Goal: Task Accomplishment & Management: Use online tool/utility

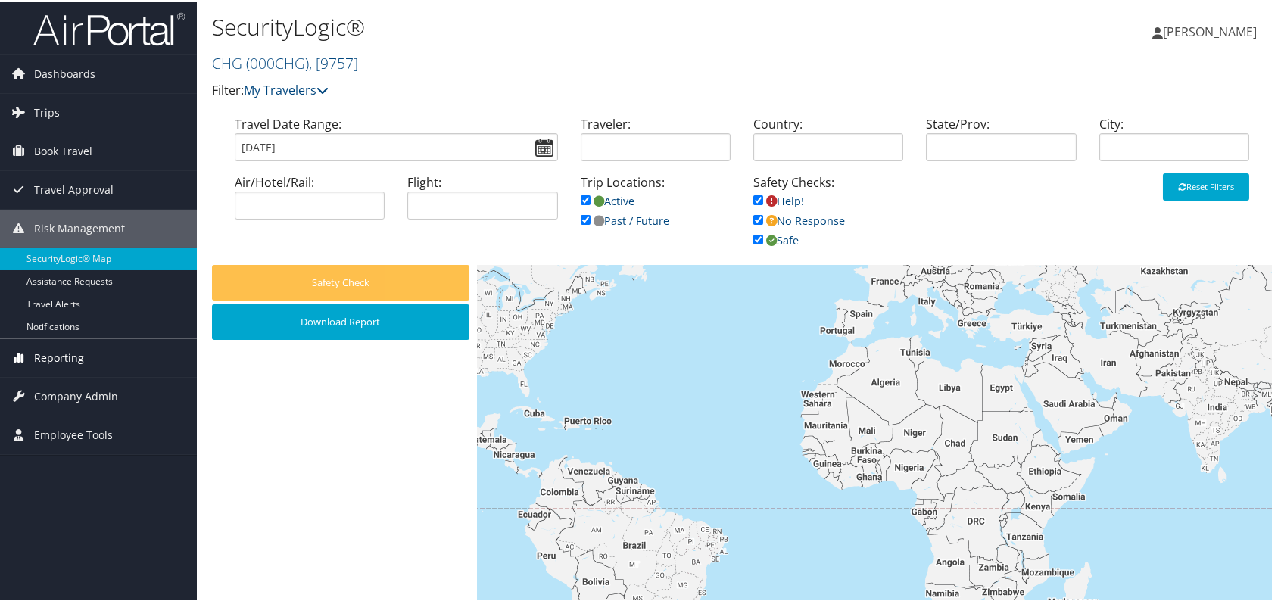
click at [58, 362] on span "Reporting" at bounding box center [59, 357] width 50 height 38
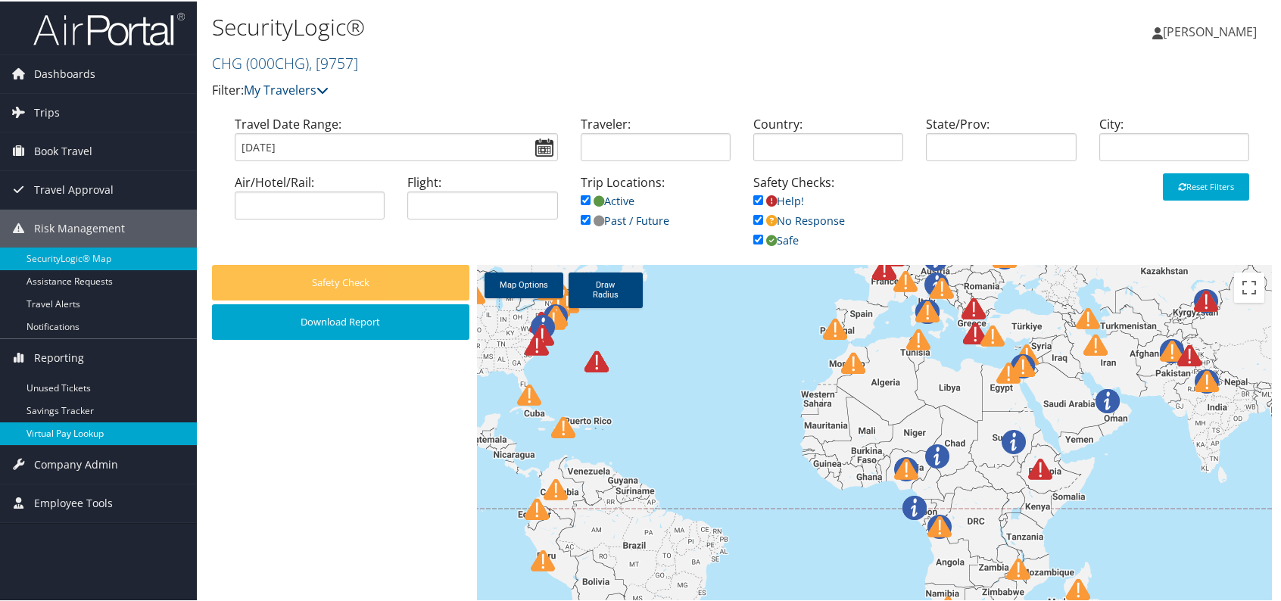
click at [88, 433] on link "Virtual Pay Lookup" at bounding box center [98, 432] width 197 height 23
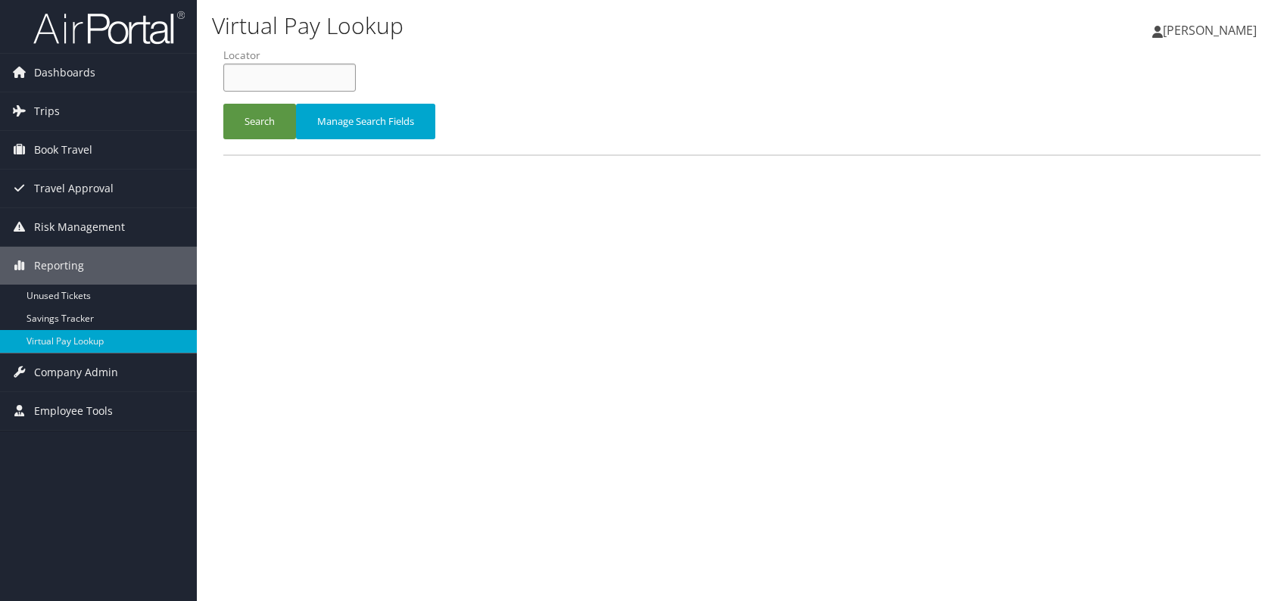
paste input "MNABJH"
type input "MNABJH"
click at [275, 107] on button "Search" at bounding box center [259, 122] width 73 height 36
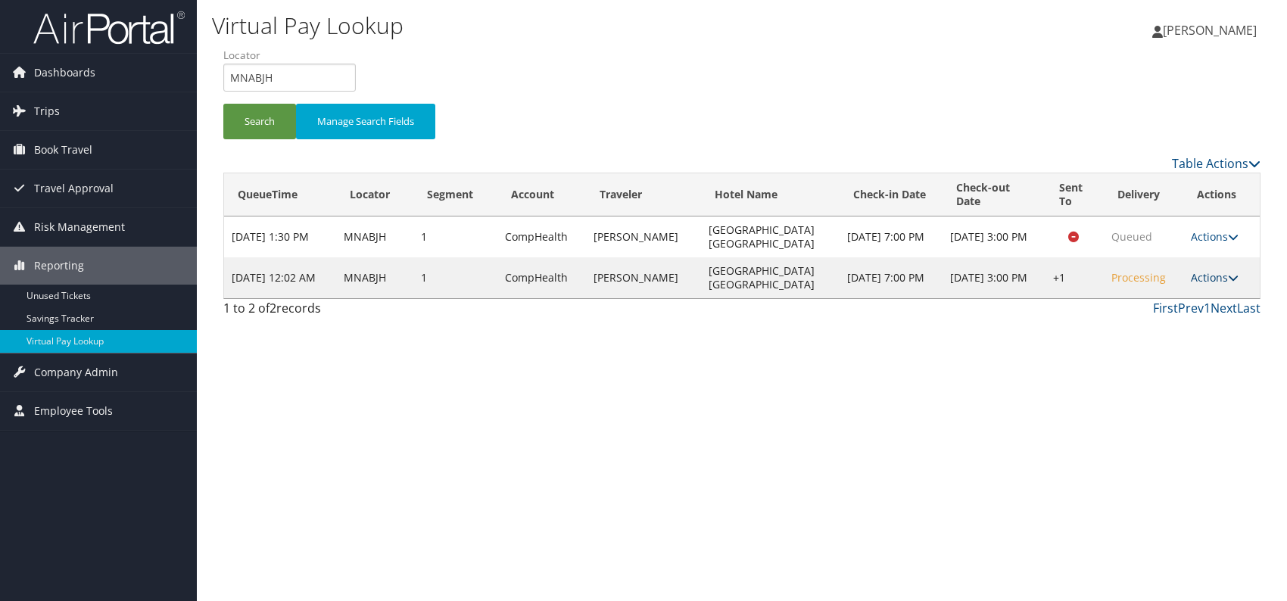
click at [1218, 280] on link "Actions" at bounding box center [1214, 277] width 48 height 14
click at [1167, 328] on link "Logs" at bounding box center [1167, 325] width 129 height 26
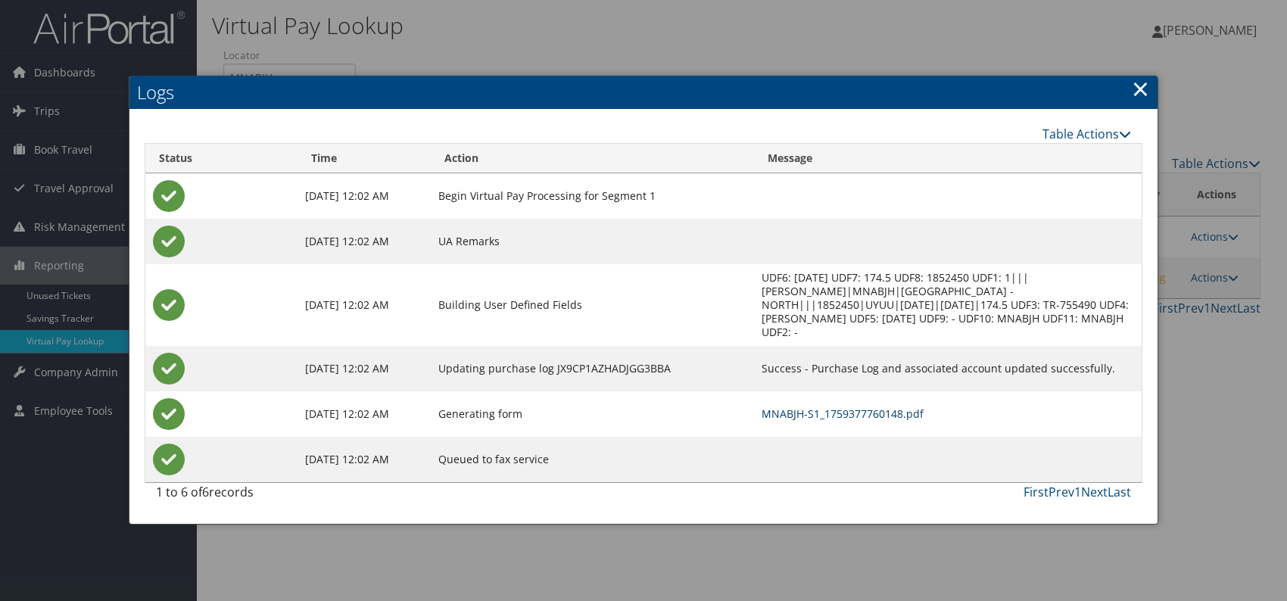
click at [850, 406] on link "MNABJH-S1_1759377760148.pdf" at bounding box center [842, 413] width 162 height 14
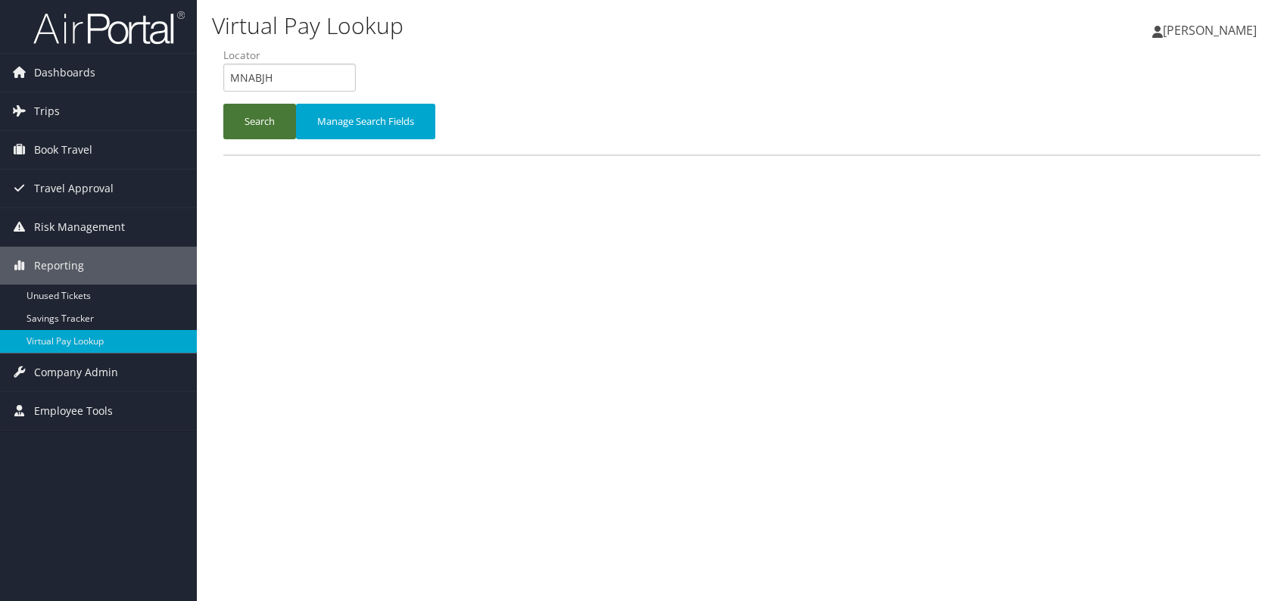
drag, startPoint x: 269, startPoint y: 127, endPoint x: 275, endPoint y: 137, distance: 12.0
click at [269, 127] on button "Search" at bounding box center [259, 122] width 73 height 36
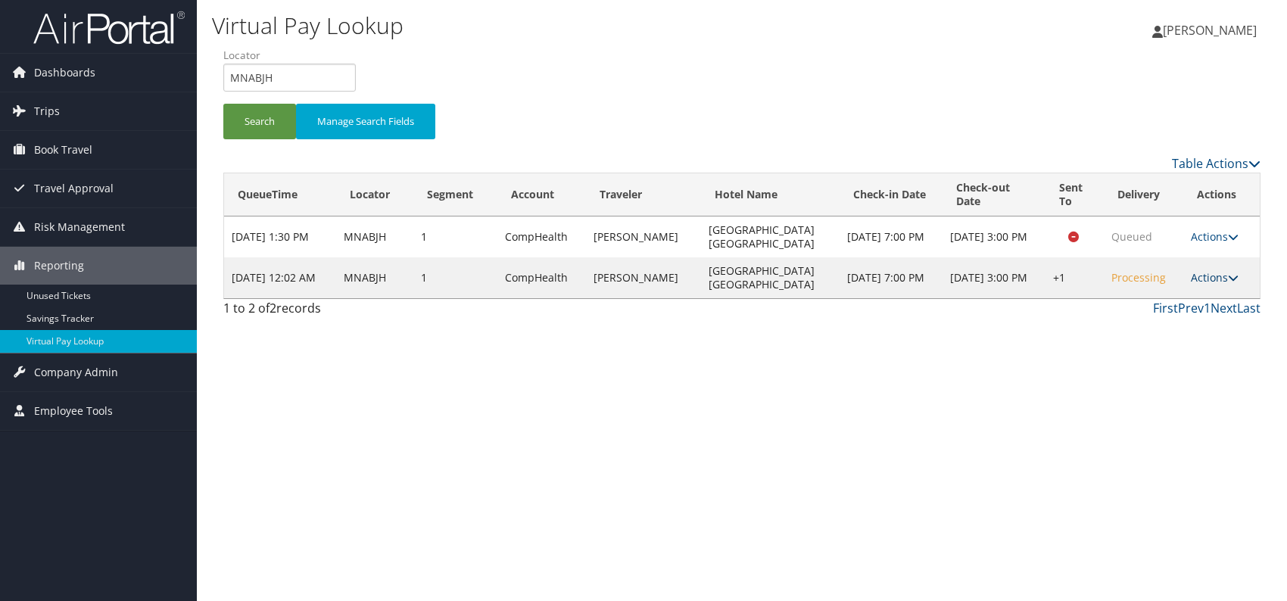
click at [1228, 275] on icon at bounding box center [1233, 277] width 11 height 11
click at [1157, 297] on link "Resend" at bounding box center [1167, 299] width 129 height 26
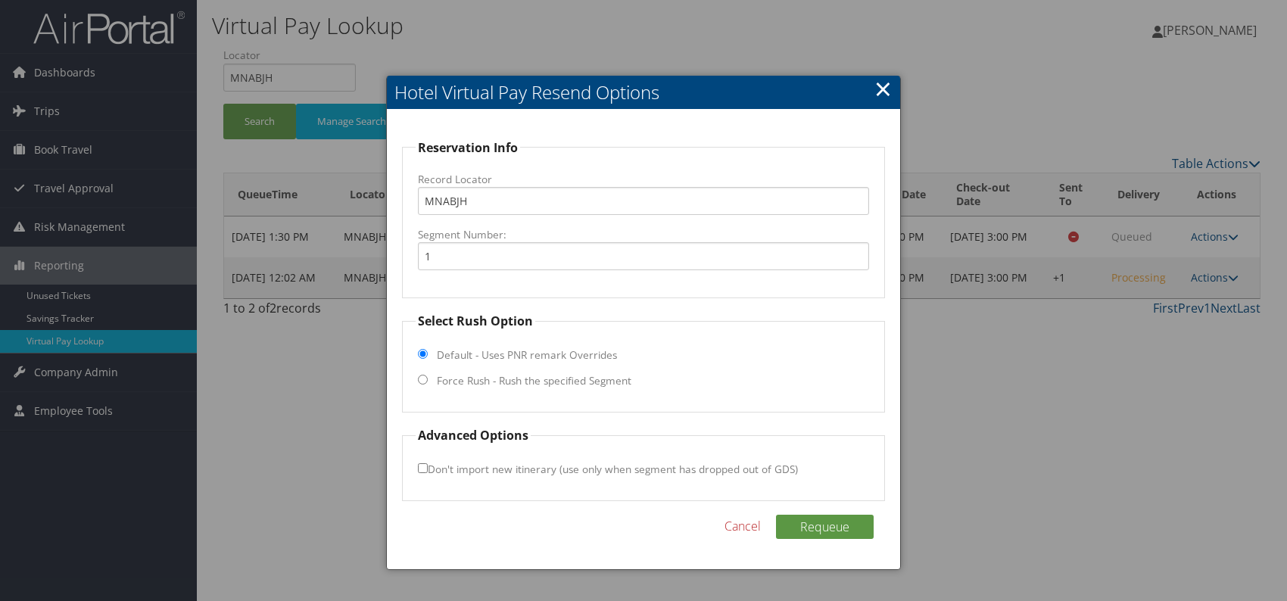
click at [421, 375] on input "Force Rush - Rush the specified Segment" at bounding box center [423, 380] width 10 height 10
radio input "true"
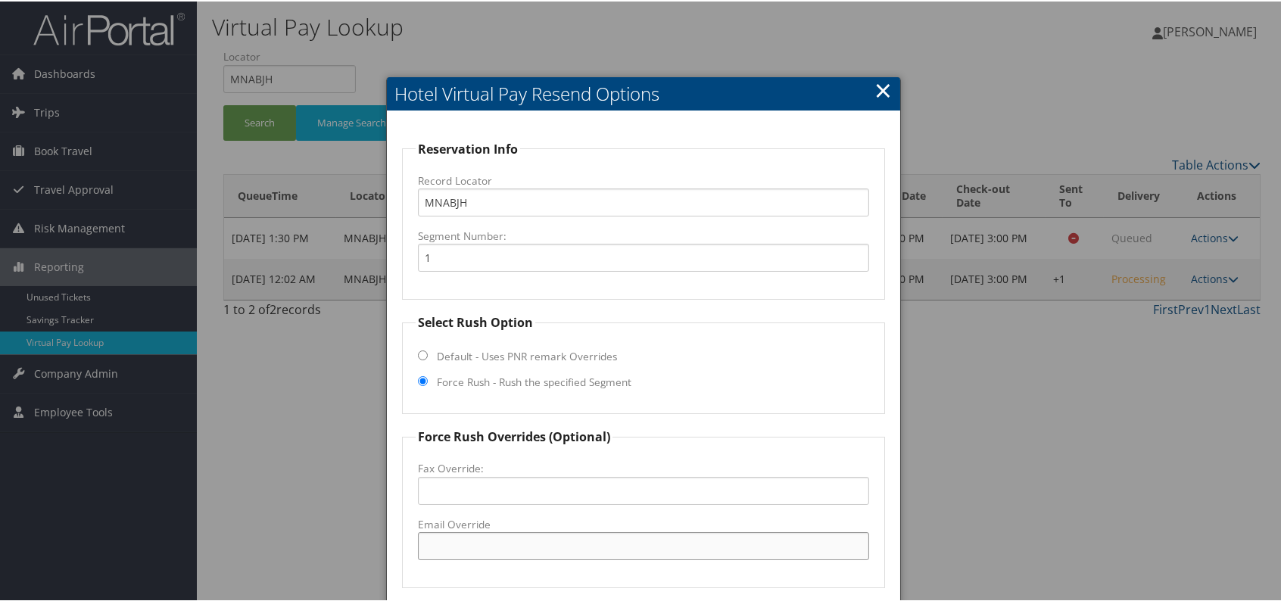
click at [487, 543] on input "Email Override" at bounding box center [643, 545] width 451 height 28
drag, startPoint x: 533, startPoint y: 546, endPoint x: 415, endPoint y: 552, distance: 118.2
click at [418, 552] on input "gsr@fairfieldcl.com" at bounding box center [643, 545] width 451 height 28
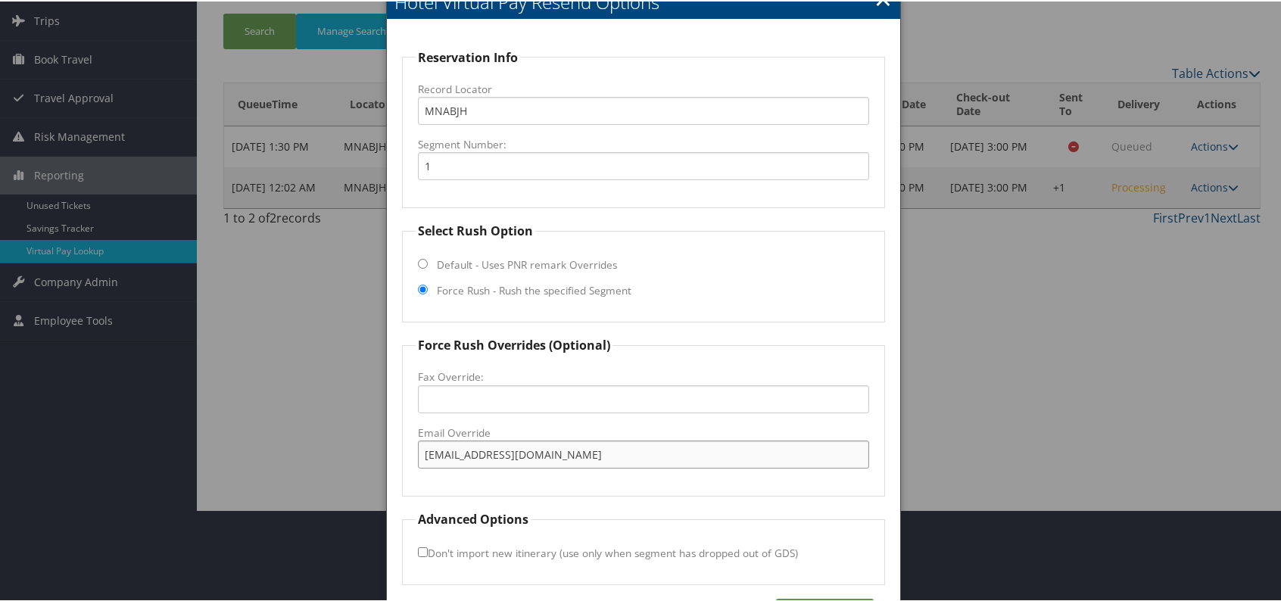
scroll to position [141, 0]
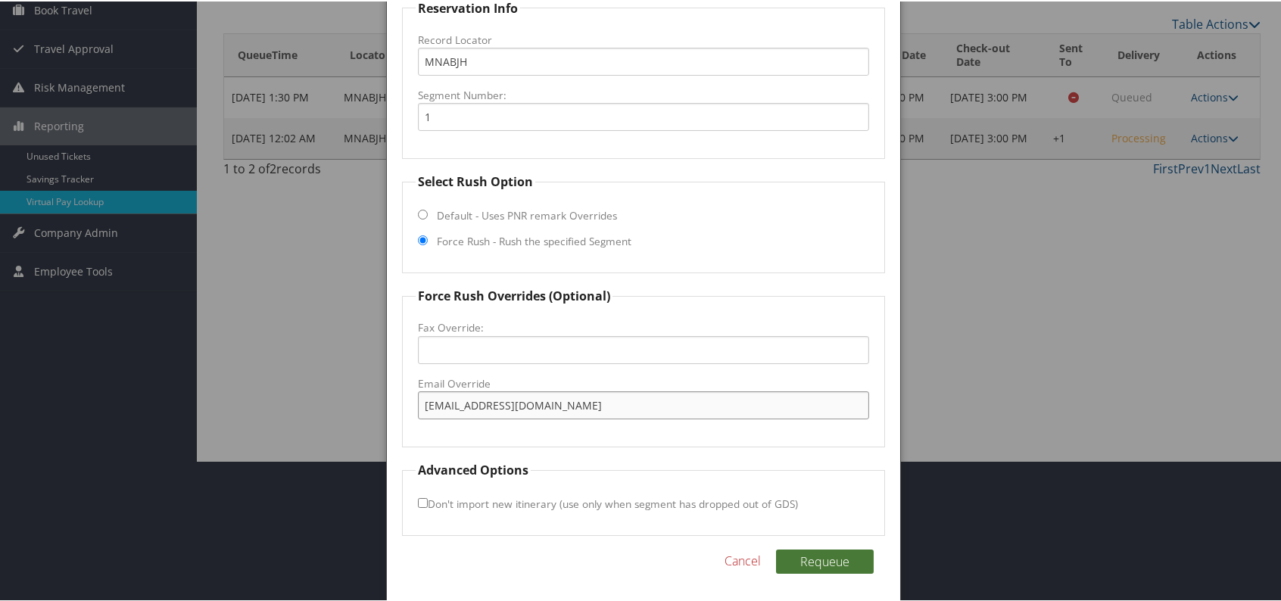
type input "gsr@fairfieldcl.com"
click at [814, 554] on button "Requeue" at bounding box center [825, 560] width 98 height 24
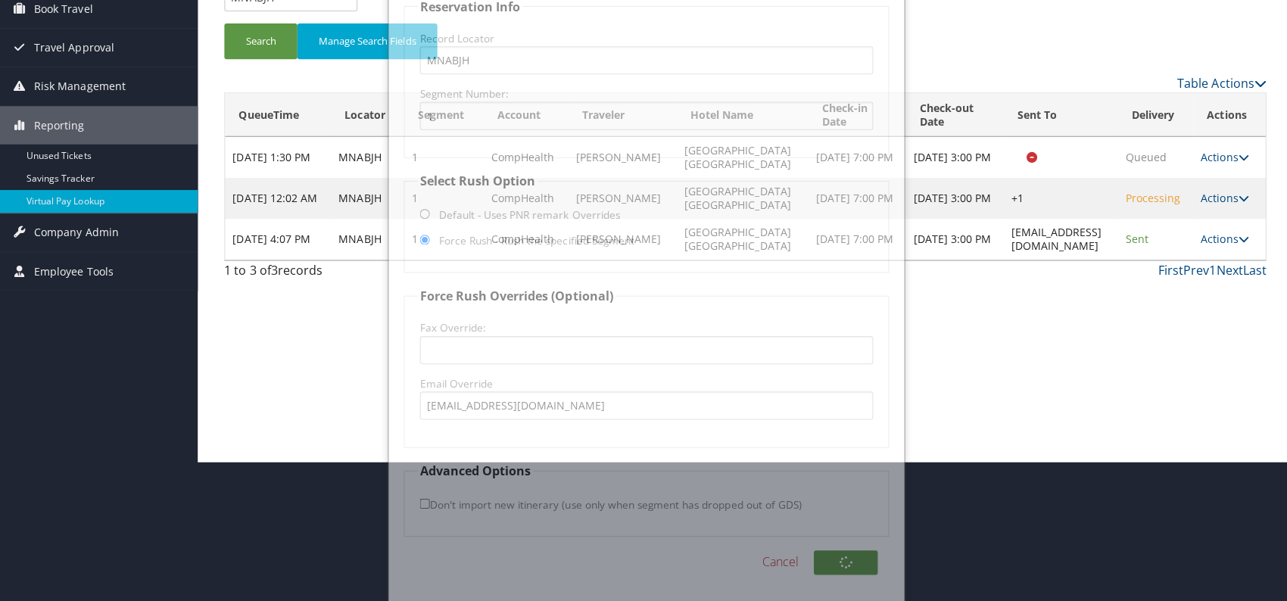
scroll to position [0, 0]
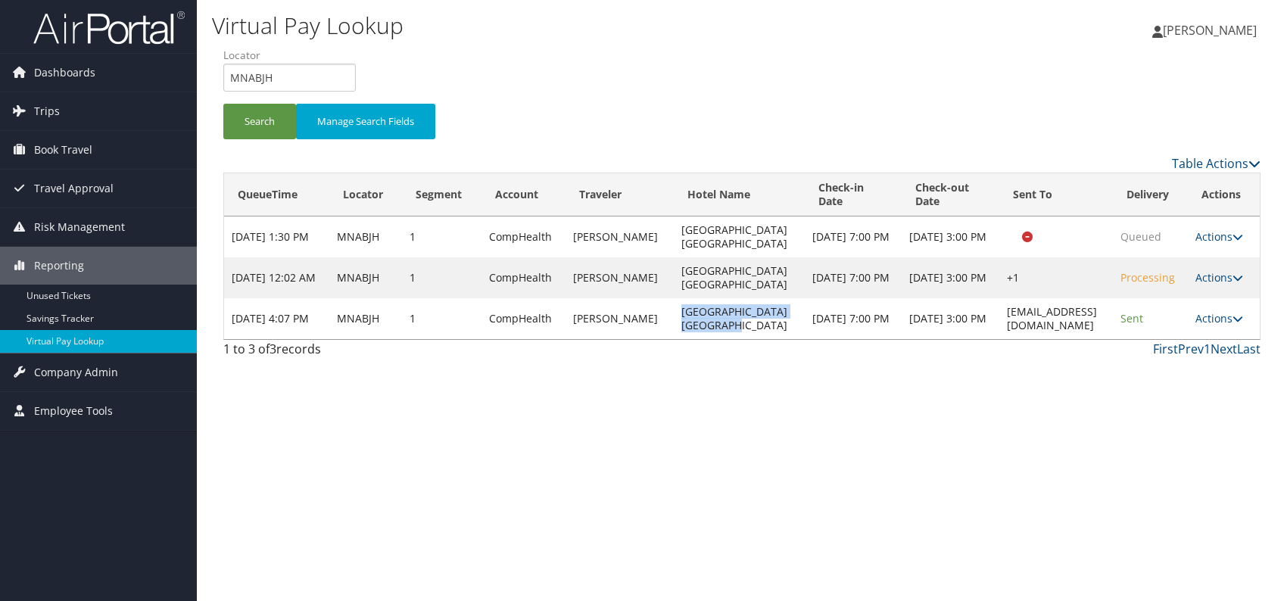
drag, startPoint x: 658, startPoint y: 310, endPoint x: 683, endPoint y: 324, distance: 28.8
click at [684, 324] on td "Fairfield N Stes Clear Lake" at bounding box center [739, 318] width 131 height 41
copy td "Fairfield N Stes Clear Lake"
drag, startPoint x: 1091, startPoint y: 317, endPoint x: 987, endPoint y: 317, distance: 103.7
click at [999, 316] on td "gsr@fairfieldcl.com" at bounding box center [1056, 318] width 114 height 41
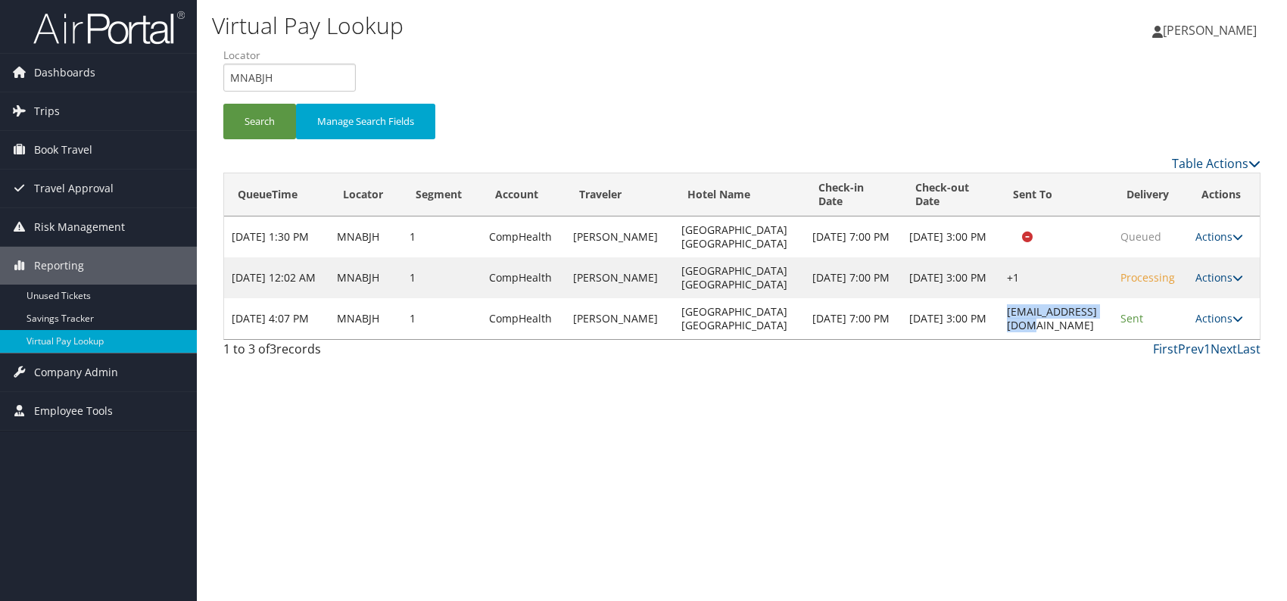
copy td "gsr@fairfieldcl.com"
drag, startPoint x: 283, startPoint y: 78, endPoint x: 229, endPoint y: 75, distance: 53.8
click at [230, 75] on input "MNABJH" at bounding box center [289, 78] width 132 height 28
paste input "WFNFLJ"
click at [250, 117] on button "Search" at bounding box center [259, 122] width 73 height 36
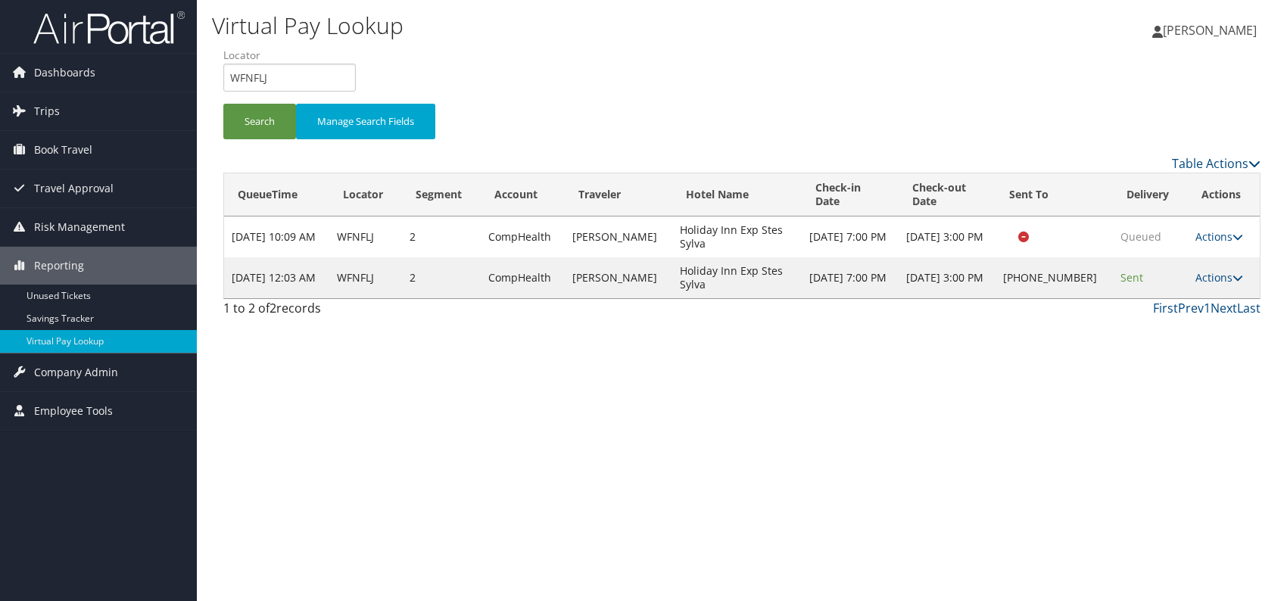
click at [1020, 423] on div "Virtual Pay Lookup [PERSON_NAME] [PERSON_NAME] My Settings Travel Agency Contac…" at bounding box center [742, 300] width 1090 height 601
drag, startPoint x: 241, startPoint y: 89, endPoint x: 228, endPoint y: 88, distance: 12.9
click at [228, 88] on input "WFNFLJ" at bounding box center [289, 78] width 132 height 28
paste input "YVWRAY"
click at [255, 117] on button "Search" at bounding box center [259, 122] width 73 height 36
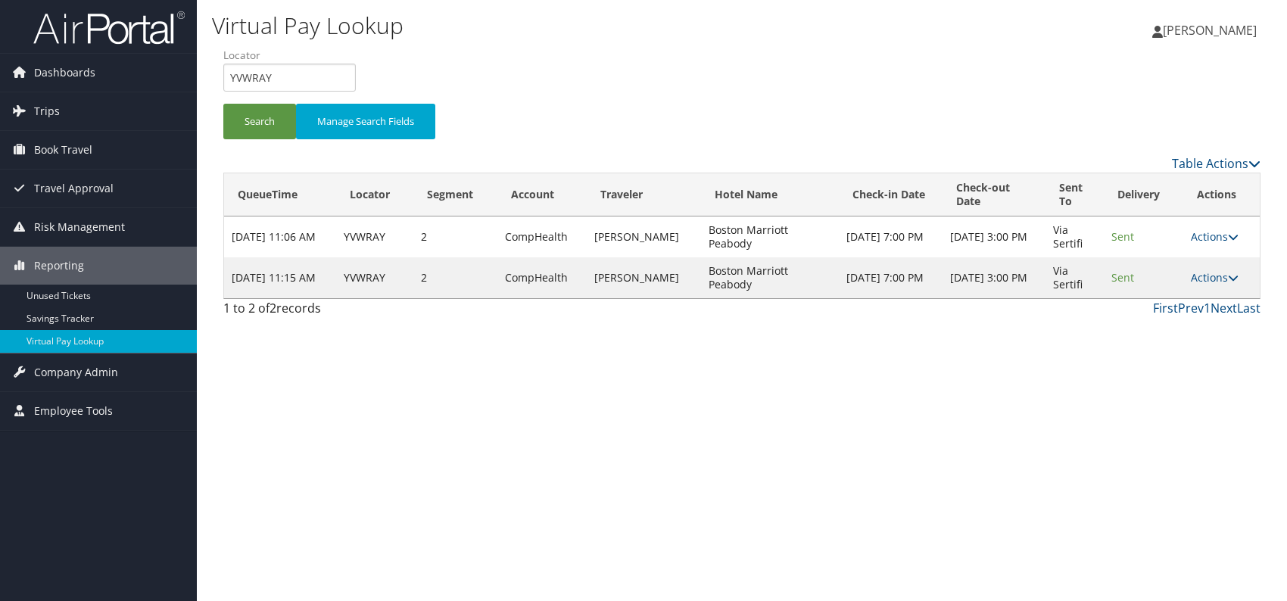
click at [890, 481] on div "Virtual Pay Lookup [PERSON_NAME] [PERSON_NAME] My Settings Travel Agency Contac…" at bounding box center [742, 300] width 1090 height 601
drag, startPoint x: 291, startPoint y: 87, endPoint x: 234, endPoint y: 73, distance: 59.1
click at [228, 77] on input "YVWRAY" at bounding box center [289, 78] width 132 height 28
paste input "GBUSR"
click at [257, 76] on input "GBUSRY" at bounding box center [289, 78] width 132 height 28
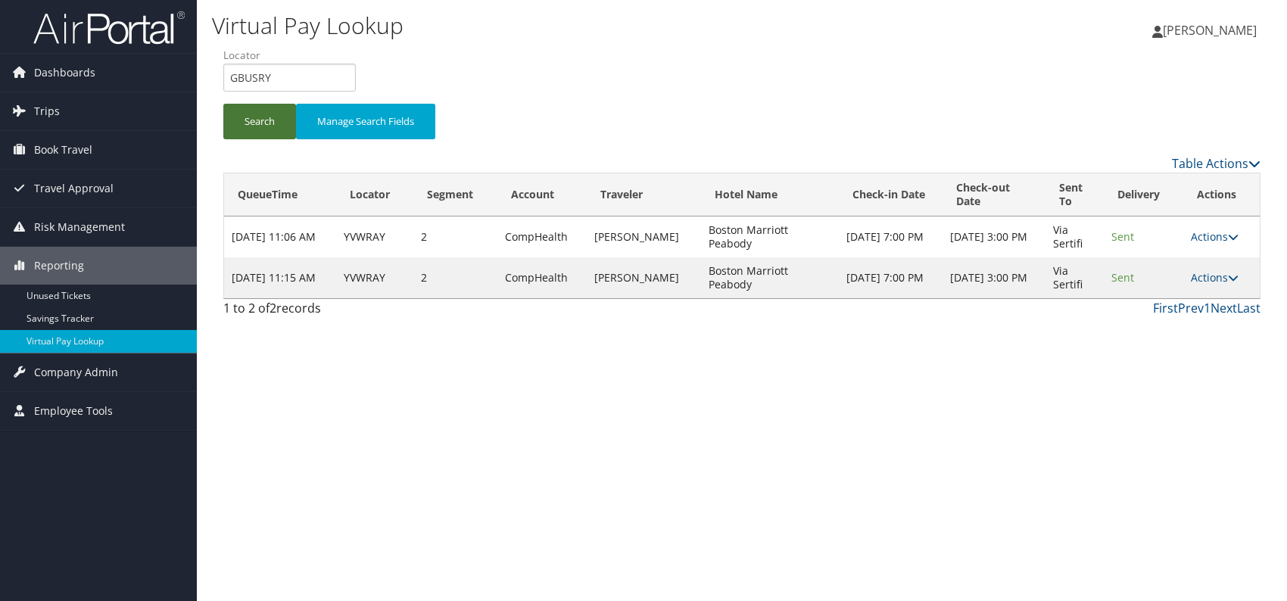
click at [257, 114] on button "Search" at bounding box center [259, 122] width 73 height 36
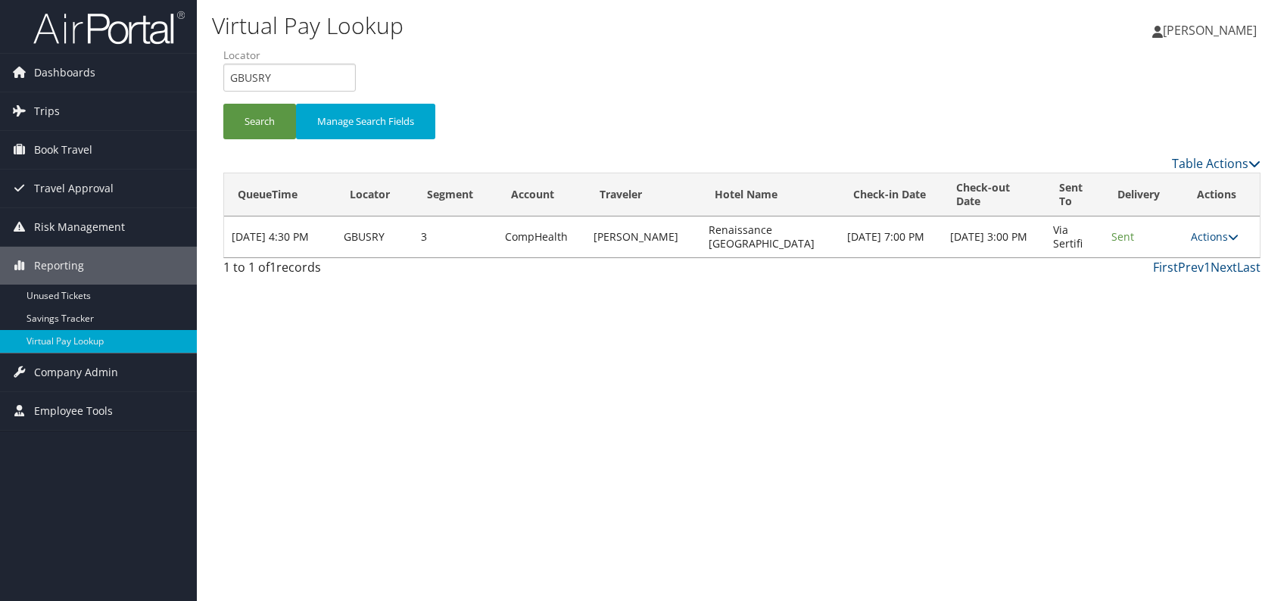
click at [848, 476] on div "Virtual Pay Lookup [PERSON_NAME] [PERSON_NAME] My Settings Travel Agency Contac…" at bounding box center [742, 300] width 1090 height 601
drag, startPoint x: 265, startPoint y: 78, endPoint x: 237, endPoint y: 71, distance: 28.8
click at [227, 77] on input "GBUSRY" at bounding box center [289, 78] width 132 height 28
paste input "QQZHOA"
click at [257, 72] on input "QQZHOA" at bounding box center [289, 78] width 132 height 28
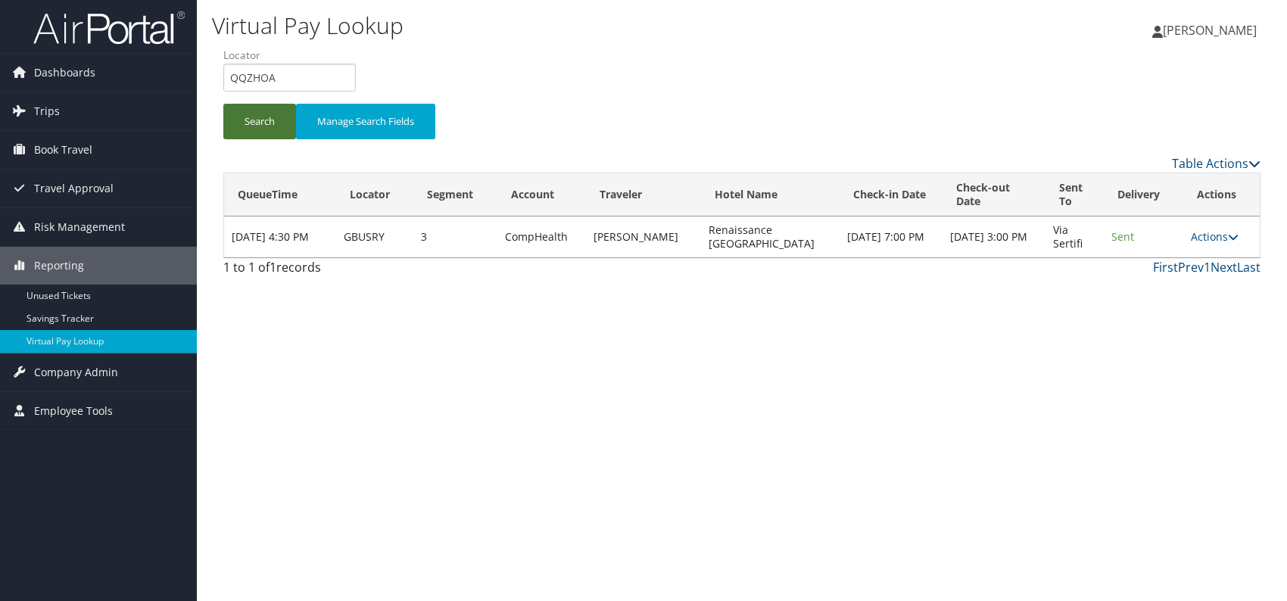
click at [257, 119] on button "Search" at bounding box center [259, 122] width 73 height 36
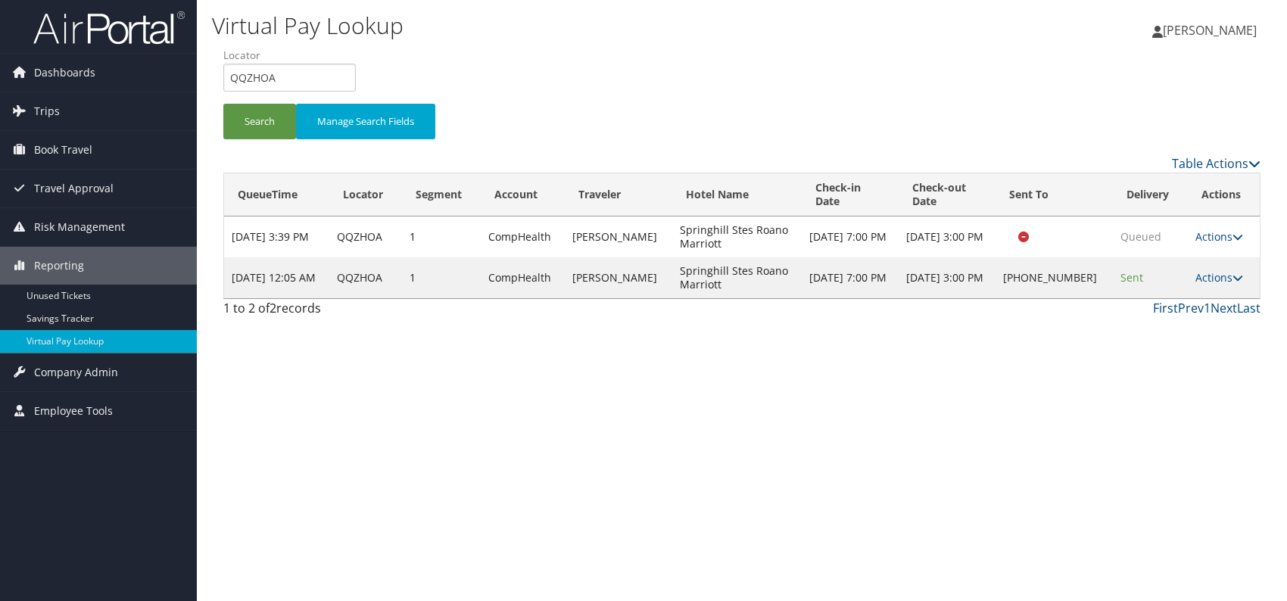
click at [984, 369] on div "Virtual Pay Lookup Romina Kwock Romina Kwock My Settings Travel Agency Contacts…" at bounding box center [742, 300] width 1090 height 601
drag, startPoint x: 280, startPoint y: 75, endPoint x: 231, endPoint y: 82, distance: 49.8
click at [231, 82] on input "QQZHOA" at bounding box center [289, 78] width 132 height 28
paste input "HOXELD"
click at [256, 123] on button "Search" at bounding box center [259, 122] width 73 height 36
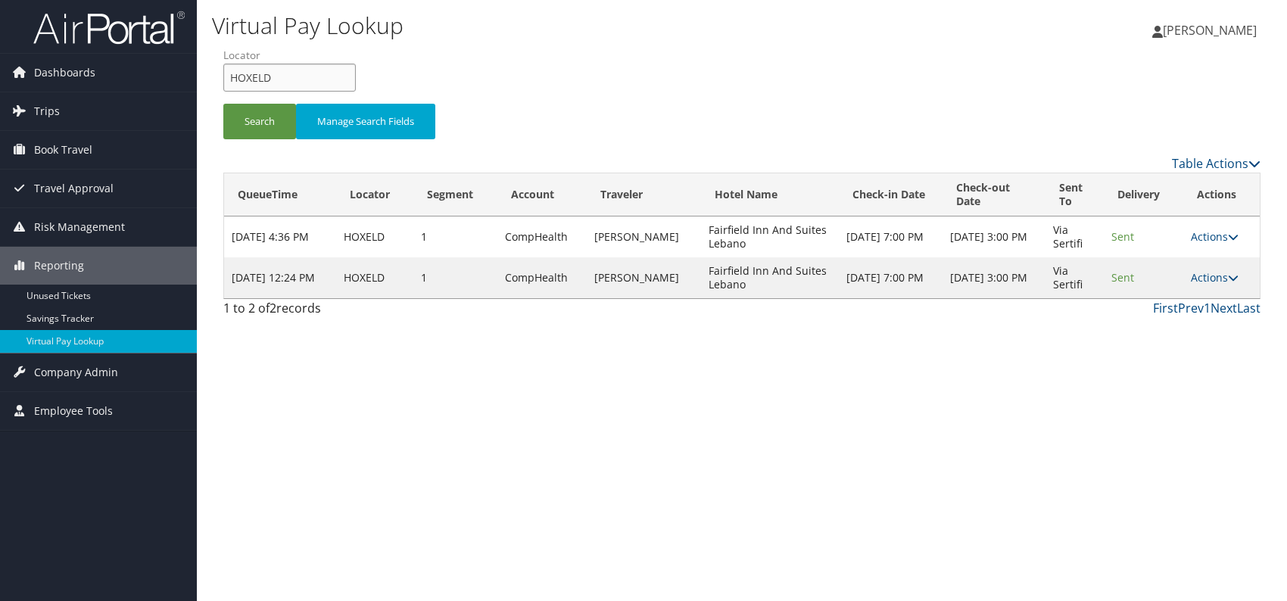
drag, startPoint x: 276, startPoint y: 77, endPoint x: 221, endPoint y: 72, distance: 55.5
click at [223, 72] on form "QueueTime Locator HOXELD Segment Account Traveler Hotel Name Check-in Date Chec…" at bounding box center [741, 101] width 1037 height 106
paste input "ECUUEL"
click at [256, 75] on input "ECUUEL" at bounding box center [289, 78] width 132 height 28
click at [267, 120] on button "Search" at bounding box center [259, 122] width 73 height 36
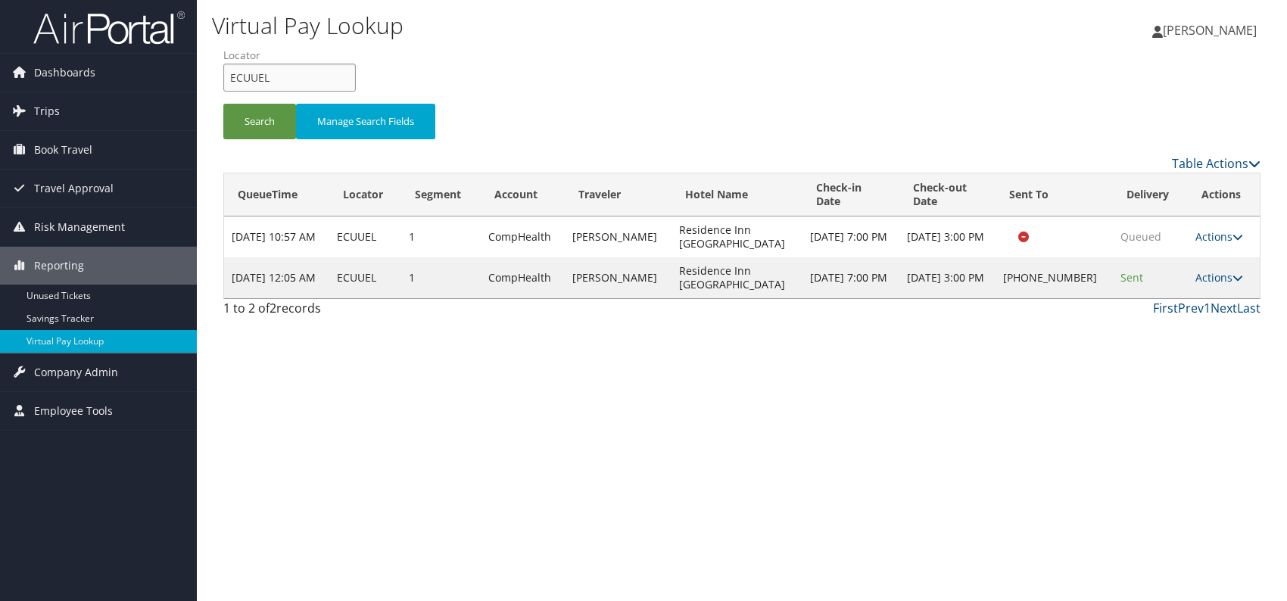
drag, startPoint x: 298, startPoint y: 77, endPoint x: 240, endPoint y: 74, distance: 58.4
click at [240, 74] on input "ECUUEL" at bounding box center [289, 78] width 132 height 28
type input "E"
drag, startPoint x: 273, startPoint y: 79, endPoint x: 260, endPoint y: 74, distance: 13.6
click at [260, 74] on input "E" at bounding box center [289, 78] width 132 height 28
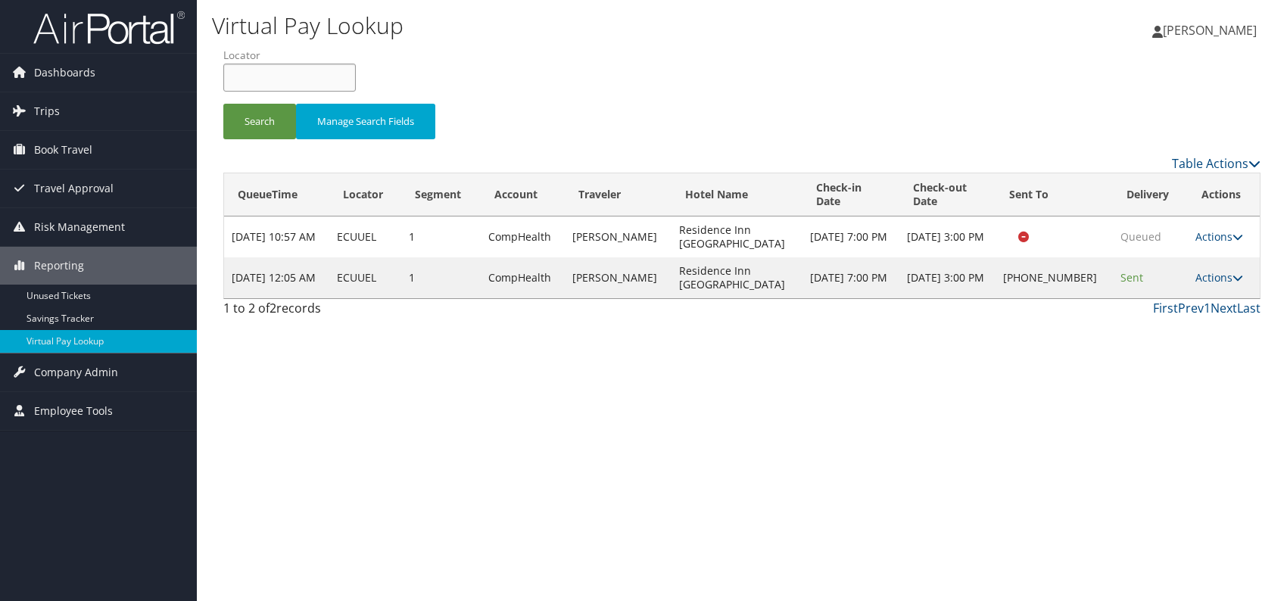
paste input "UATQZE"
click at [256, 121] on button "Search" at bounding box center [259, 122] width 73 height 36
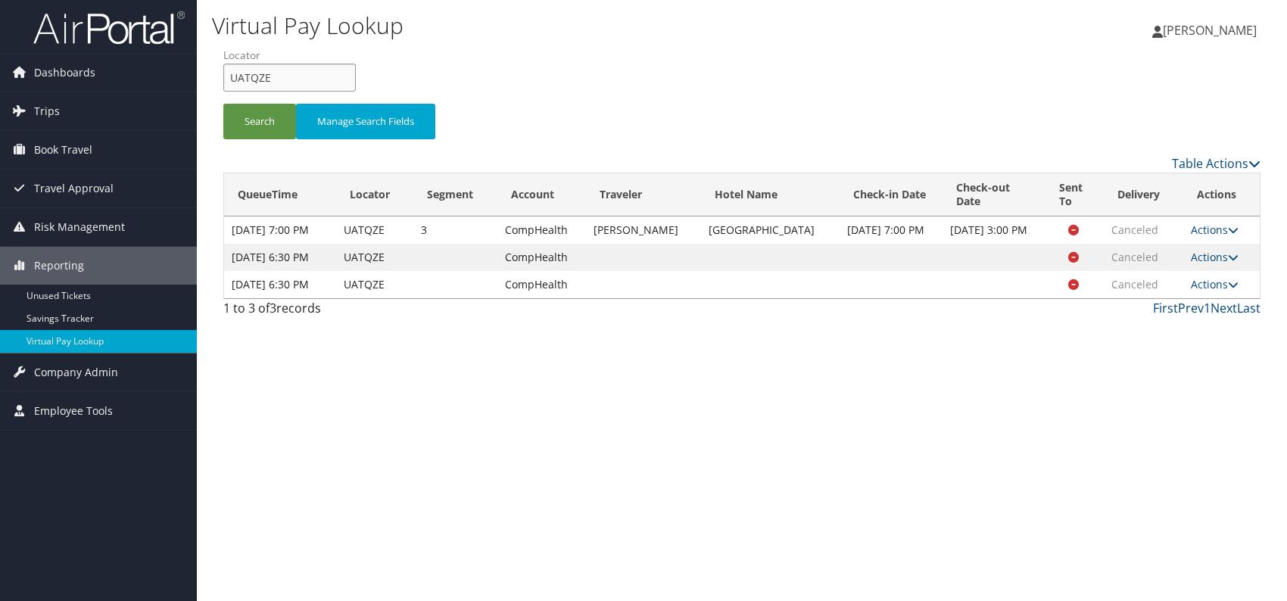
drag, startPoint x: 291, startPoint y: 77, endPoint x: 233, endPoint y: 79, distance: 58.3
click at [229, 79] on input "UATQZE" at bounding box center [289, 78] width 132 height 28
paste input "KTVUZC"
type input "KTVUZC"
click at [257, 126] on button "Search" at bounding box center [259, 122] width 73 height 36
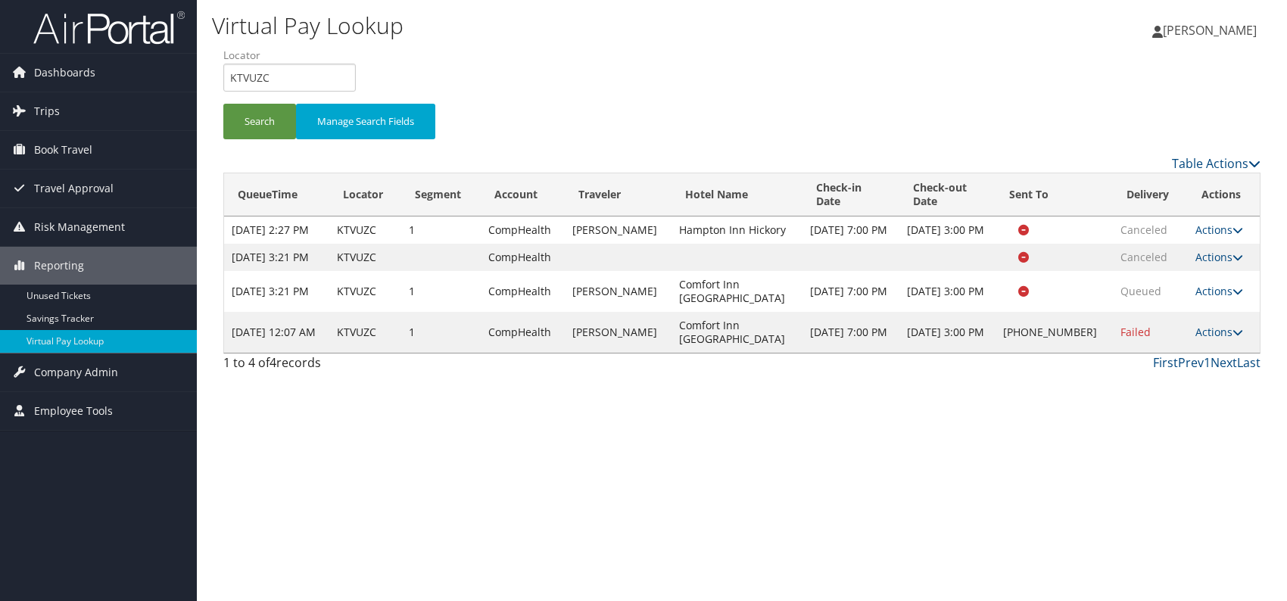
click at [1082, 372] on div "First Prev 1 Next Last" at bounding box center [874, 362] width 772 height 18
click at [1224, 339] on link "Actions" at bounding box center [1219, 332] width 48 height 14
click at [1170, 415] on link "Logs" at bounding box center [1167, 413] width 129 height 26
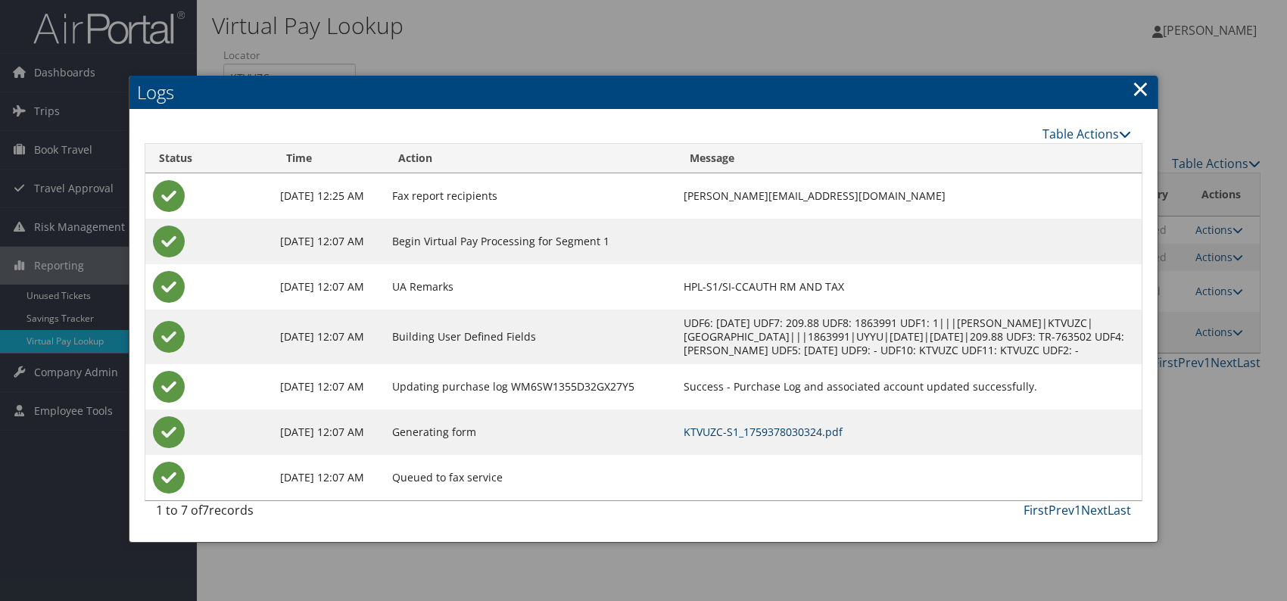
click at [808, 439] on link "KTVUZC-S1_1759378030324.pdf" at bounding box center [762, 432] width 159 height 14
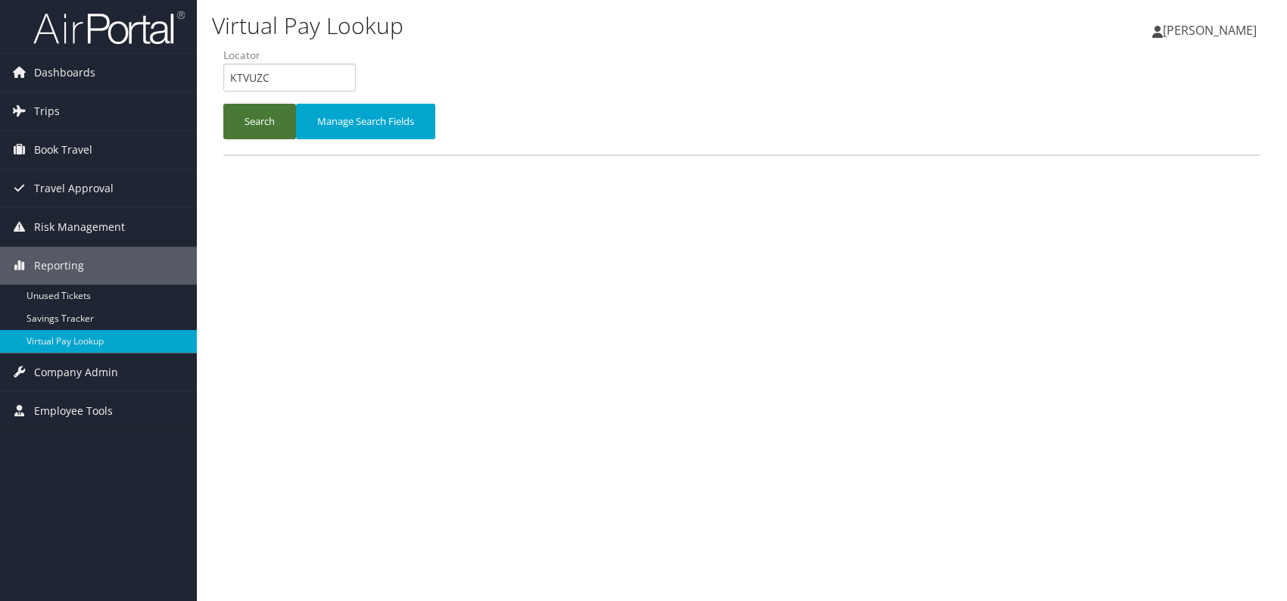
click at [238, 112] on button "Search" at bounding box center [259, 122] width 73 height 36
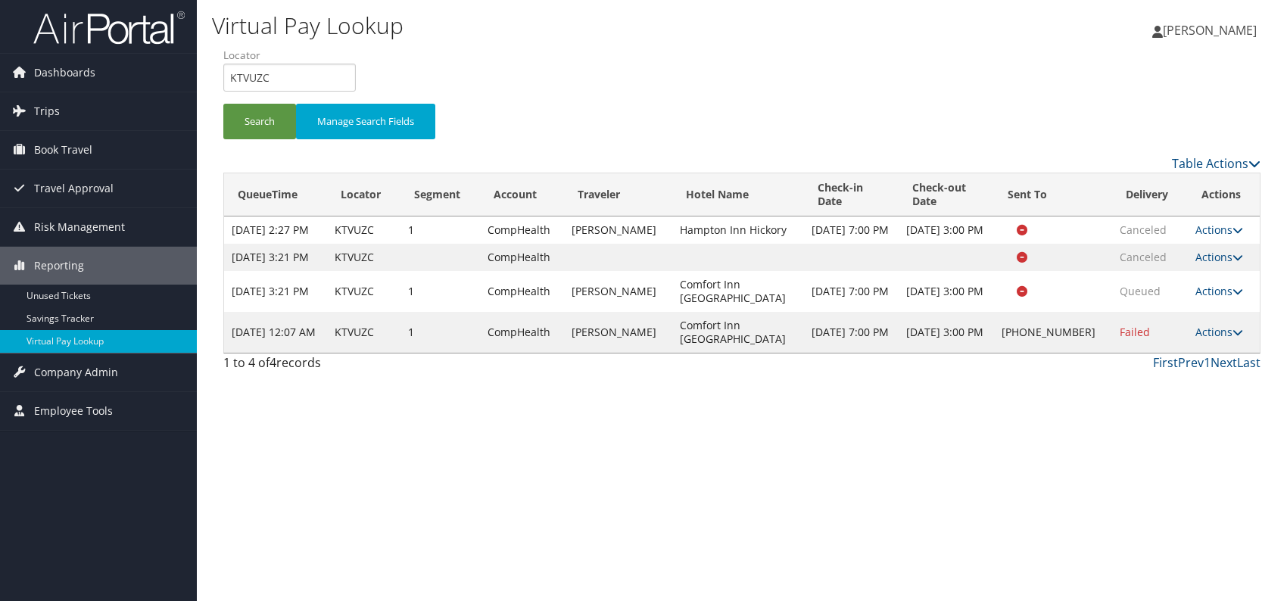
click at [1228, 353] on td "Actions Resend Logs Delivery Information View Itinerary" at bounding box center [1223, 332] width 72 height 41
click at [1209, 339] on link "Actions" at bounding box center [1219, 332] width 48 height 14
click at [1168, 384] on link "Resend" at bounding box center [1168, 381] width 129 height 26
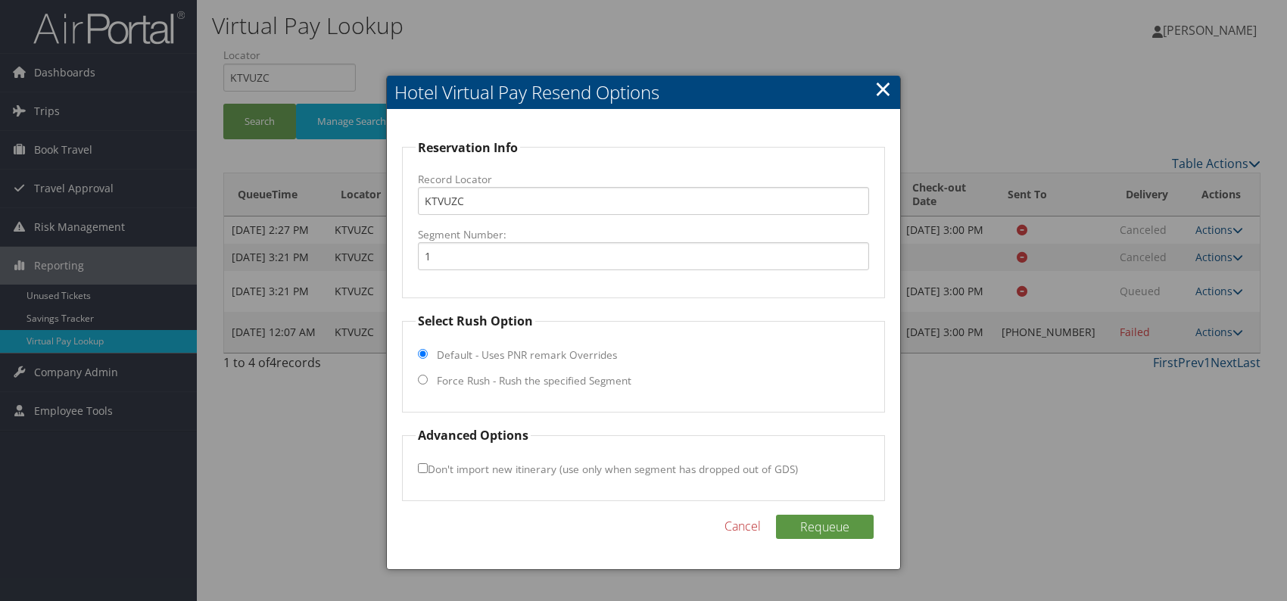
click at [428, 381] on fieldset "Select Rush Option Default - Uses PNR remark Overrides Force Rush - Rush the sp…" at bounding box center [643, 362] width 483 height 101
click at [419, 382] on input "Force Rush - Rush the specified Segment" at bounding box center [423, 380] width 10 height 10
radio input "true"
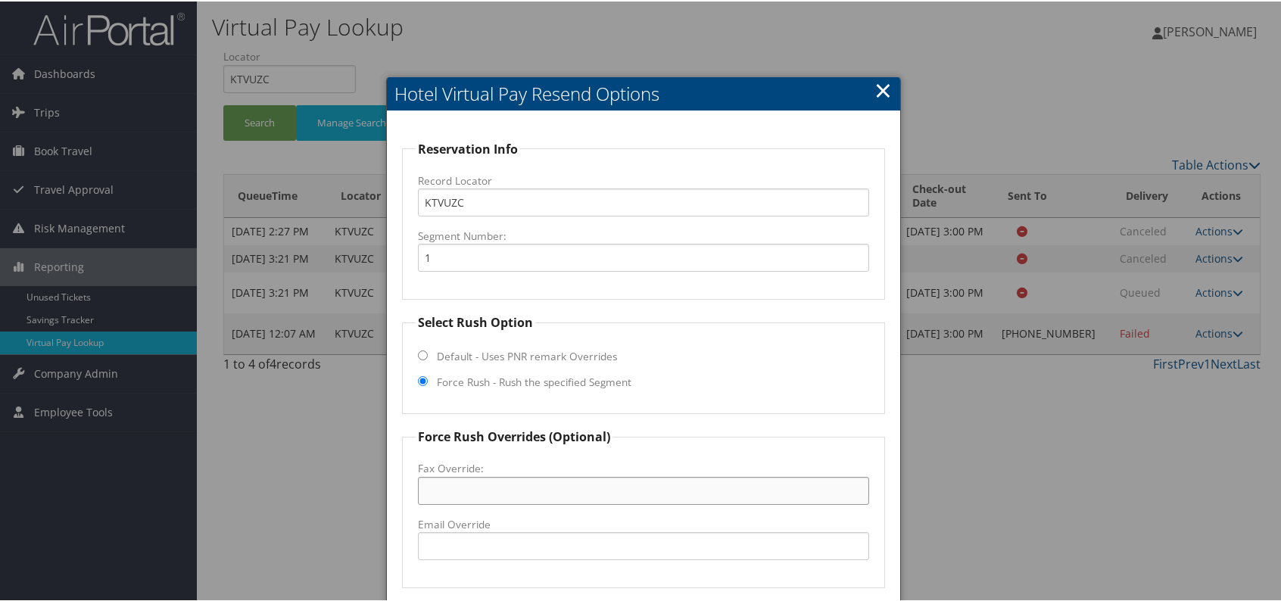
paste input "(910) 277-7229"
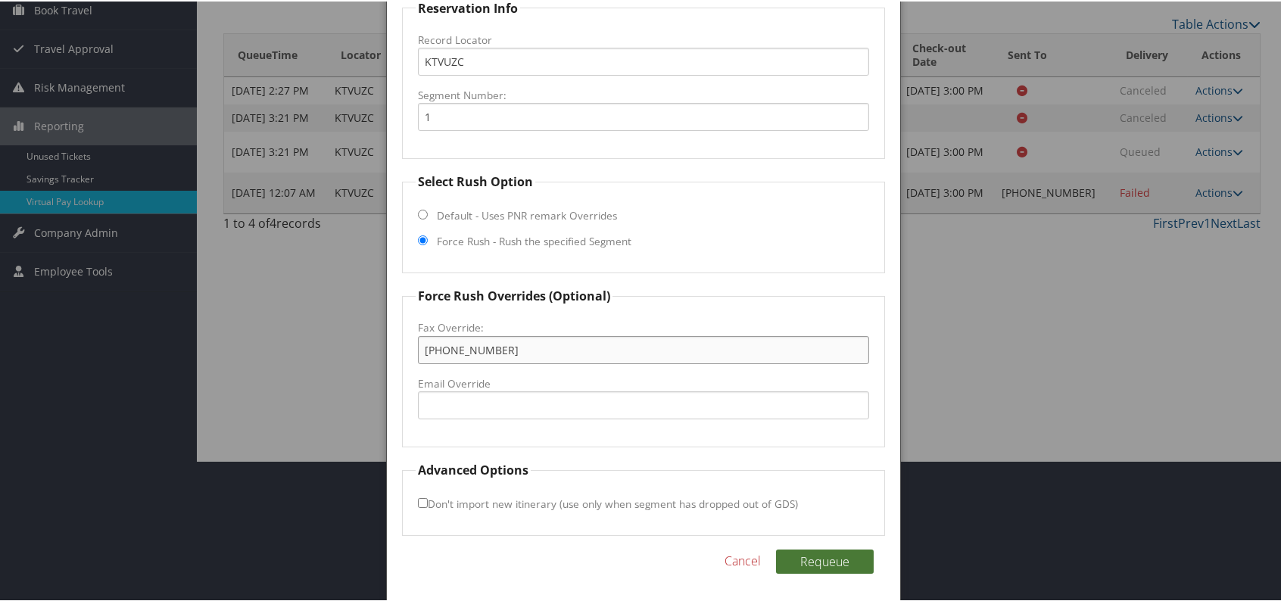
type input "(910) 277-7229"
click at [825, 557] on button "Requeue" at bounding box center [825, 560] width 98 height 24
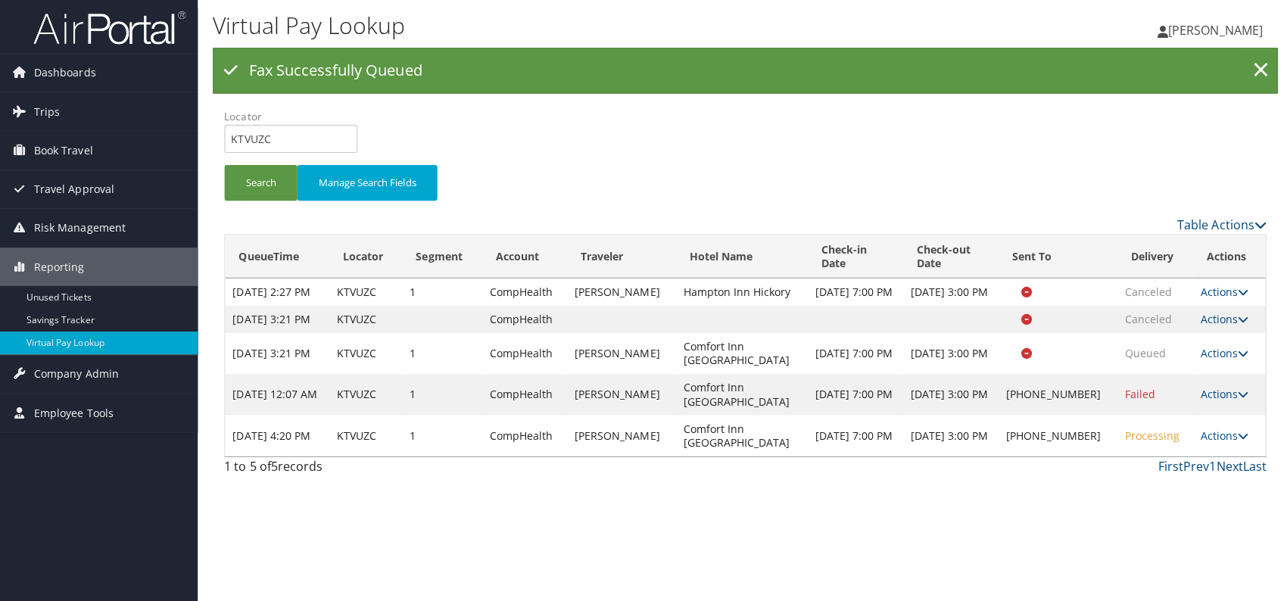
scroll to position [0, 0]
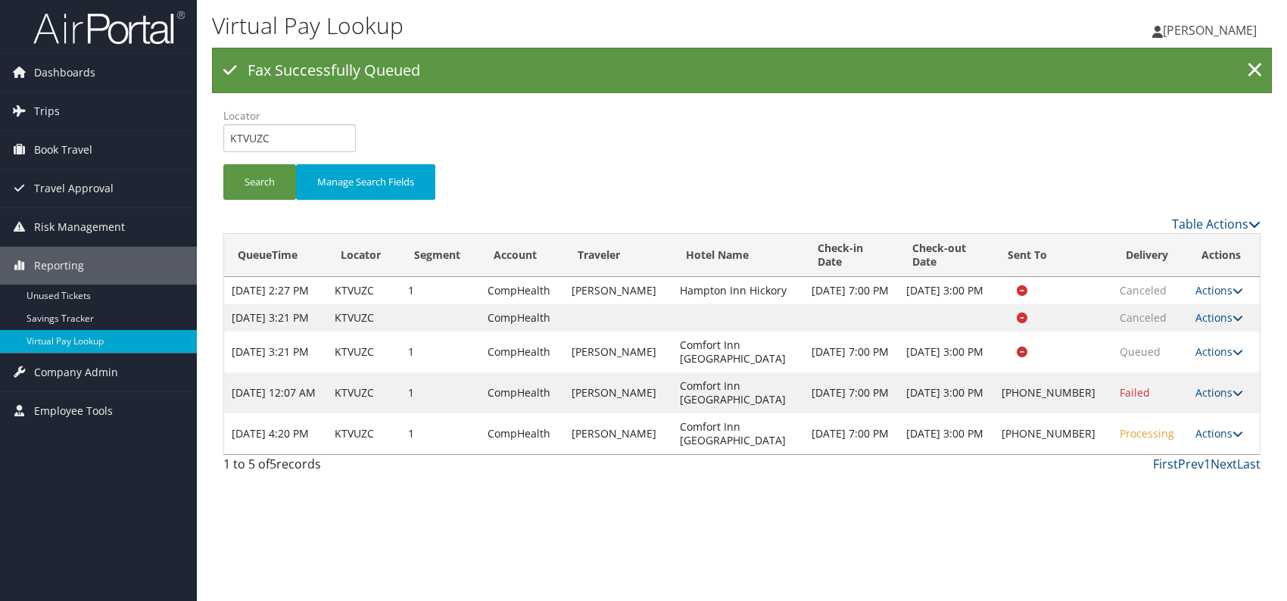
click at [1040, 537] on div "Virtual Pay Lookup [PERSON_NAME] [PERSON_NAME] My Settings Travel Agency Contac…" at bounding box center [742, 300] width 1090 height 601
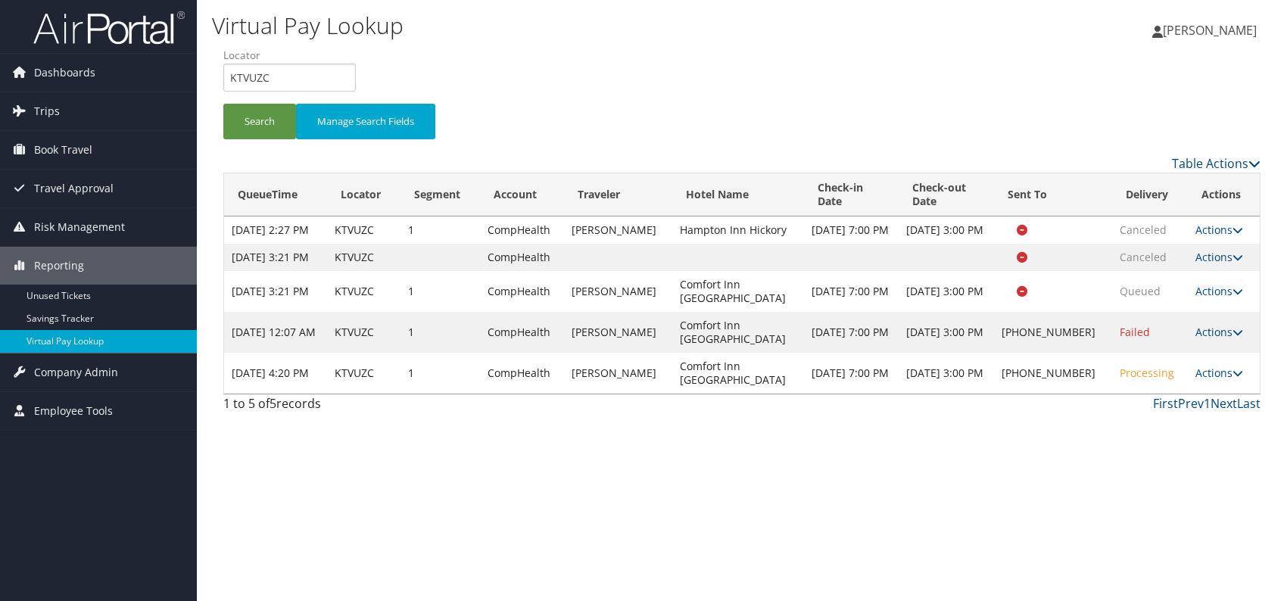
drag, startPoint x: 1228, startPoint y: 400, endPoint x: 1221, endPoint y: 403, distance: 8.2
click at [1232, 378] on icon at bounding box center [1237, 373] width 11 height 11
click at [1150, 450] on link "Logs" at bounding box center [1168, 447] width 129 height 26
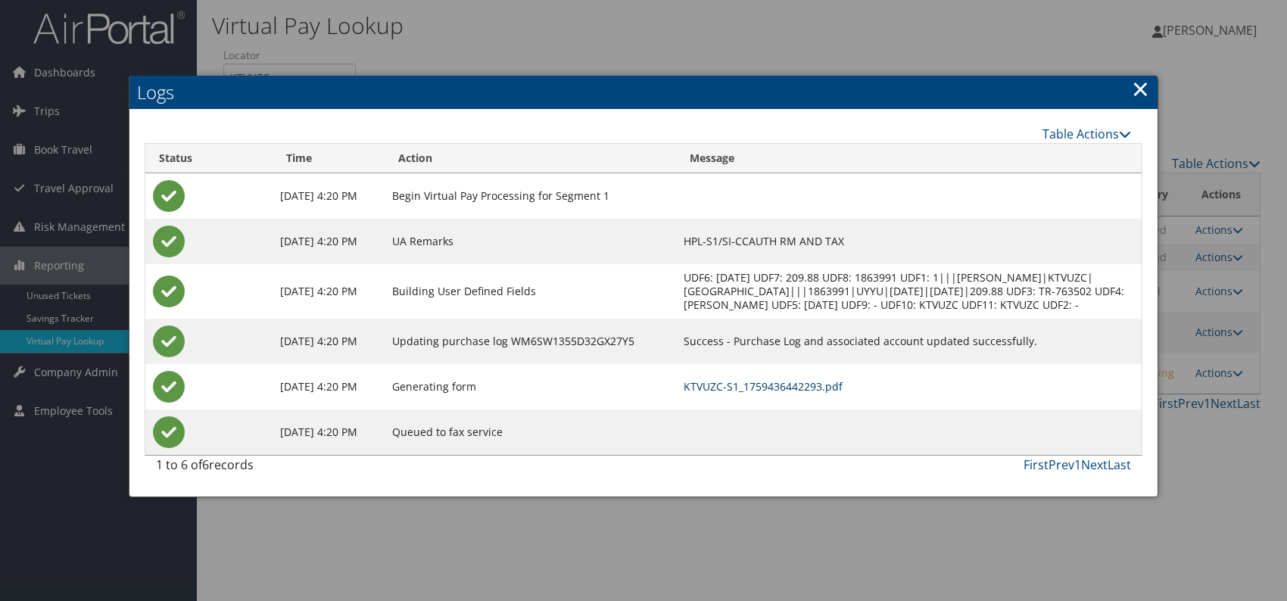
click at [842, 394] on link "KTVUZC-S1_1759436442293.pdf" at bounding box center [762, 386] width 159 height 14
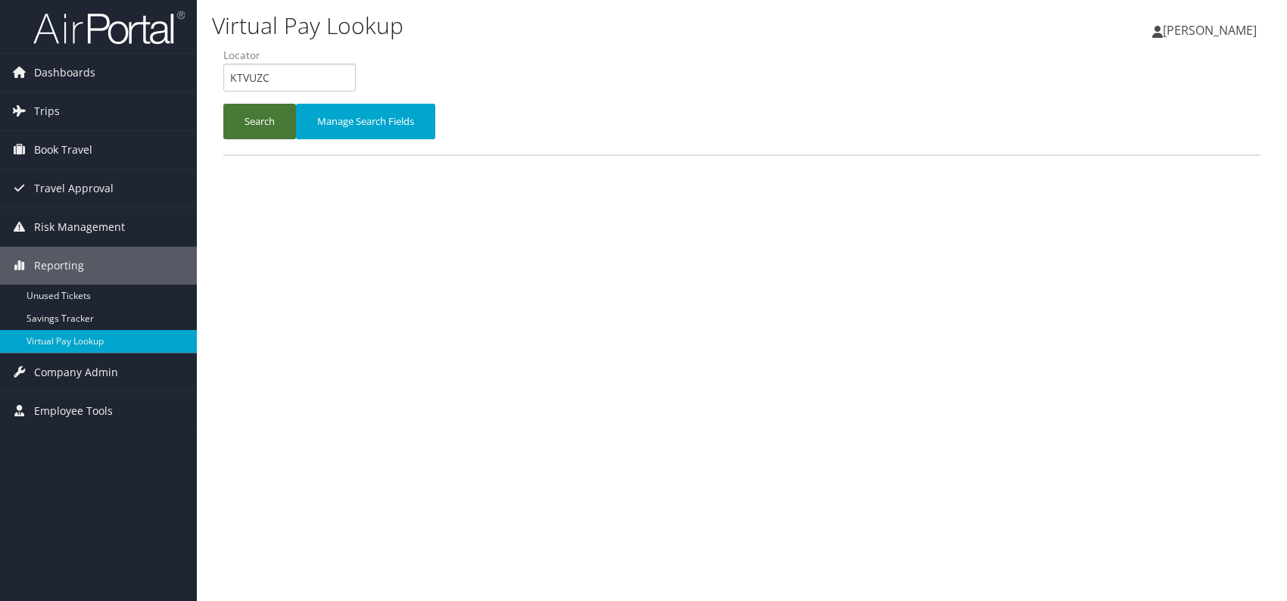
click at [251, 104] on button "Search" at bounding box center [259, 122] width 73 height 36
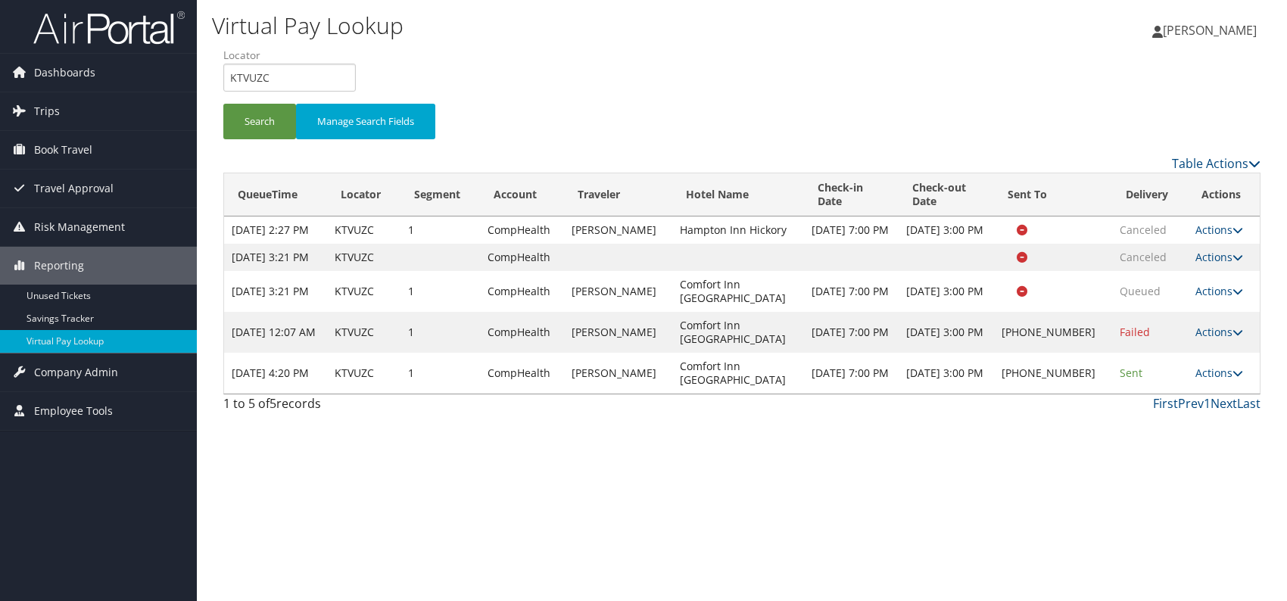
click at [1244, 394] on td "Actions Resend Logs Delivery Information View Itinerary" at bounding box center [1223, 373] width 72 height 41
click at [1232, 378] on icon at bounding box center [1237, 373] width 11 height 11
click at [1169, 423] on link "Resend" at bounding box center [1168, 422] width 129 height 26
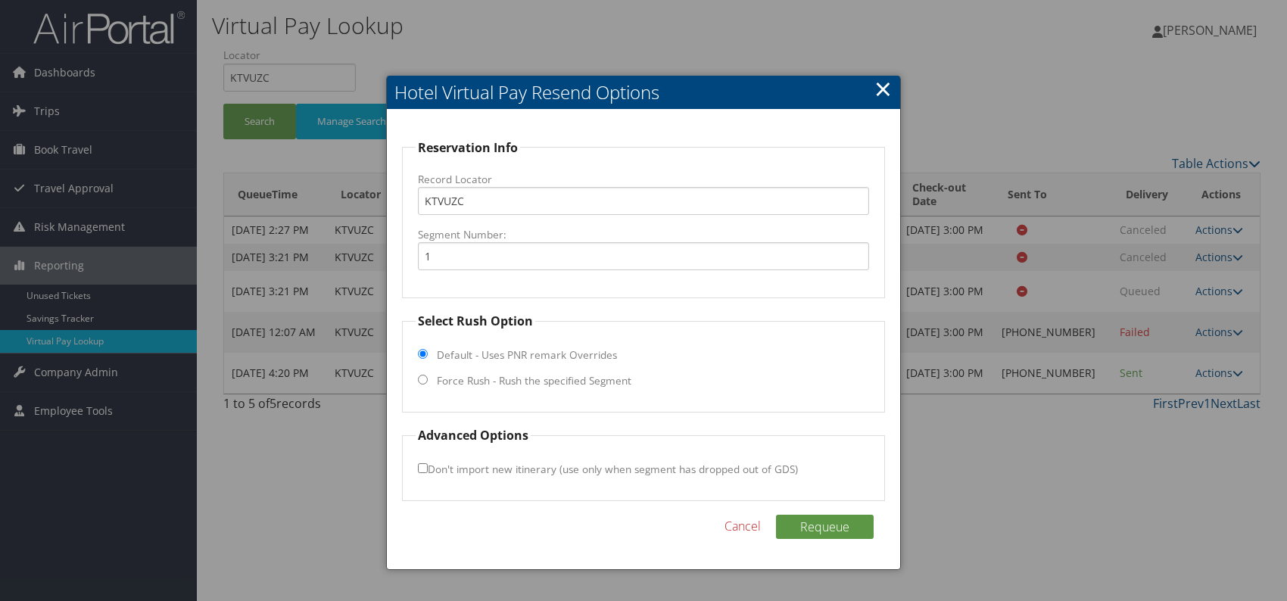
click at [421, 376] on input "Force Rush - Rush the specified Segment" at bounding box center [423, 380] width 10 height 10
radio input "true"
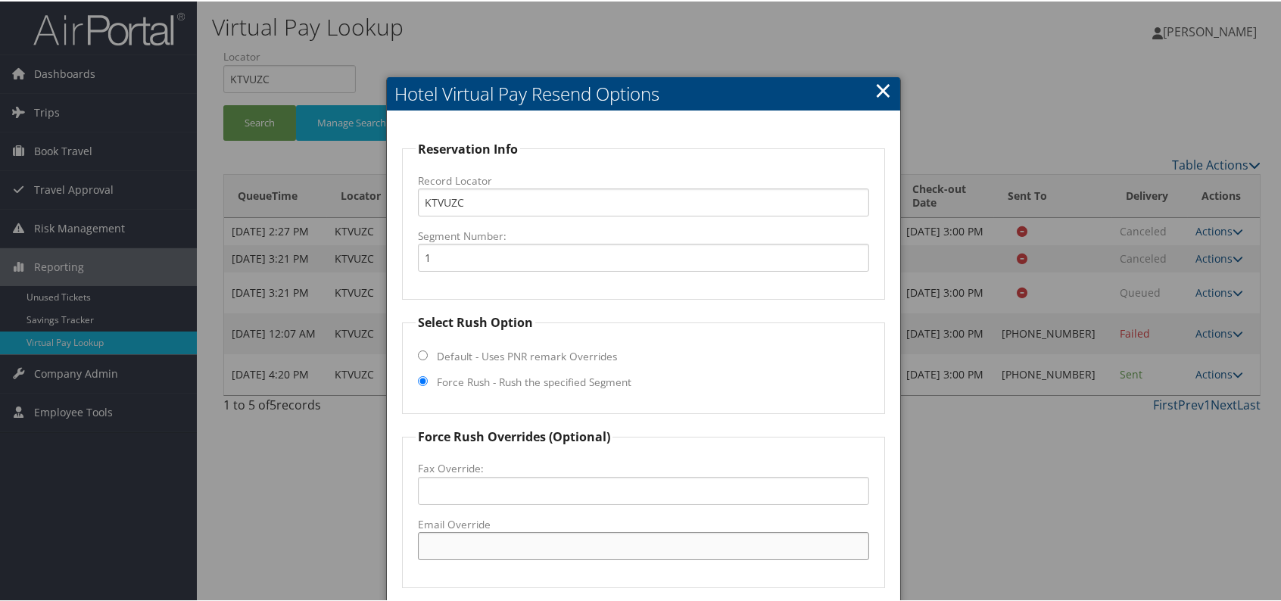
click at [442, 538] on input "Email Override" at bounding box center [643, 545] width 451 height 28
drag, startPoint x: 561, startPoint y: 543, endPoint x: 406, endPoint y: 547, distance: 154.5
click at [406, 547] on fieldset "Force Rush Overrides (Optional) Fax Override: Email Override comfortin1699@gmai…" at bounding box center [643, 506] width 483 height 160
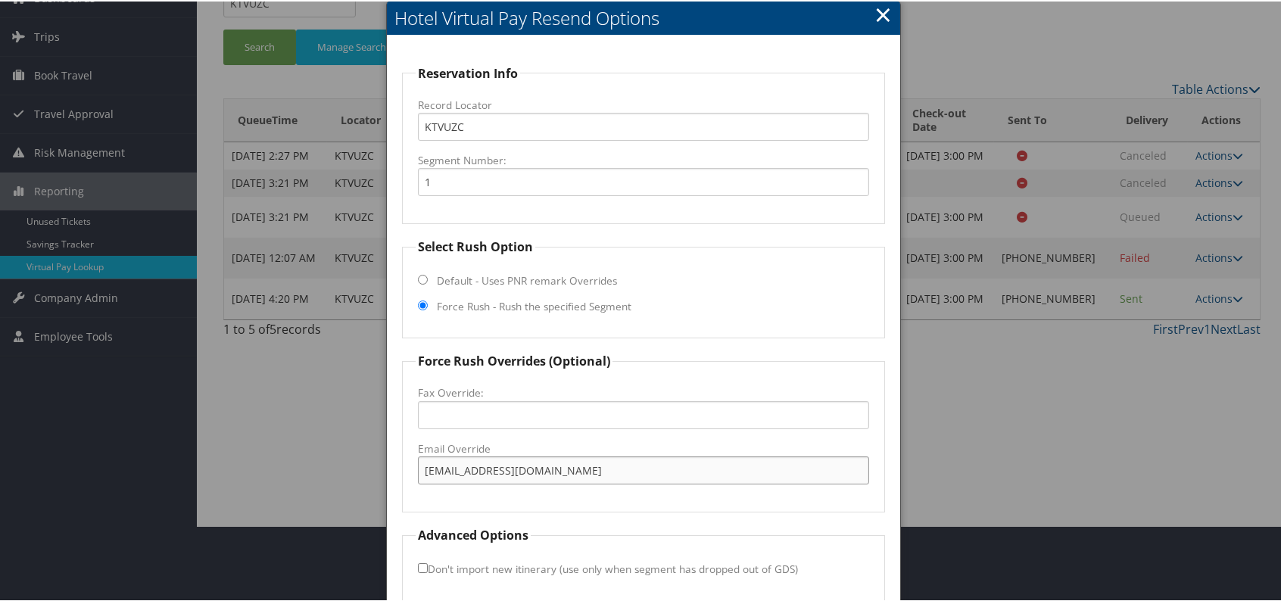
scroll to position [141, 0]
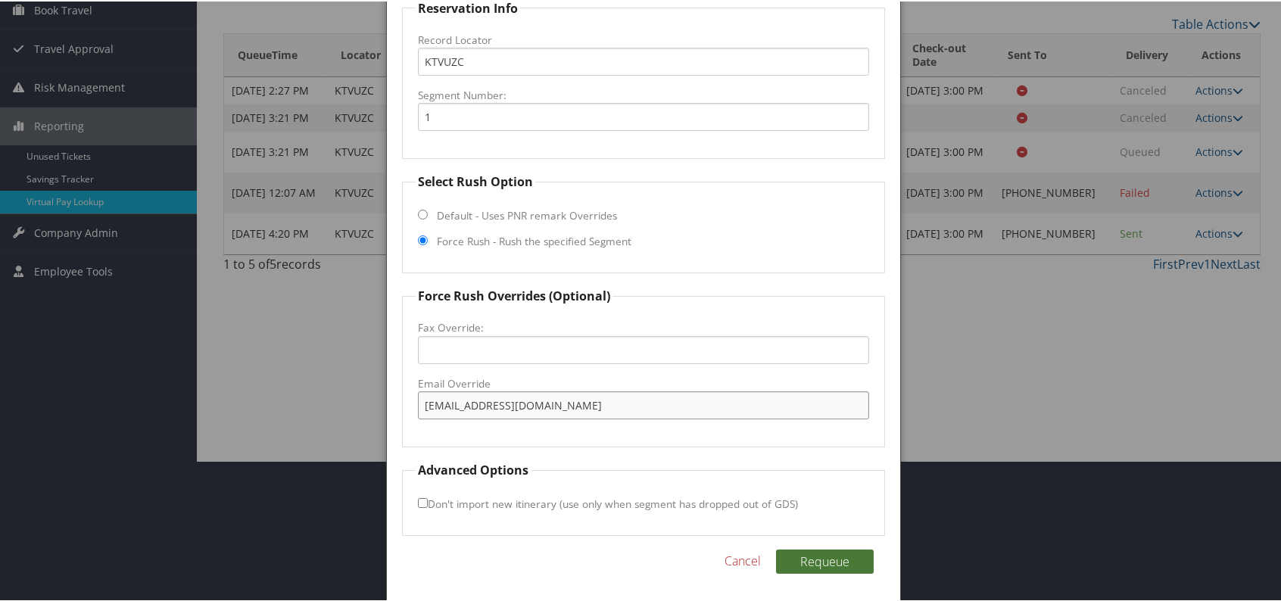
type input "comfortin1699@gmail.com"
click at [806, 562] on button "Requeue" at bounding box center [825, 560] width 98 height 24
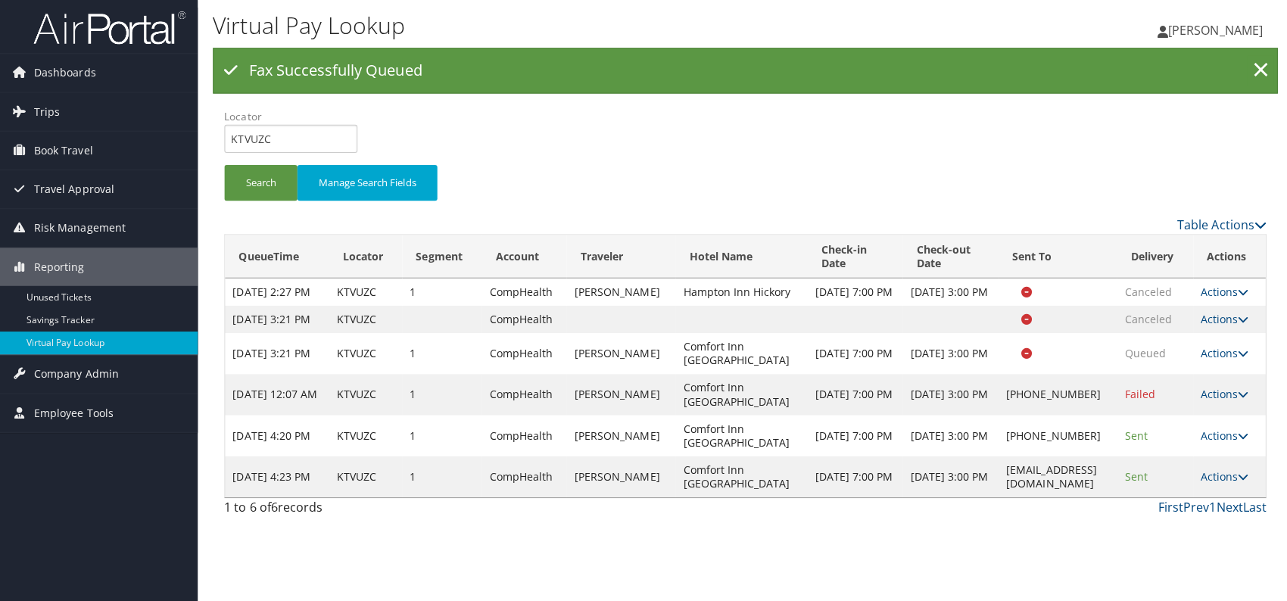
scroll to position [0, 0]
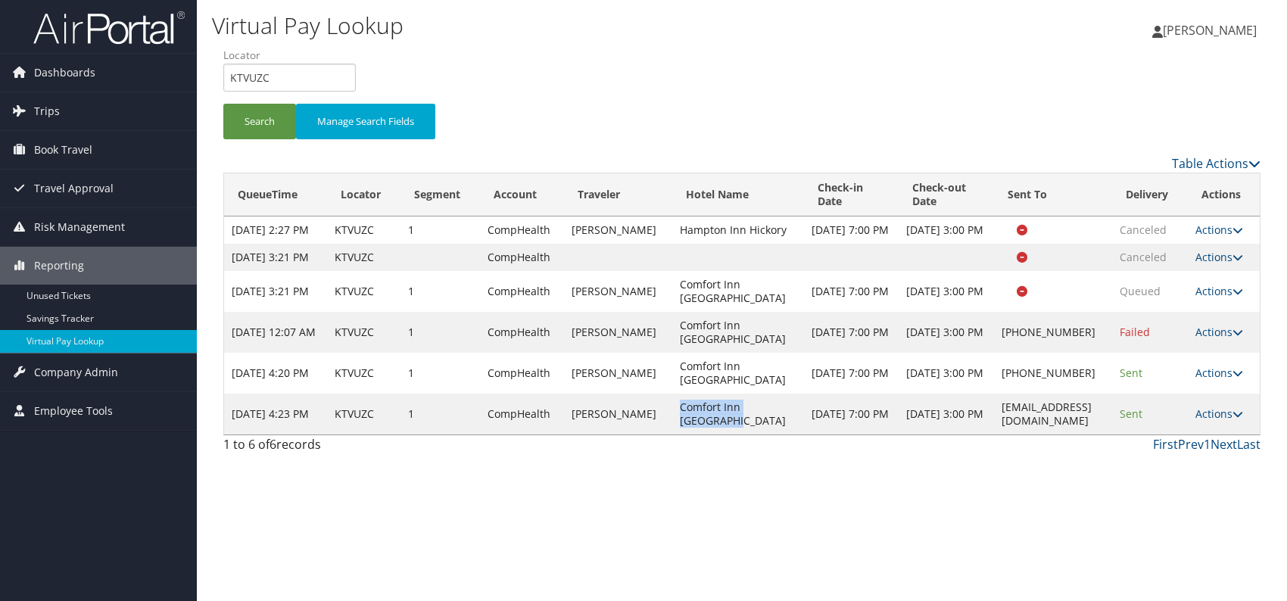
drag, startPoint x: 649, startPoint y: 432, endPoint x: 719, endPoint y: 452, distance: 72.4
click at [719, 434] on td "Comfort Inn Laurinburg" at bounding box center [737, 414] width 131 height 41
copy td "Comfort Inn Laurinburg"
drag, startPoint x: 275, startPoint y: 86, endPoint x: 230, endPoint y: 79, distance: 45.2
click at [230, 79] on input "KTVUZC" at bounding box center [289, 78] width 132 height 28
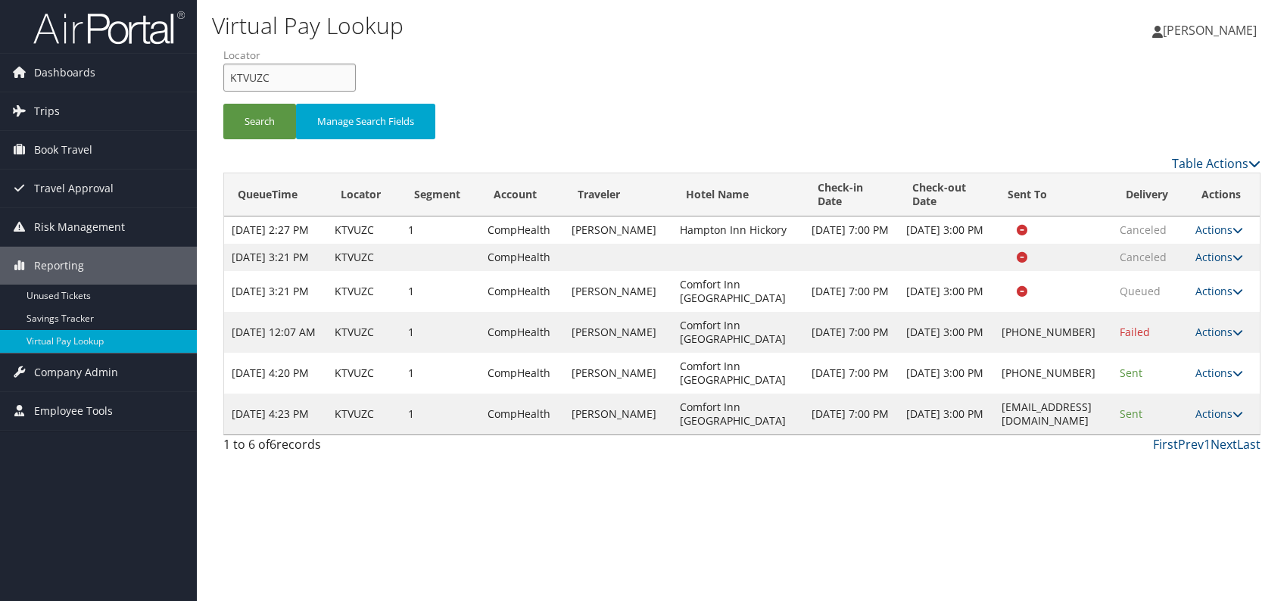
paste input "YDOXPK"
click at [251, 123] on button "Search" at bounding box center [259, 122] width 73 height 36
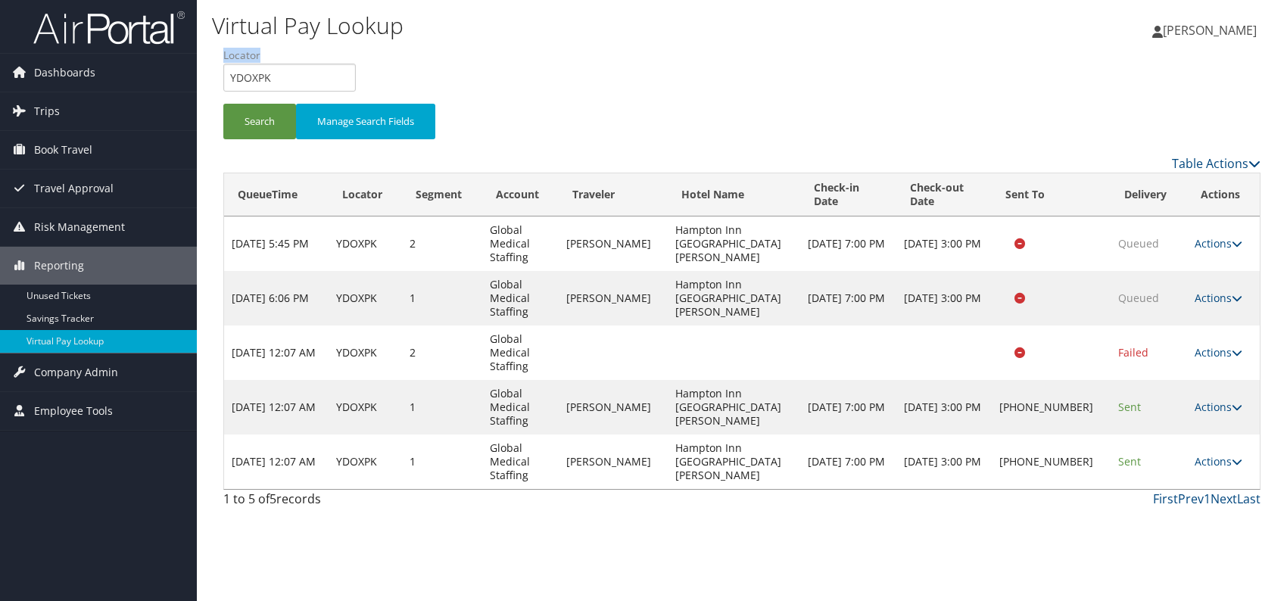
drag, startPoint x: 285, startPoint y: 61, endPoint x: 226, endPoint y: 73, distance: 59.5
click at [226, 72] on li "Locator YDOXPK" at bounding box center [295, 75] width 144 height 55
drag, startPoint x: 282, startPoint y: 77, endPoint x: 226, endPoint y: 77, distance: 56.8
click at [226, 77] on input "YDOXPK" at bounding box center [289, 78] width 132 height 28
paste input "NJDPWR"
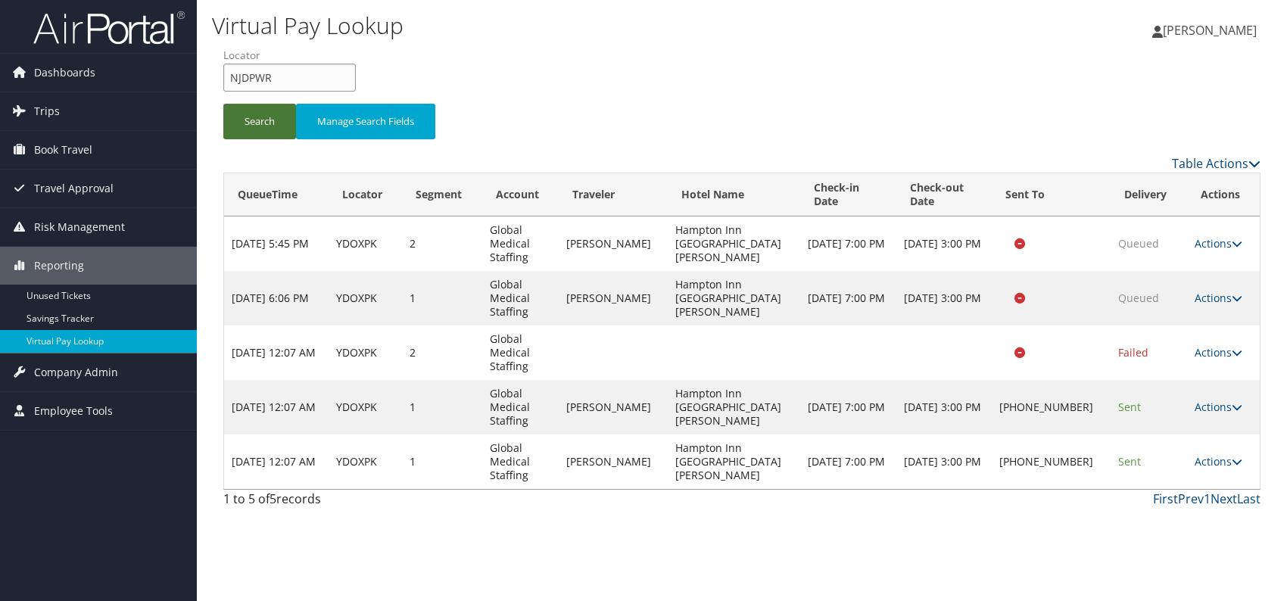
type input "NJDPWR"
click at [256, 129] on button "Search" at bounding box center [259, 122] width 73 height 36
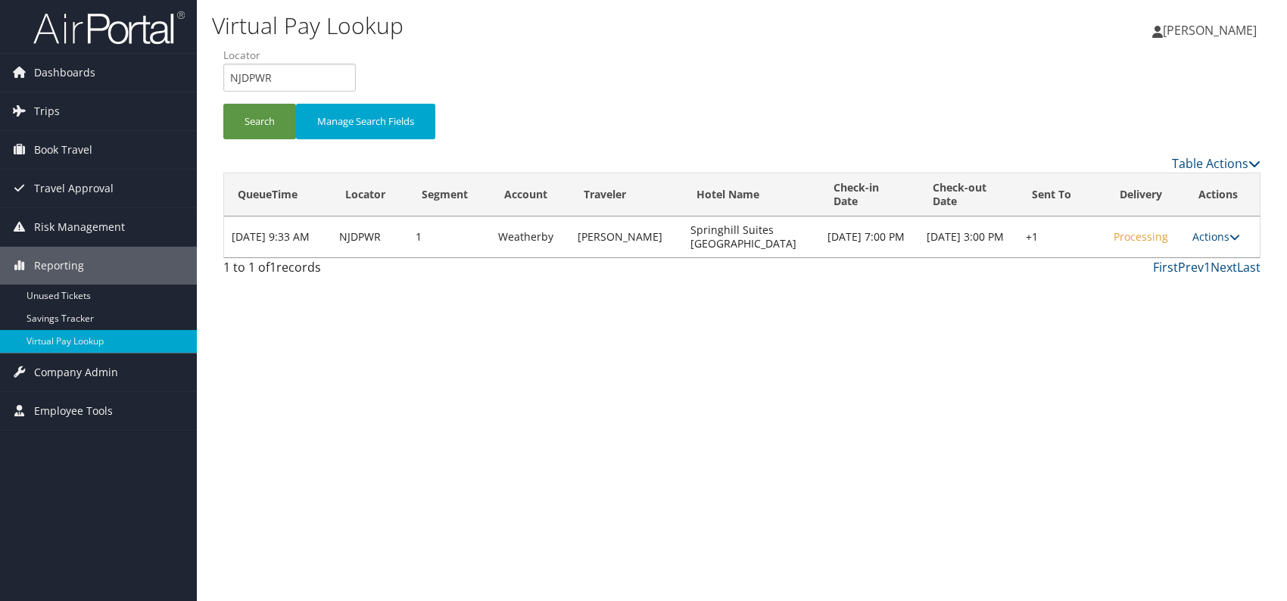
drag, startPoint x: 978, startPoint y: 356, endPoint x: 1061, endPoint y: 329, distance: 87.6
click at [979, 356] on div "Virtual Pay Lookup Romina Kwock Romina Kwock My Settings Travel Agency Contacts…" at bounding box center [742, 300] width 1090 height 601
click at [1221, 238] on link "Actions" at bounding box center [1216, 236] width 48 height 14
click at [1144, 282] on link "Logs" at bounding box center [1167, 284] width 129 height 26
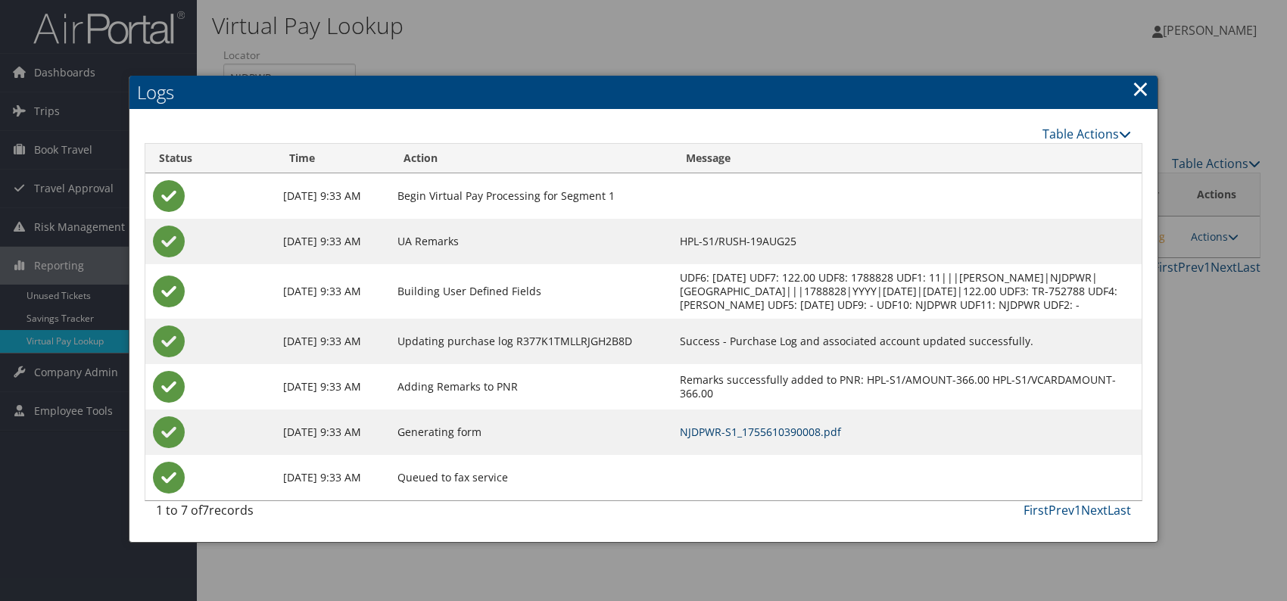
click at [829, 439] on link "NJDPWR-S1_1755610390008.pdf" at bounding box center [760, 432] width 161 height 14
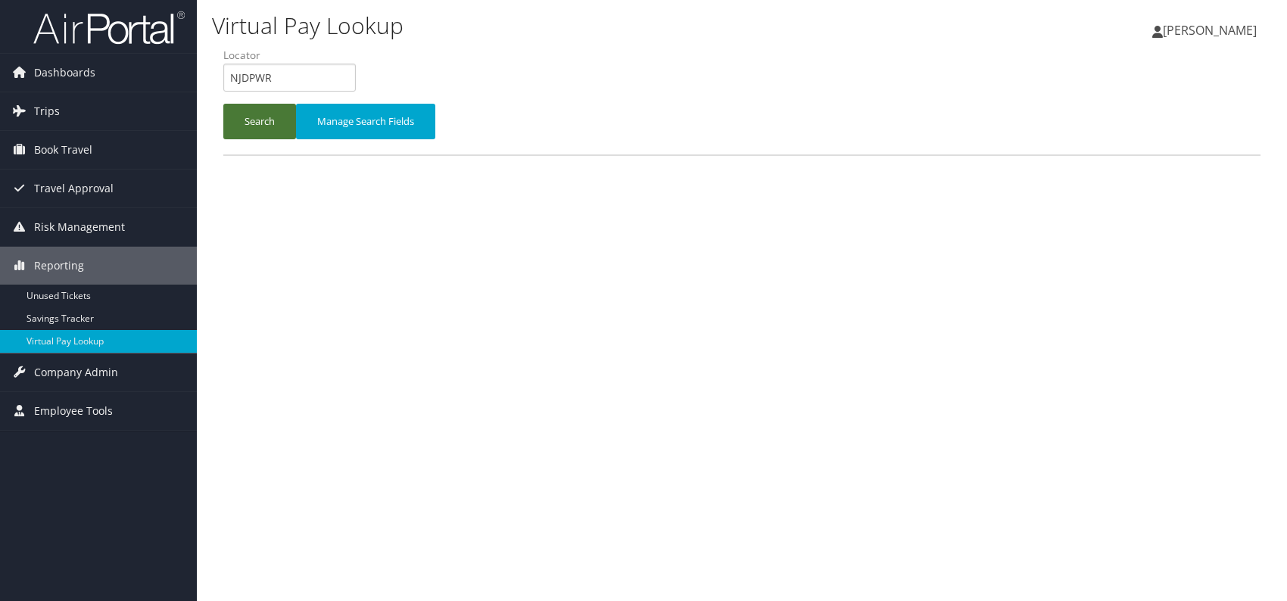
click at [254, 131] on button "Search" at bounding box center [259, 122] width 73 height 36
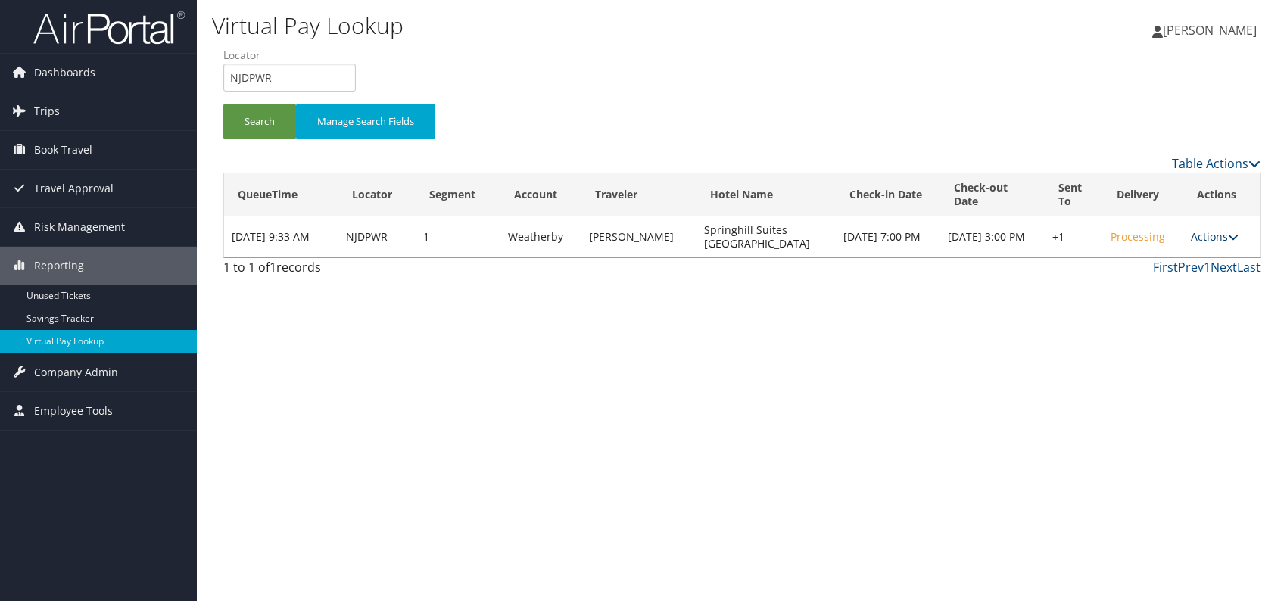
click at [1228, 235] on icon at bounding box center [1233, 237] width 11 height 11
click at [1144, 263] on link "Resend" at bounding box center [1167, 258] width 129 height 26
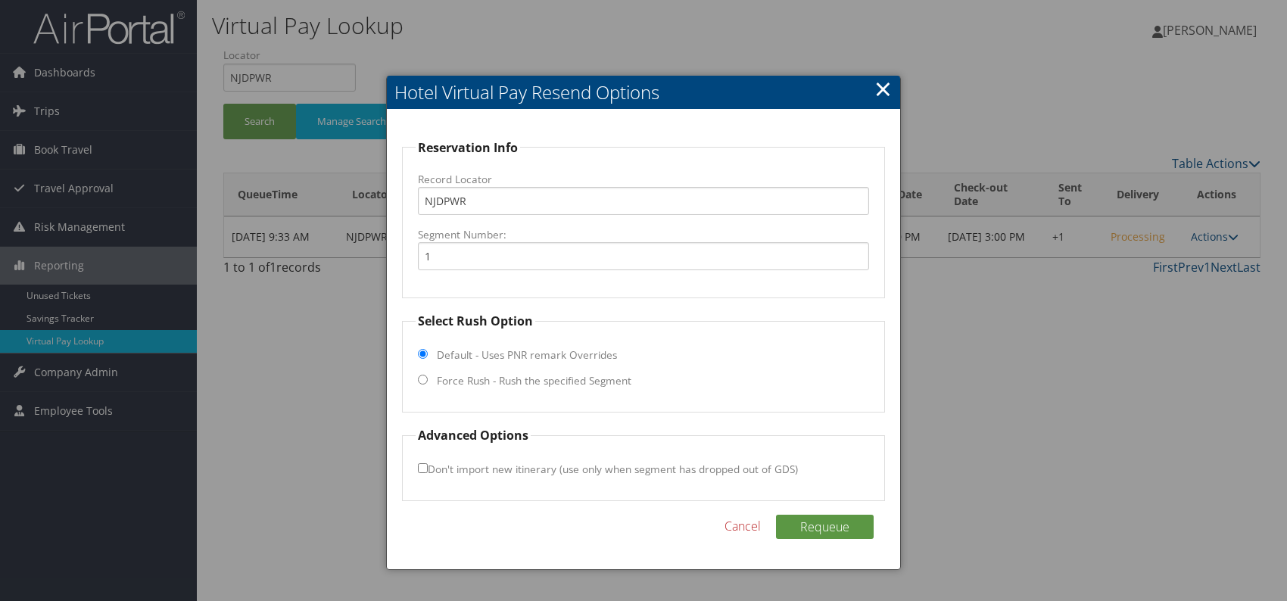
click at [422, 381] on input "Force Rush - Rush the specified Segment" at bounding box center [423, 380] width 10 height 10
radio input "true"
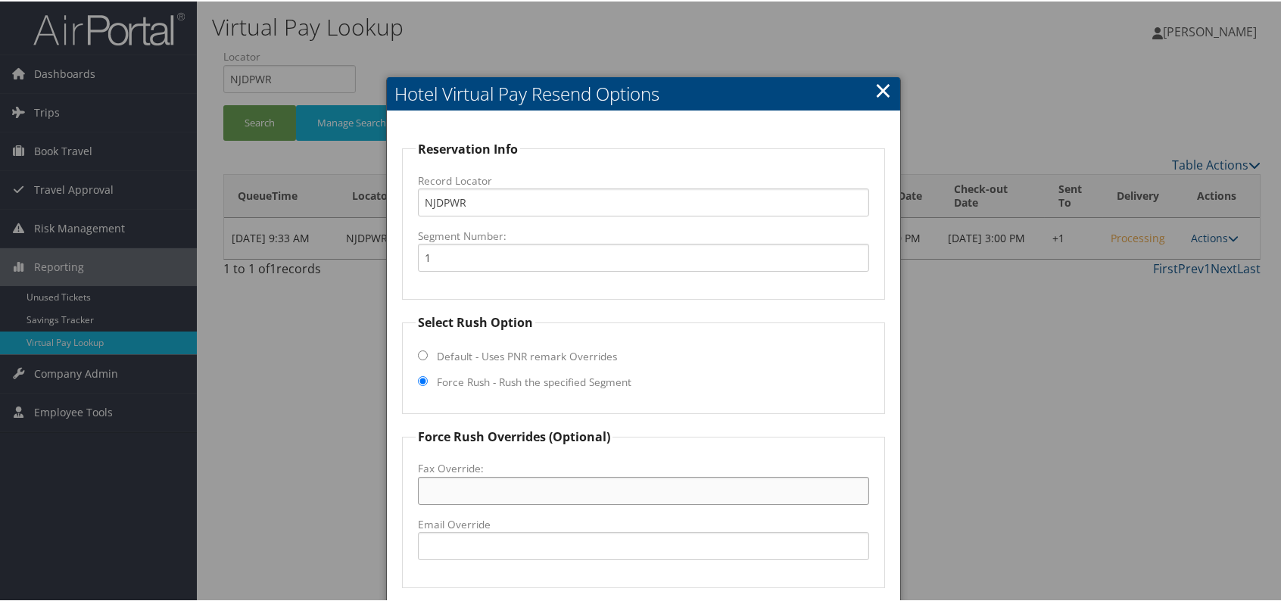
paste input "540-400-6279"
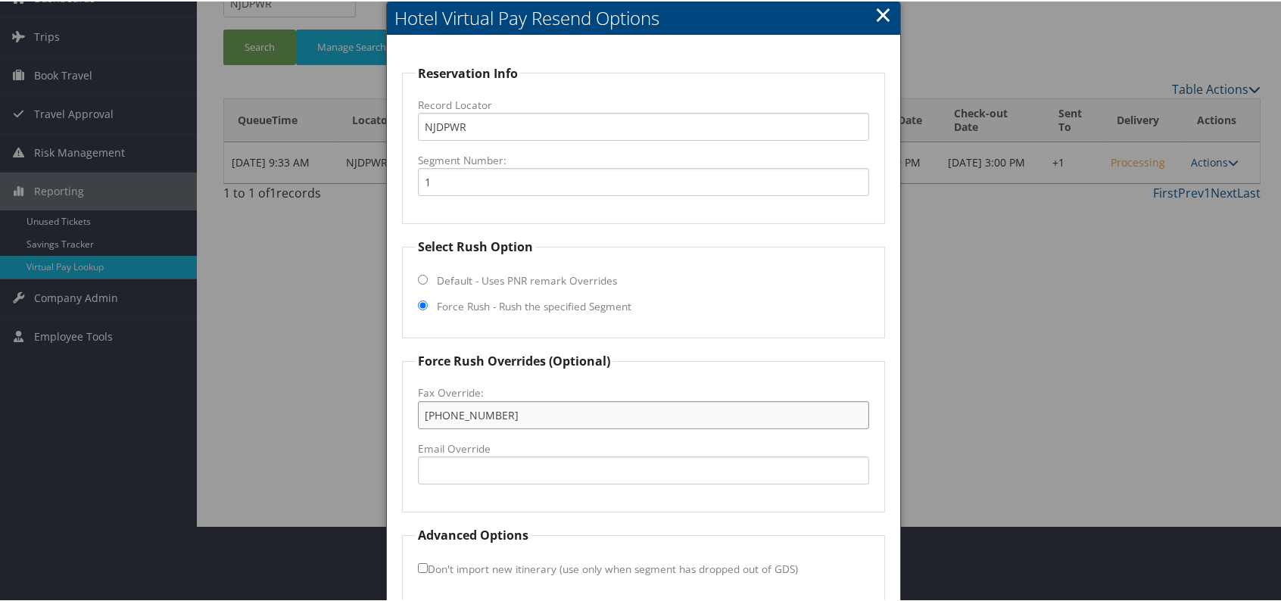
scroll to position [141, 0]
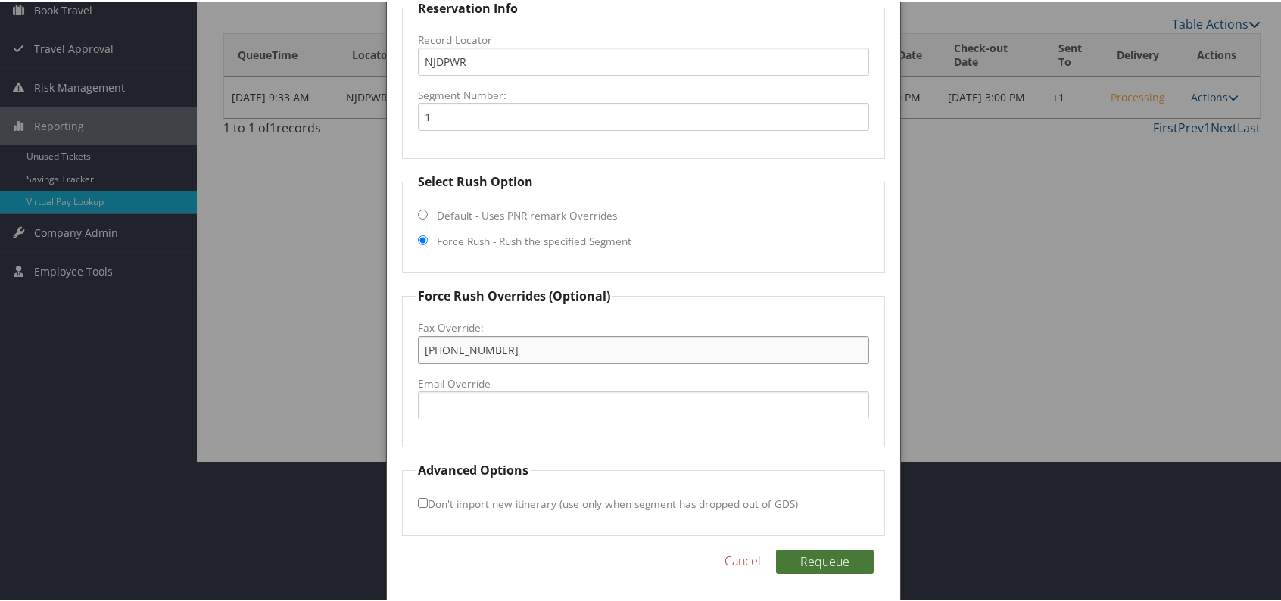
type input "540-400-6279"
click at [823, 548] on button "Requeue" at bounding box center [825, 560] width 98 height 24
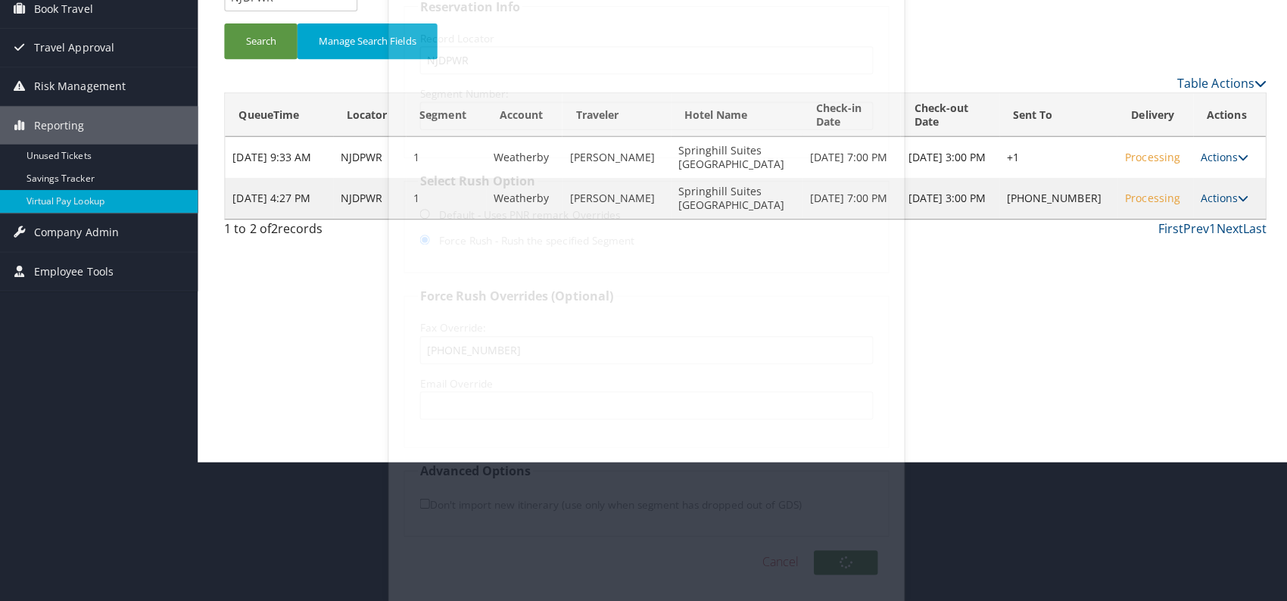
scroll to position [0, 0]
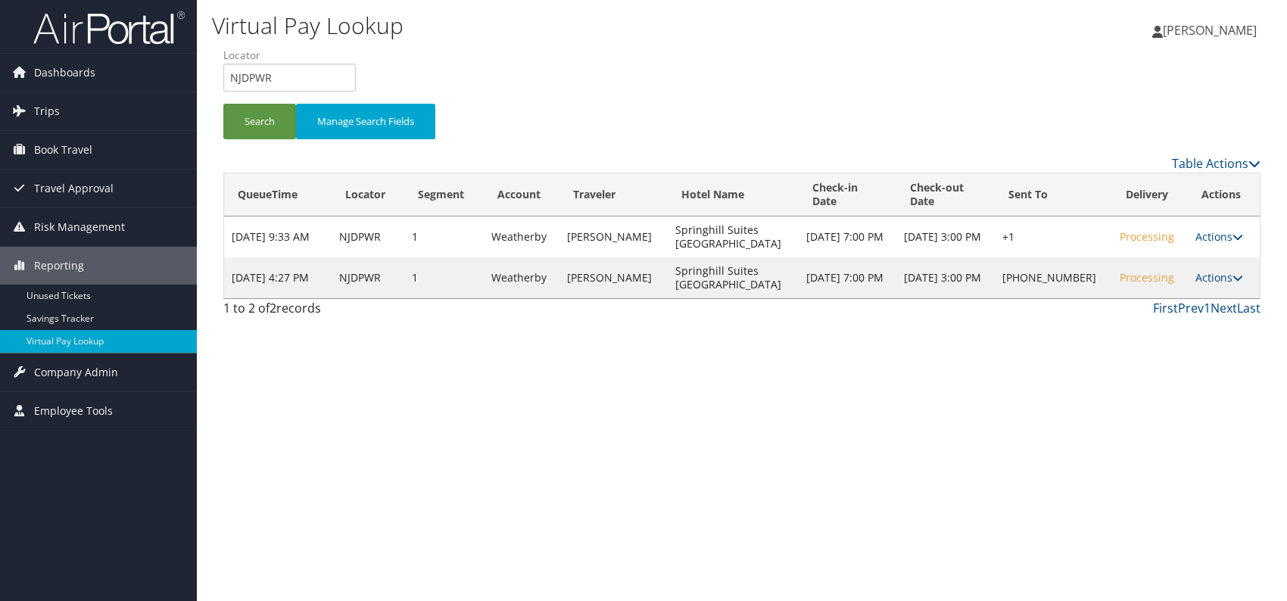
click at [732, 391] on div "Virtual Pay Lookup Romina Kwock Romina Kwock My Settings Travel Agency Contacts…" at bounding box center [742, 300] width 1090 height 601
click at [1208, 400] on div "Virtual Pay Lookup Romina Kwock Romina Kwock My Settings Travel Agency Contacts…" at bounding box center [742, 300] width 1090 height 601
drag, startPoint x: 279, startPoint y: 71, endPoint x: 227, endPoint y: 86, distance: 54.2
click at [227, 86] on input "NJDPWR" at bounding box center [289, 78] width 132 height 28
paste input "JOMZRU"
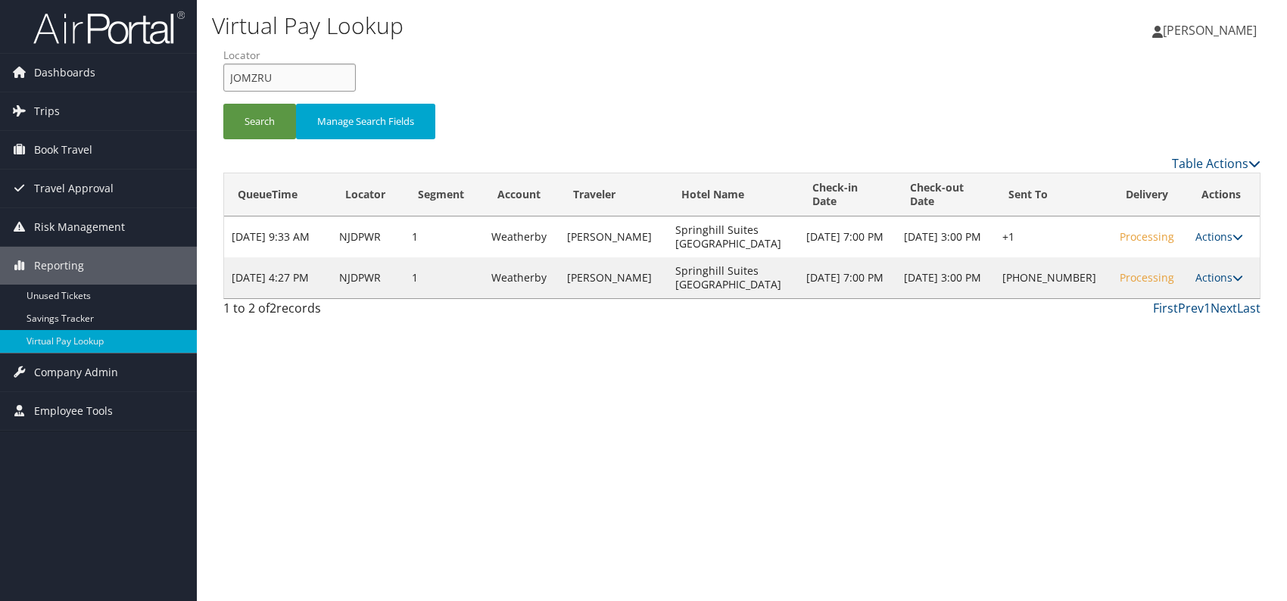
click at [252, 79] on input "JOMZRU" at bounding box center [289, 78] width 132 height 28
type input "JOMZRU"
click at [240, 118] on button "Search" at bounding box center [259, 122] width 73 height 36
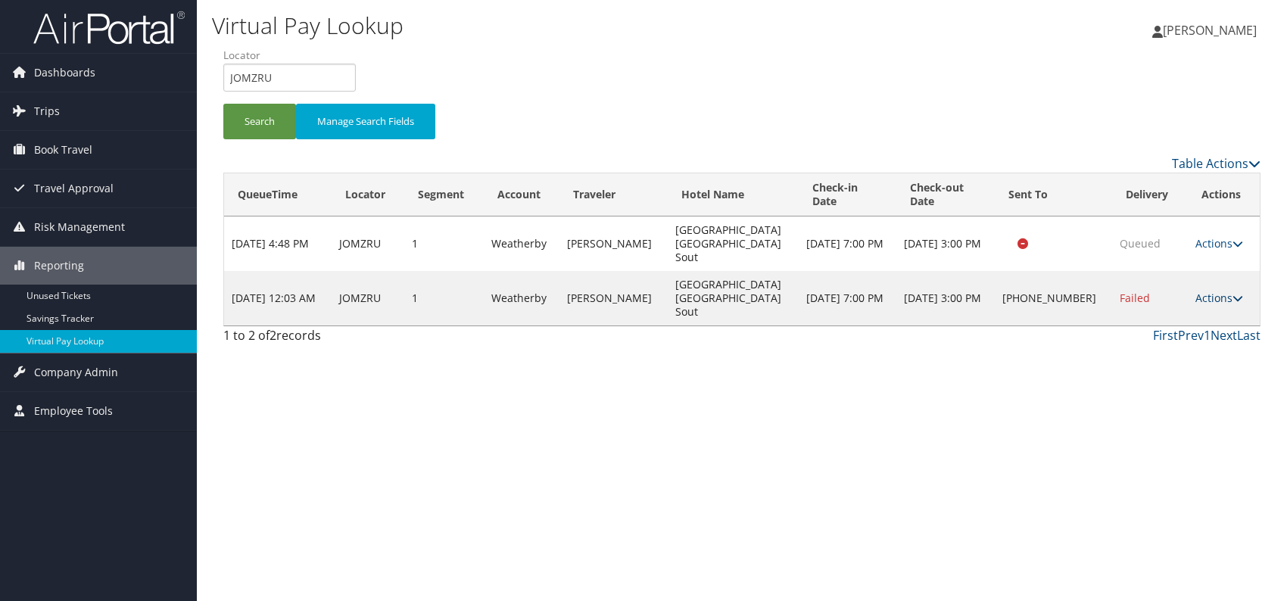
click at [1215, 291] on link "Actions" at bounding box center [1219, 298] width 48 height 14
click at [1141, 328] on link "Logs" at bounding box center [1168, 332] width 129 height 26
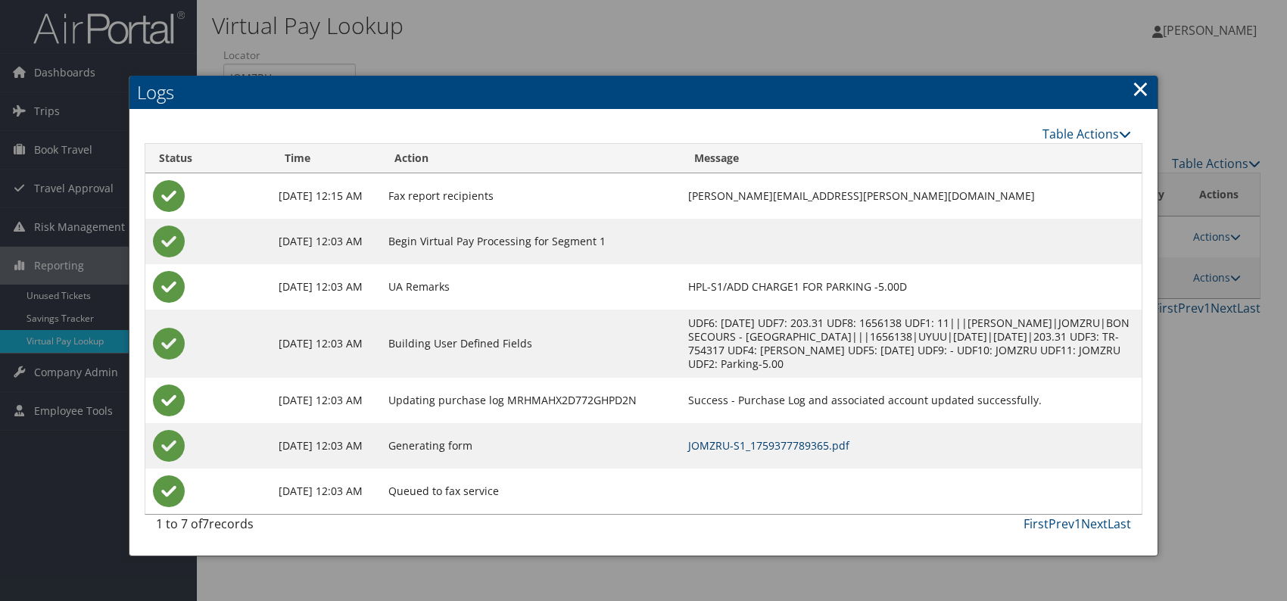
click at [768, 446] on link "JOMZRU-S1_1759377789365.pdf" at bounding box center [768, 445] width 161 height 14
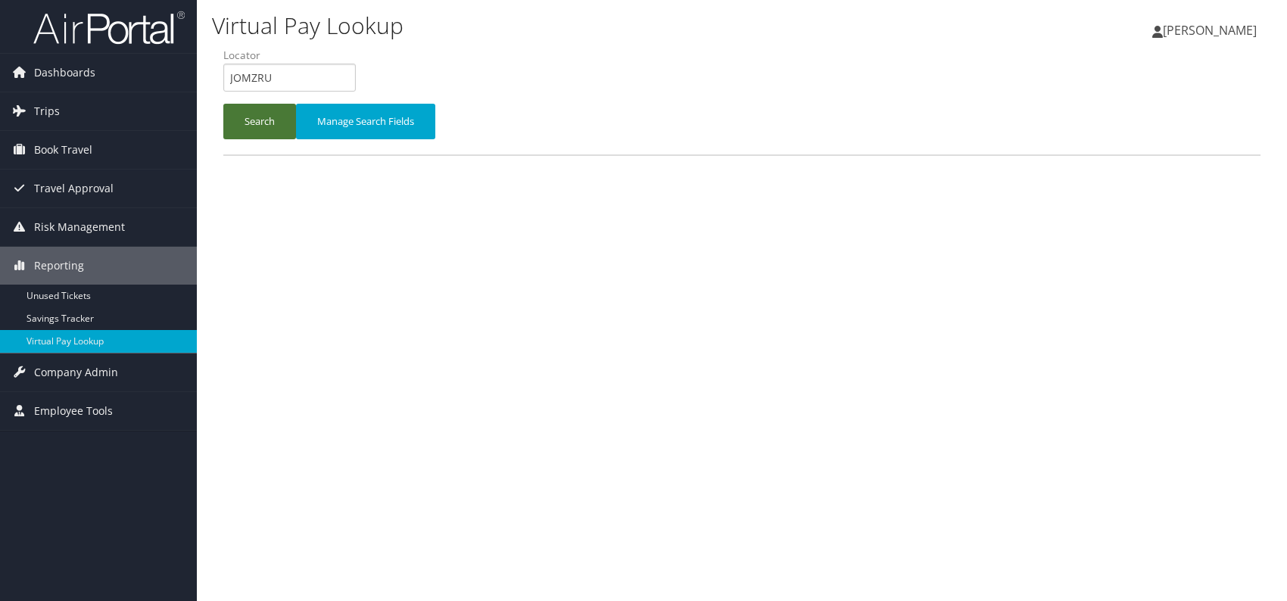
click at [244, 114] on button "Search" at bounding box center [259, 122] width 73 height 36
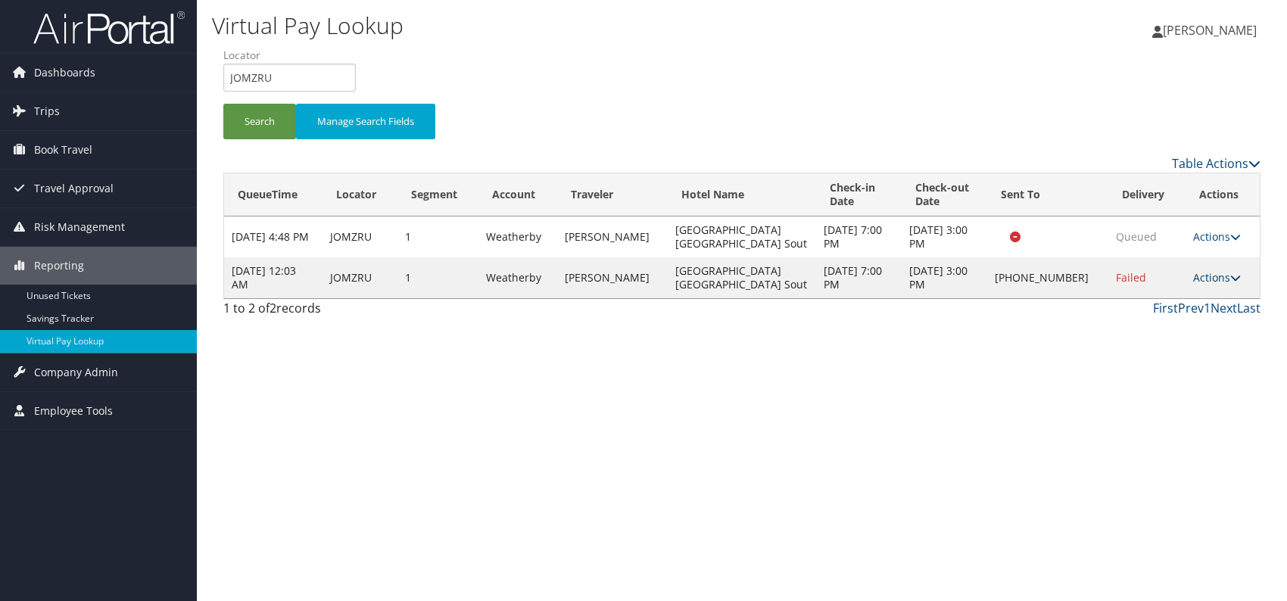
click at [1222, 281] on link "Actions" at bounding box center [1217, 277] width 48 height 14
click at [1153, 308] on link "Resend" at bounding box center [1167, 299] width 129 height 26
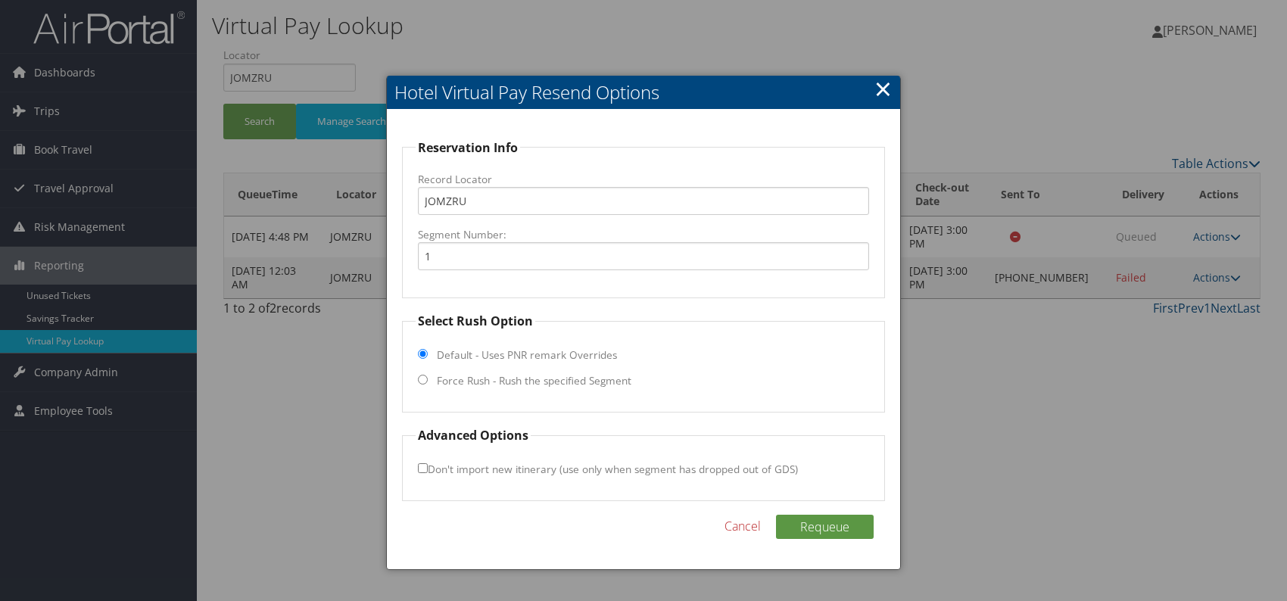
click at [422, 381] on input "Force Rush - Rush the specified Segment" at bounding box center [423, 380] width 10 height 10
radio input "true"
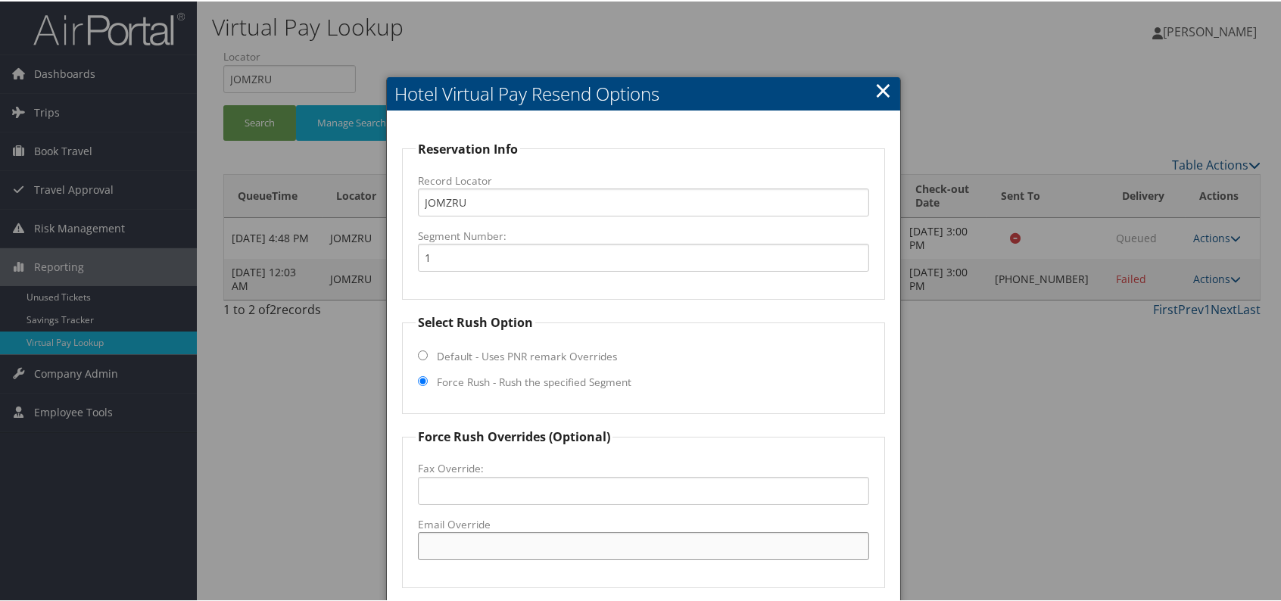
paste input "RICSP_GM @hilton.com"
click at [477, 546] on input "RICSP_GM @hilton.com" at bounding box center [643, 545] width 451 height 28
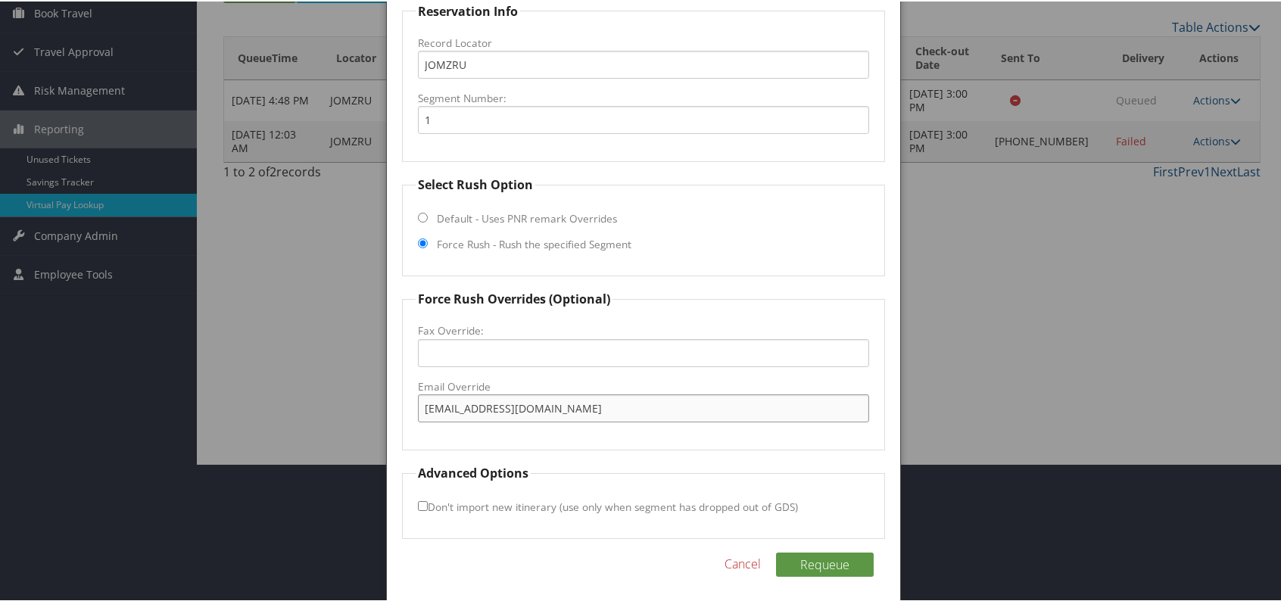
scroll to position [141, 0]
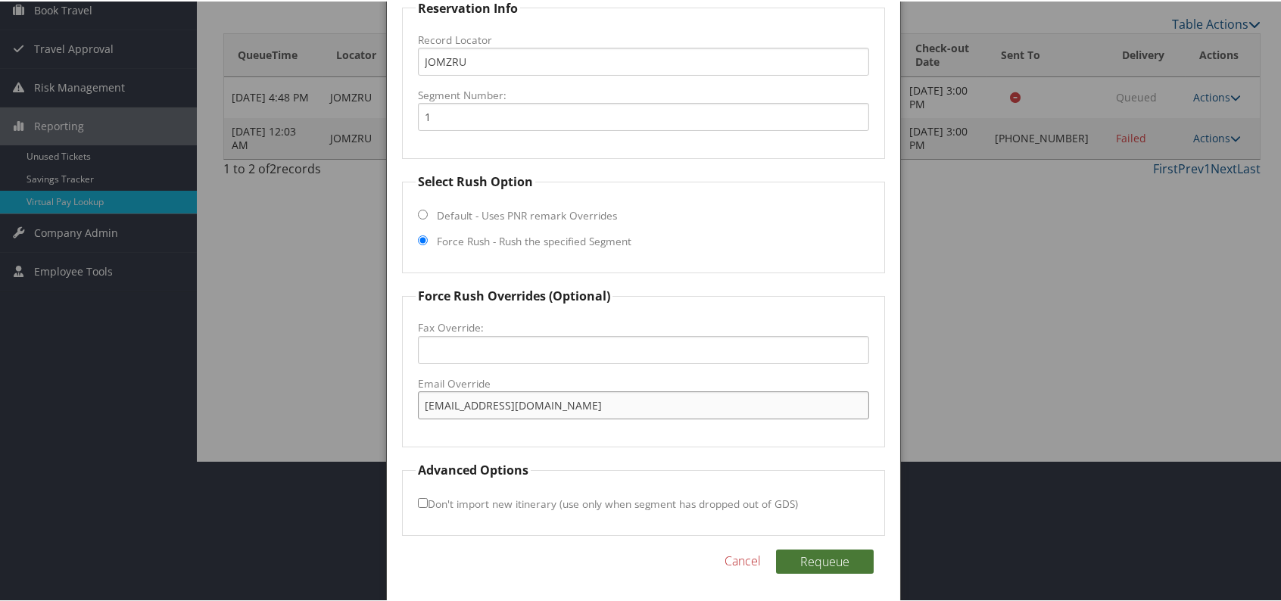
type input "RICSP_G@hilton.com"
click at [819, 552] on button "Requeue" at bounding box center [825, 560] width 98 height 24
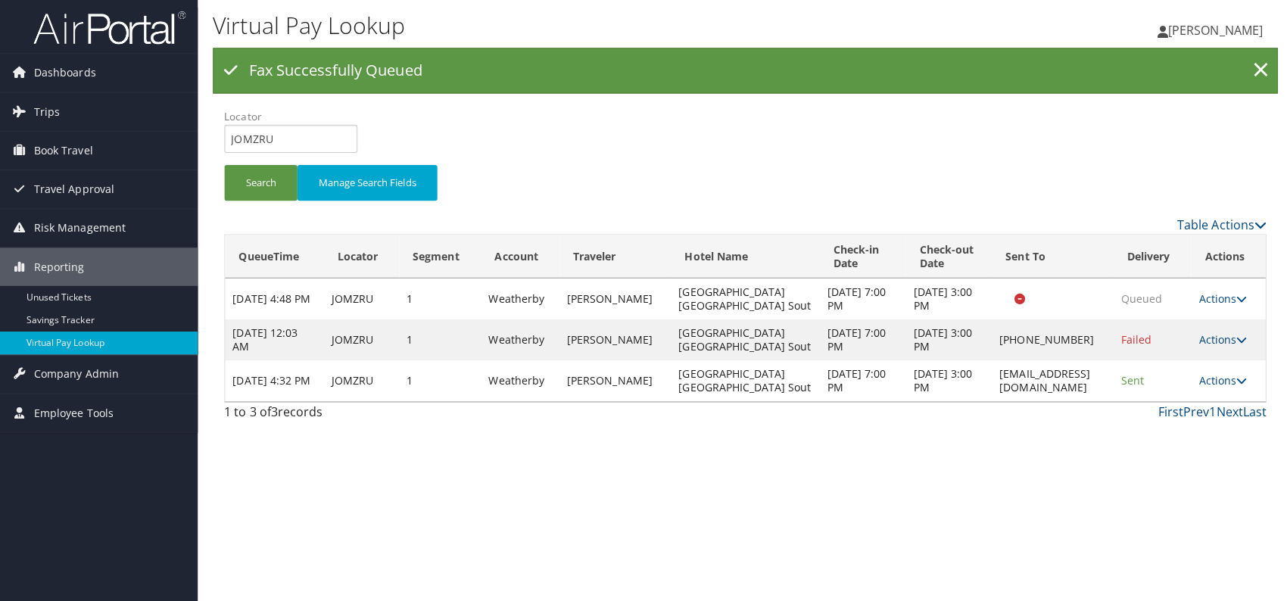
scroll to position [0, 0]
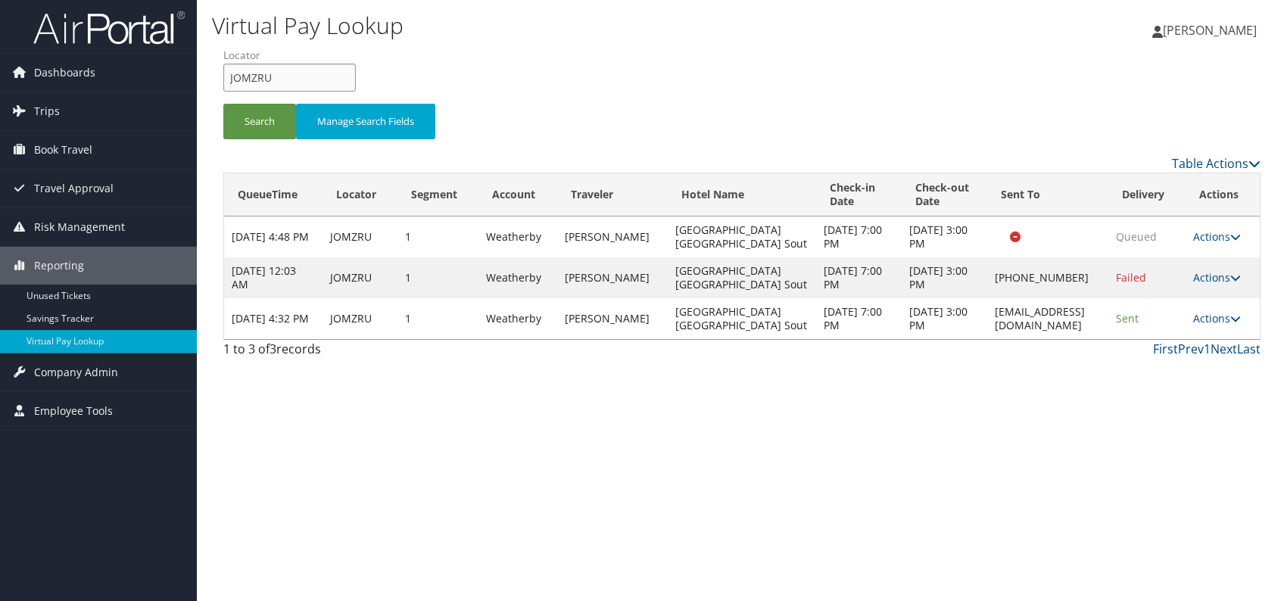
drag, startPoint x: 294, startPoint y: 80, endPoint x: 223, endPoint y: 78, distance: 70.4
click at [223, 78] on input "JOMZRU" at bounding box center [289, 78] width 132 height 28
paste input "KNARVR"
click at [257, 70] on input "KNARVR" at bounding box center [289, 78] width 132 height 28
click at [269, 118] on button "Search" at bounding box center [259, 122] width 73 height 36
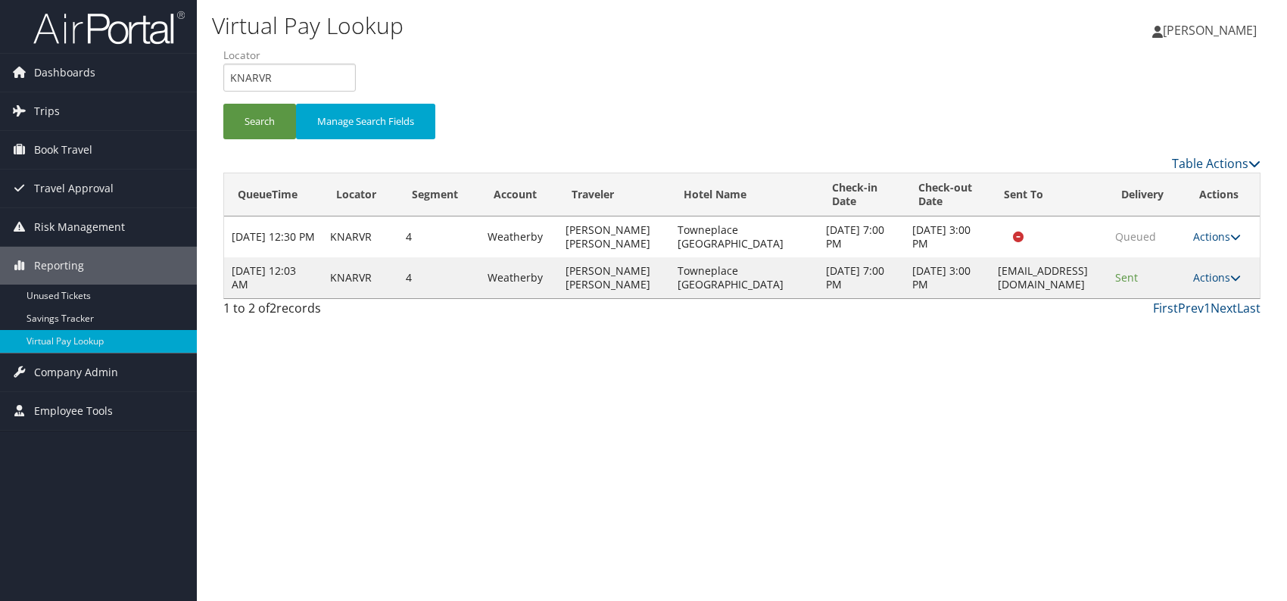
click at [1146, 427] on div "Virtual Pay Lookup [PERSON_NAME] [PERSON_NAME] My Settings Travel Agency Contac…" at bounding box center [742, 300] width 1090 height 601
drag, startPoint x: 303, startPoint y: 73, endPoint x: 227, endPoint y: 82, distance: 76.2
click at [227, 82] on input "KNARVR" at bounding box center [289, 78] width 132 height 28
paste input "JYTYXH"
click at [253, 79] on input "JYTYXH" at bounding box center [289, 78] width 132 height 28
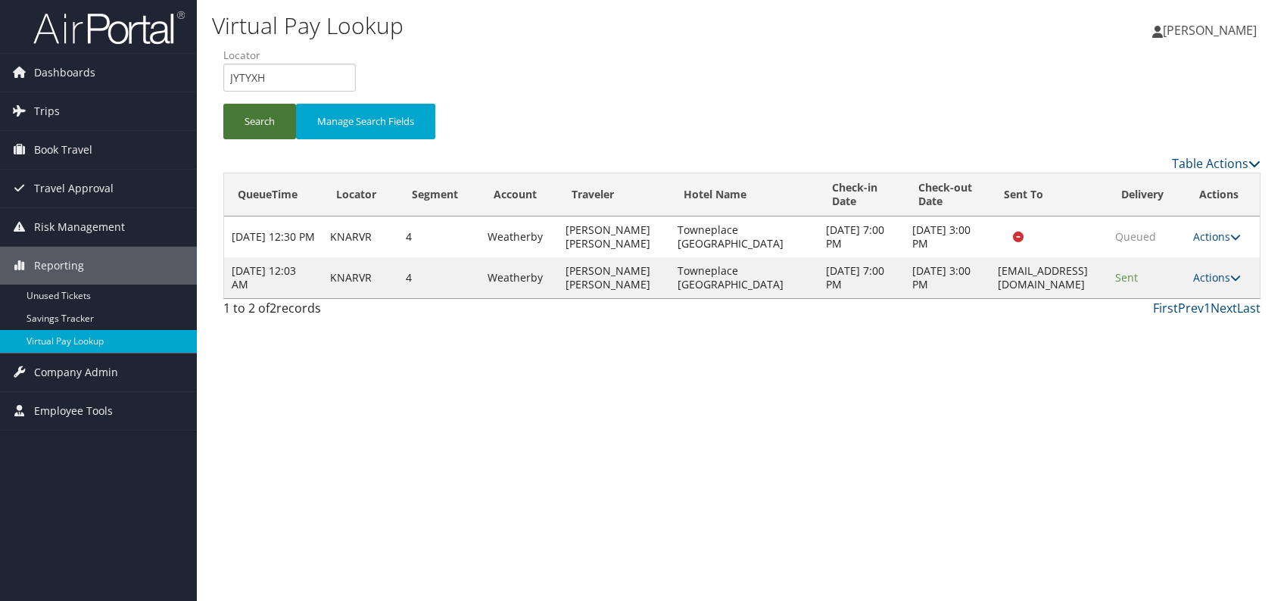
click at [227, 123] on button "Search" at bounding box center [259, 122] width 73 height 36
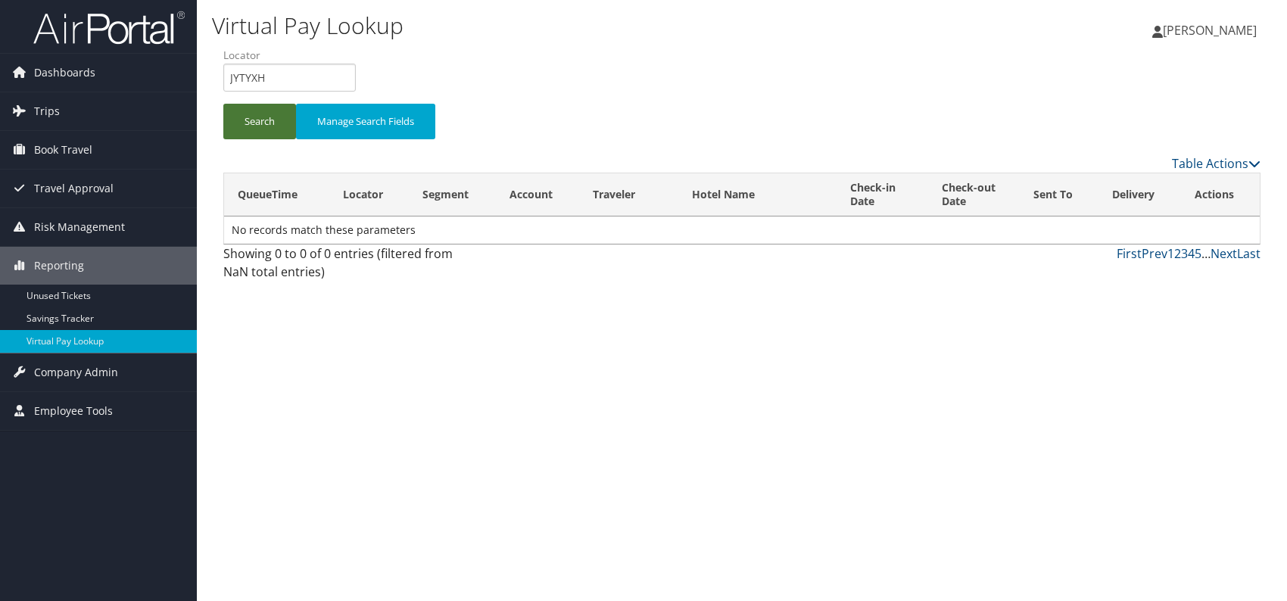
click at [256, 123] on button "Search" at bounding box center [259, 122] width 73 height 36
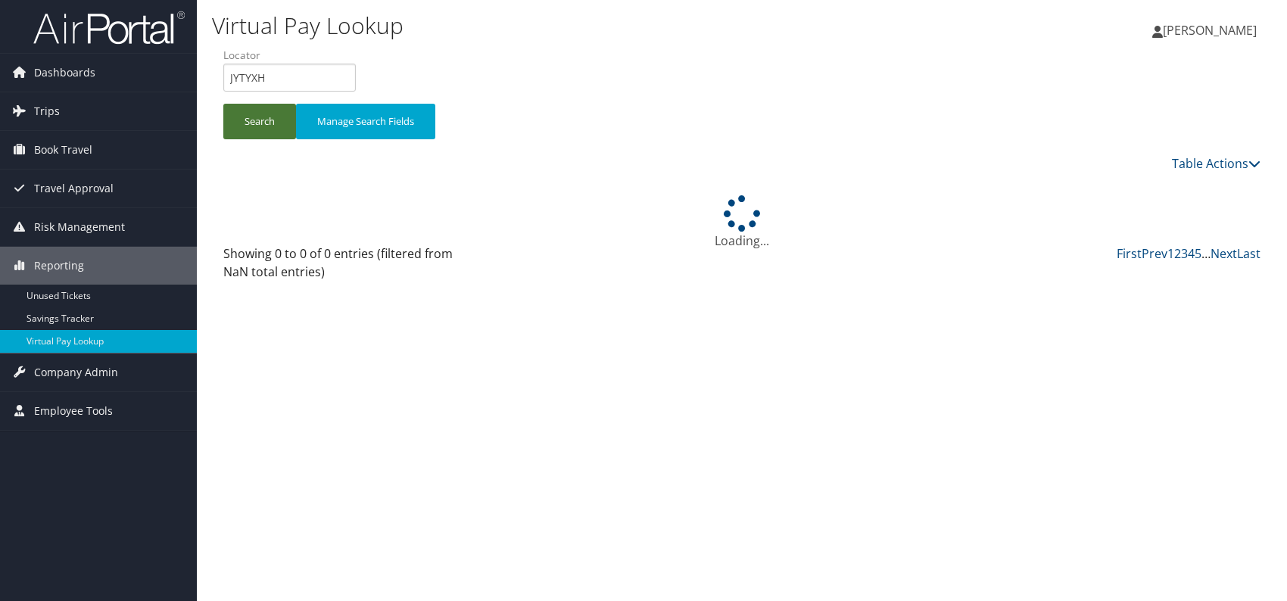
click at [256, 123] on button "Search" at bounding box center [259, 122] width 73 height 36
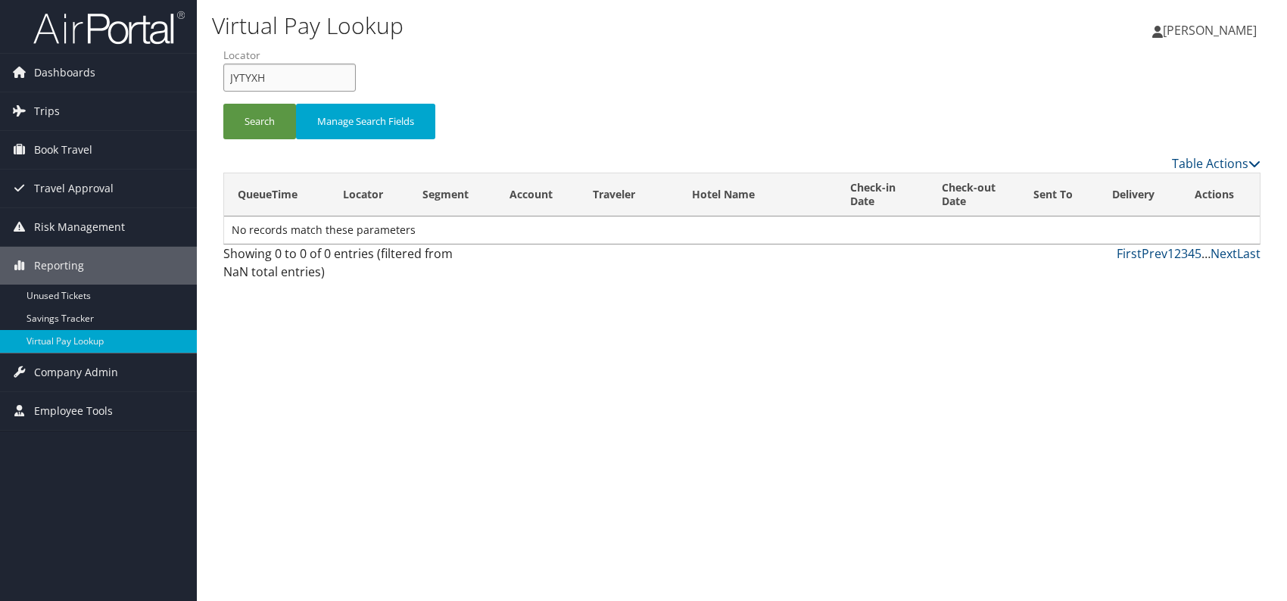
drag, startPoint x: 285, startPoint y: 82, endPoint x: 220, endPoint y: 77, distance: 65.2
click at [223, 77] on form "QueueTime Locator JYTYXH Segment Account Traveler Hotel Name Check-in Date Chec…" at bounding box center [741, 101] width 1037 height 106
paste input "IFLKKY"
click at [255, 79] on input "IFLKKY" at bounding box center [289, 78] width 132 height 28
click at [263, 117] on button "Search" at bounding box center [259, 122] width 73 height 36
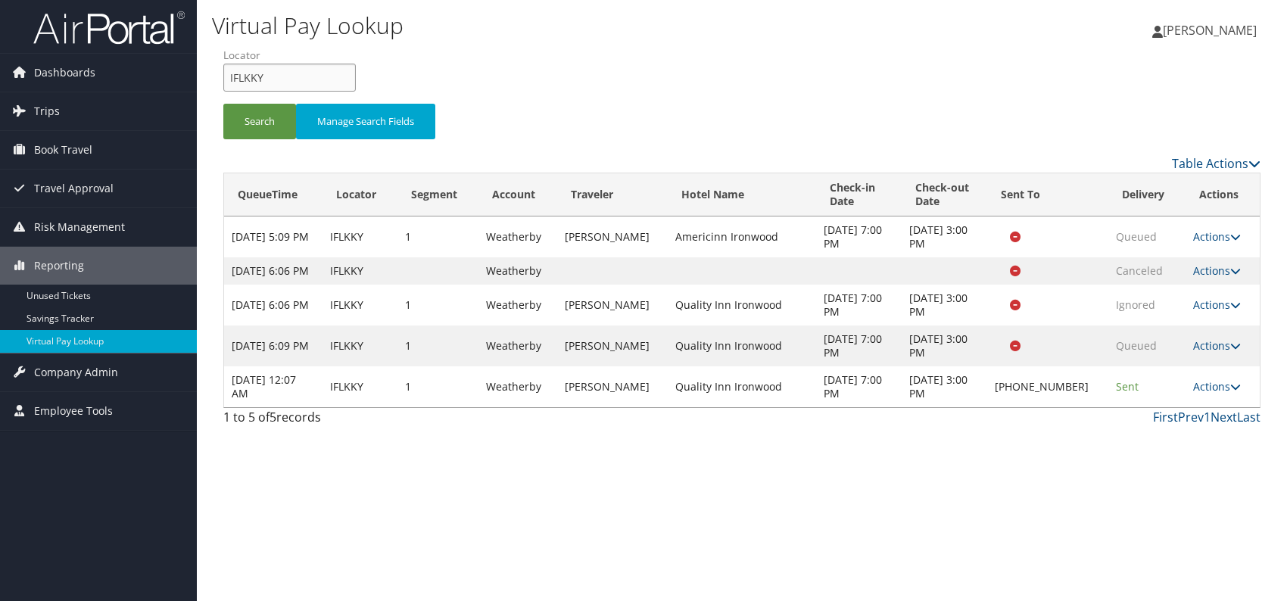
drag, startPoint x: 273, startPoint y: 77, endPoint x: 229, endPoint y: 77, distance: 43.9
click at [229, 77] on input "IFLKKY" at bounding box center [289, 78] width 132 height 28
paste input "KUCNAR"
click at [254, 117] on button "Search" at bounding box center [259, 122] width 73 height 36
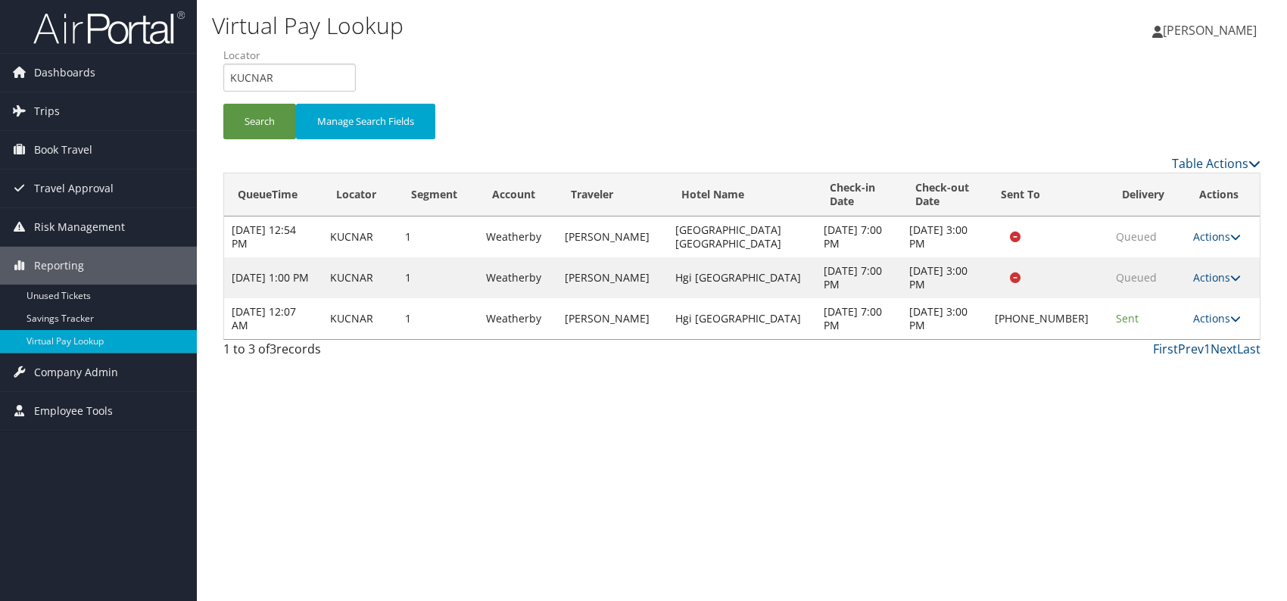
drag, startPoint x: 1029, startPoint y: 402, endPoint x: 1231, endPoint y: 372, distance: 204.2
click at [1043, 398] on div "Virtual Pay Lookup [PERSON_NAME] [PERSON_NAME] My Settings Travel Agency Contac…" at bounding box center [742, 300] width 1090 height 601
drag, startPoint x: 303, startPoint y: 70, endPoint x: 221, endPoint y: 76, distance: 81.9
click at [223, 76] on form "QueueTime Locator KUCNAR Segment Account Traveler Hotel Name Check-in Date Chec…" at bounding box center [741, 101] width 1037 height 106
paste input "OZDINS"
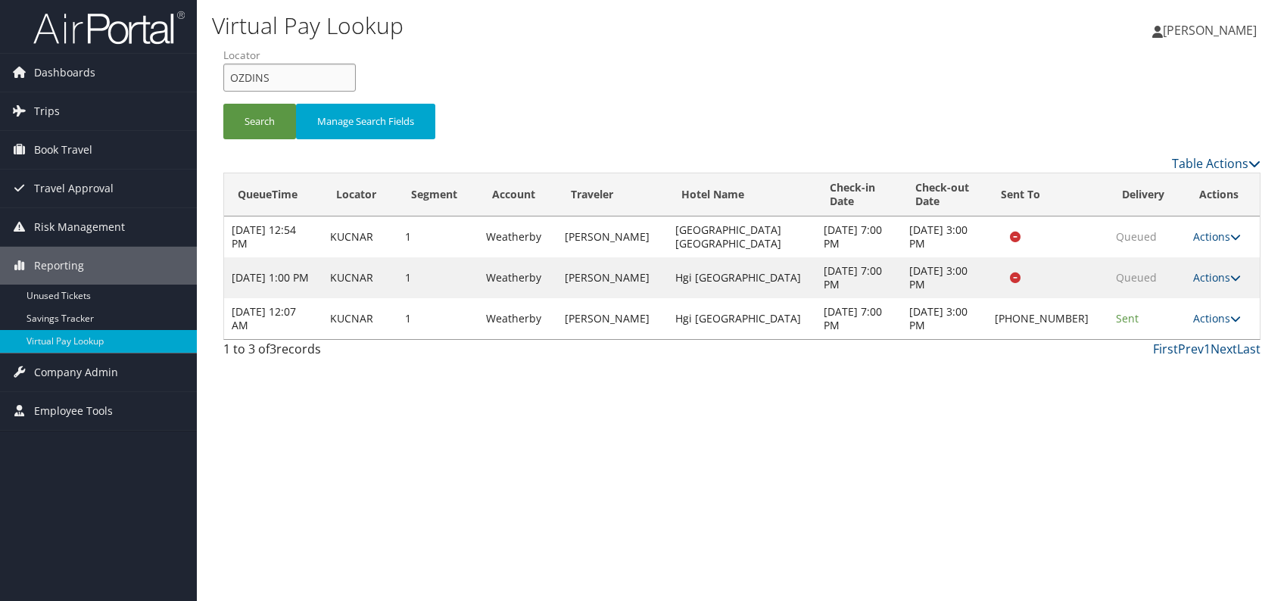
click at [257, 74] on input "OZDINS" at bounding box center [289, 78] width 132 height 28
click at [251, 116] on button "Search" at bounding box center [259, 122] width 73 height 36
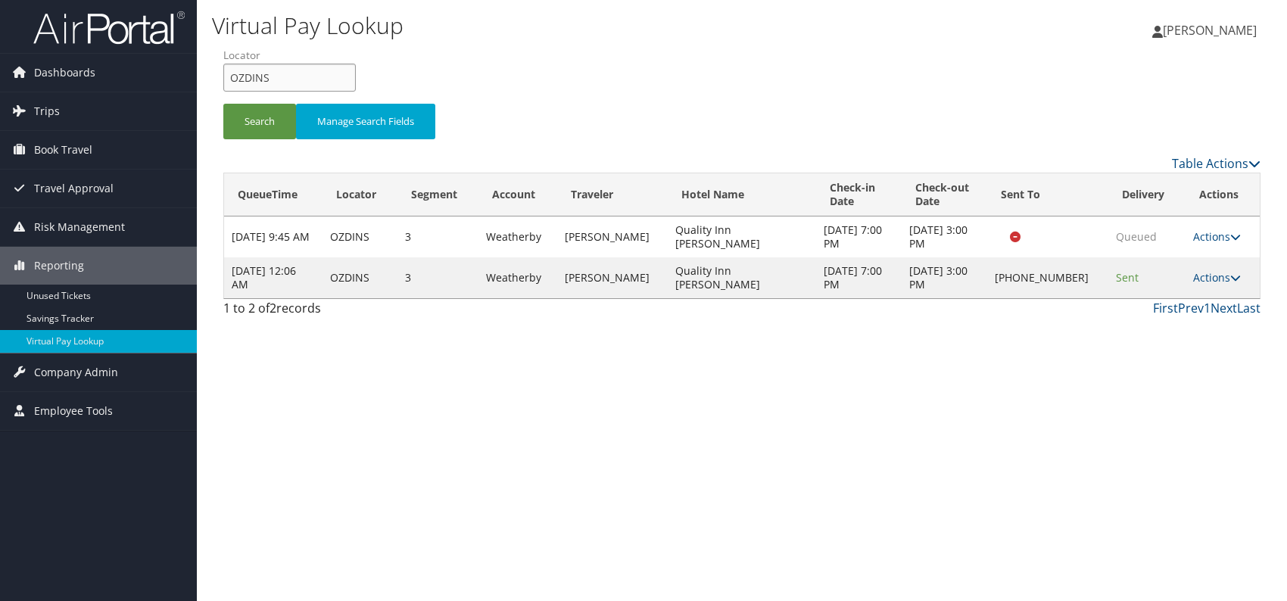
drag, startPoint x: 276, startPoint y: 86, endPoint x: 220, endPoint y: 82, distance: 56.1
click at [223, 82] on form "QueueTime Locator OZDINS Segment Account Traveler Hotel Name Check-in Date Chec…" at bounding box center [741, 101] width 1037 height 106
paste input "KGIXQC"
click at [253, 117] on button "Search" at bounding box center [259, 122] width 73 height 36
drag, startPoint x: 288, startPoint y: 77, endPoint x: 226, endPoint y: 78, distance: 62.1
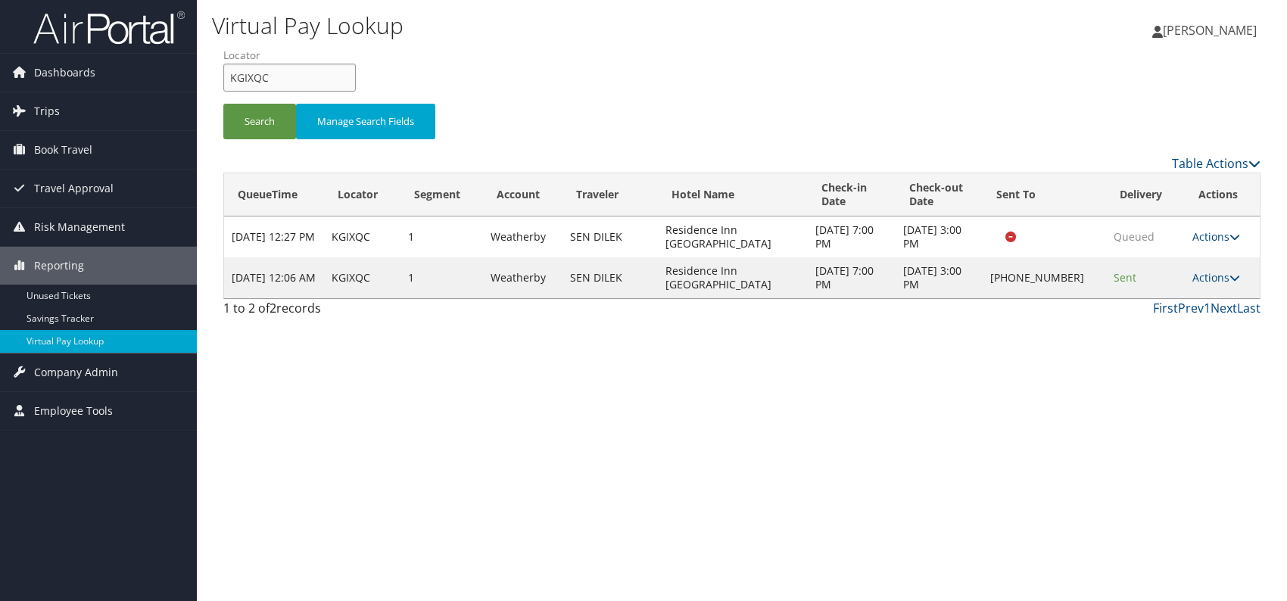
click at [226, 78] on input "KGIXQC" at bounding box center [289, 78] width 132 height 28
paste input "URRJLR"
type input "URRJLR"
click at [259, 123] on button "Search" at bounding box center [259, 122] width 73 height 36
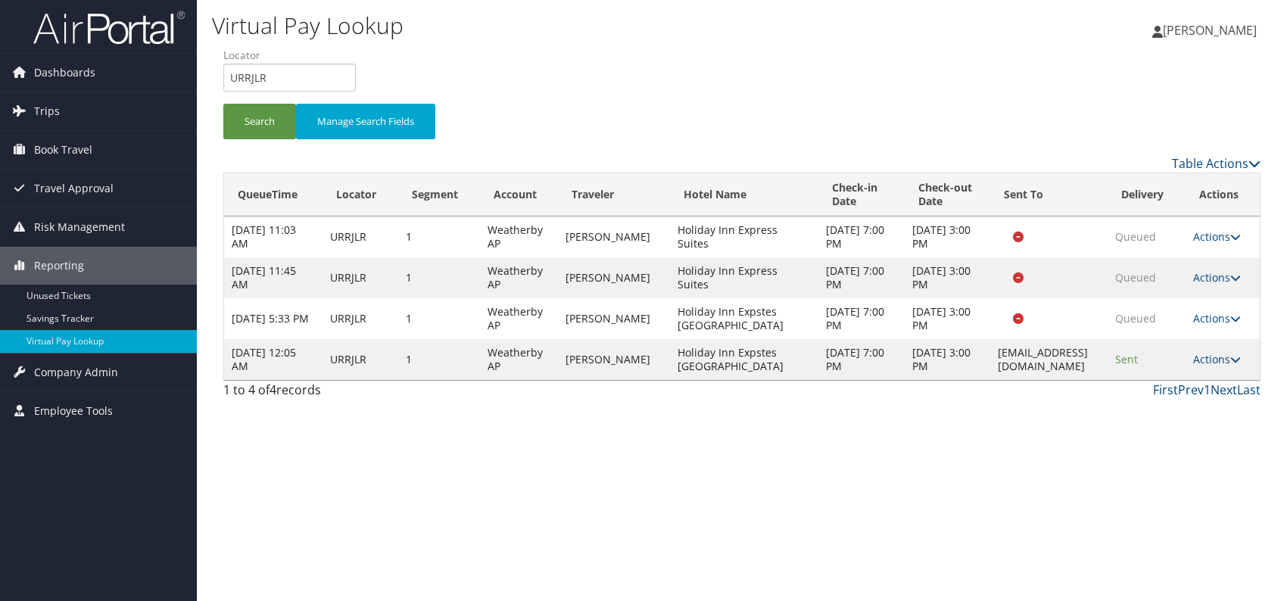
click at [917, 437] on div "Virtual Pay Lookup [PERSON_NAME] [PERSON_NAME] My Settings Travel Agency Contac…" at bounding box center [742, 300] width 1090 height 601
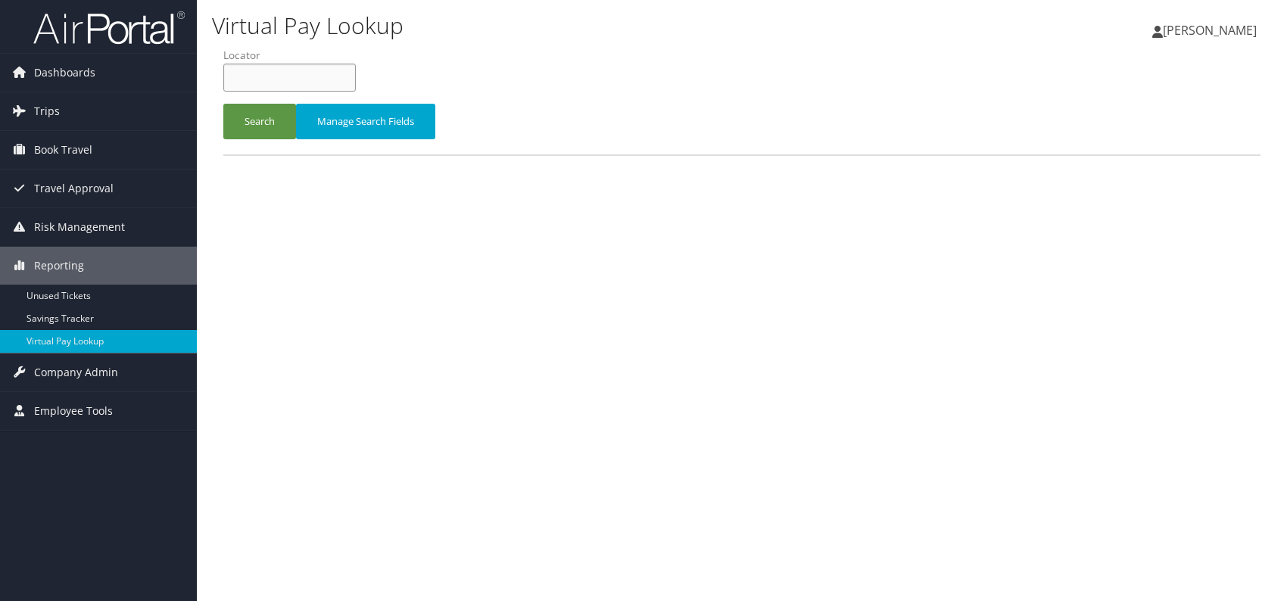
paste input "SRQXEH"
type input "SRQXEH"
click at [264, 117] on button "Search" at bounding box center [259, 122] width 73 height 36
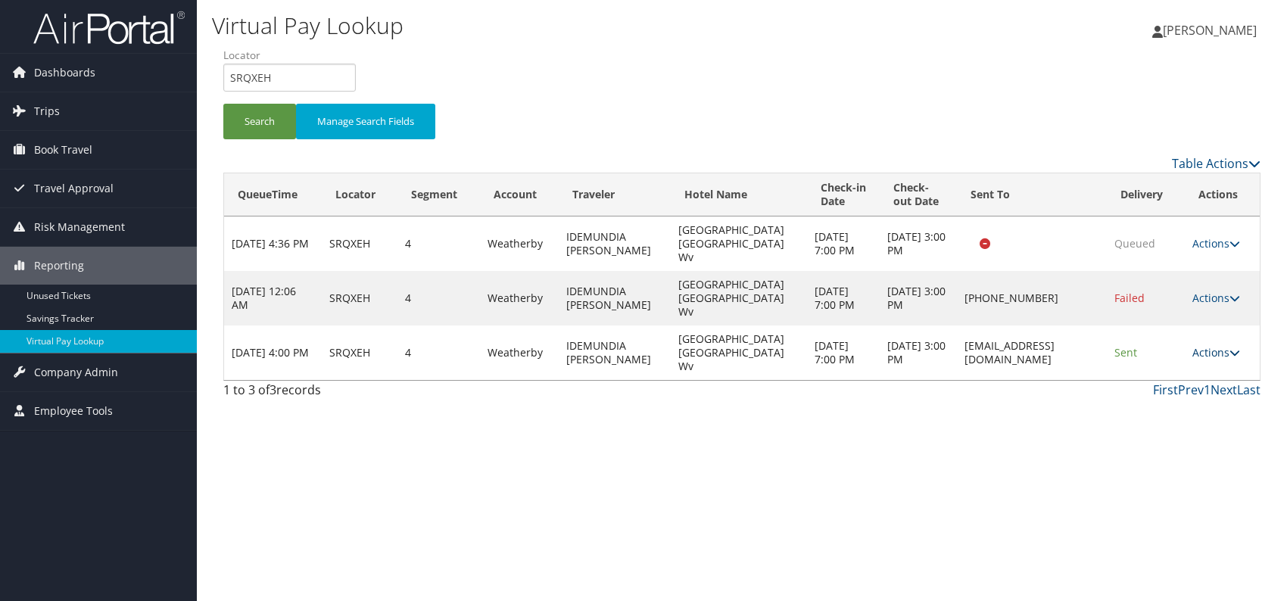
click at [1227, 345] on link "Actions" at bounding box center [1216, 352] width 48 height 14
click at [1147, 365] on icon at bounding box center [1154, 365] width 14 height 11
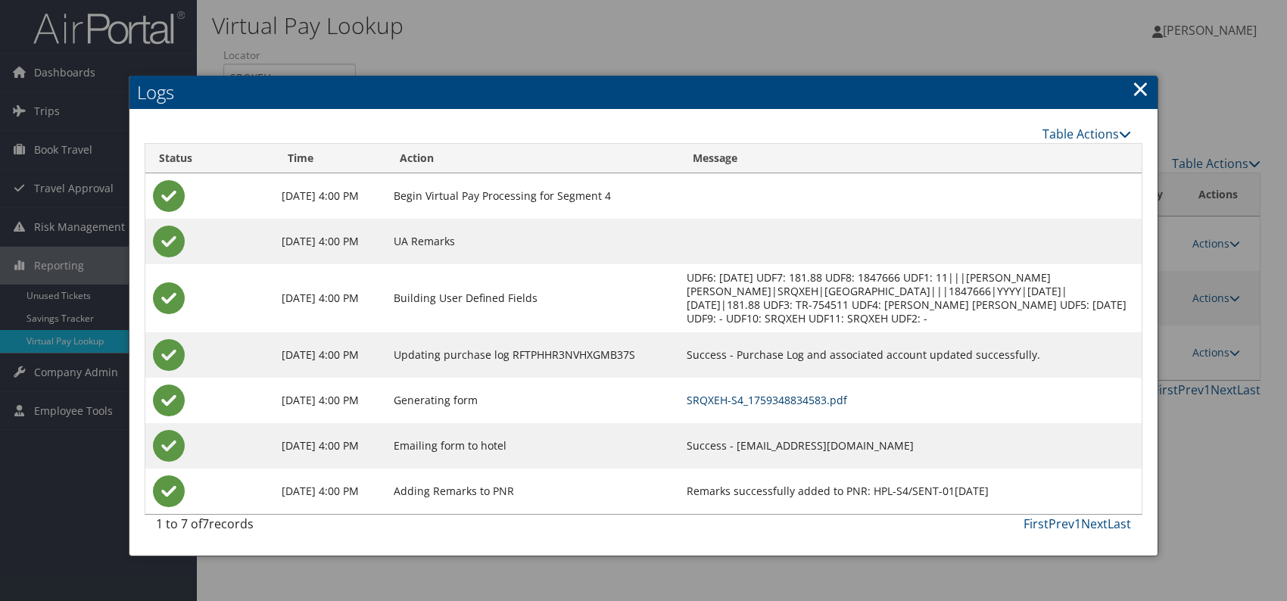
click at [818, 407] on link "SRQXEH-S4_1759348834583.pdf" at bounding box center [766, 400] width 160 height 14
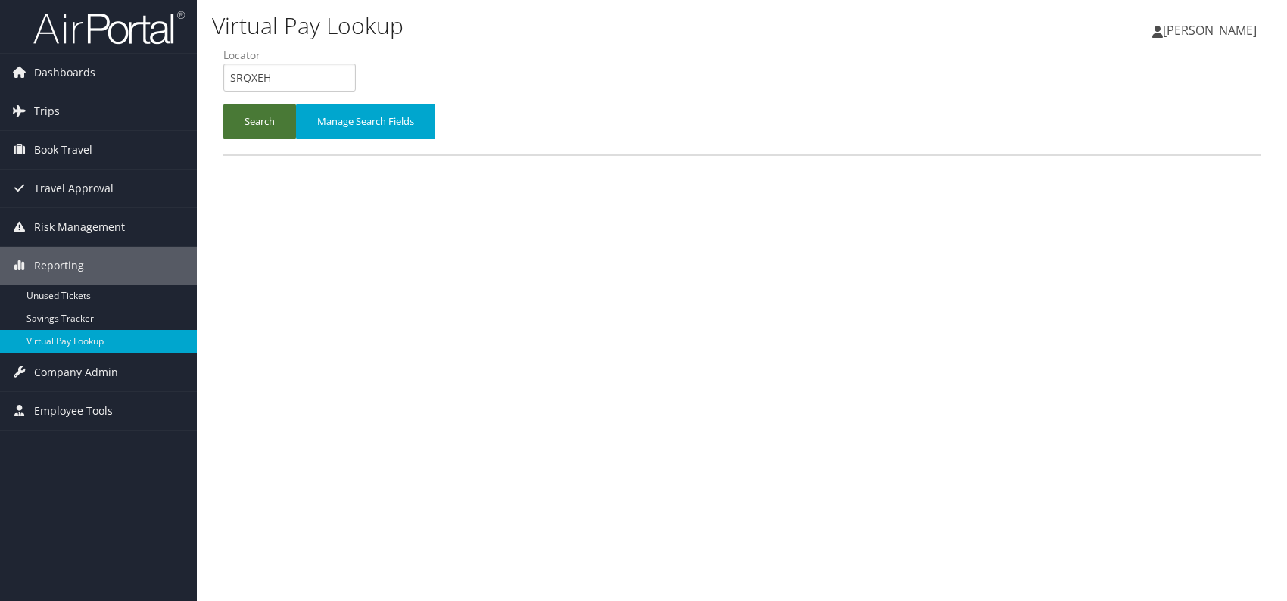
click at [254, 104] on button "Search" at bounding box center [259, 122] width 73 height 36
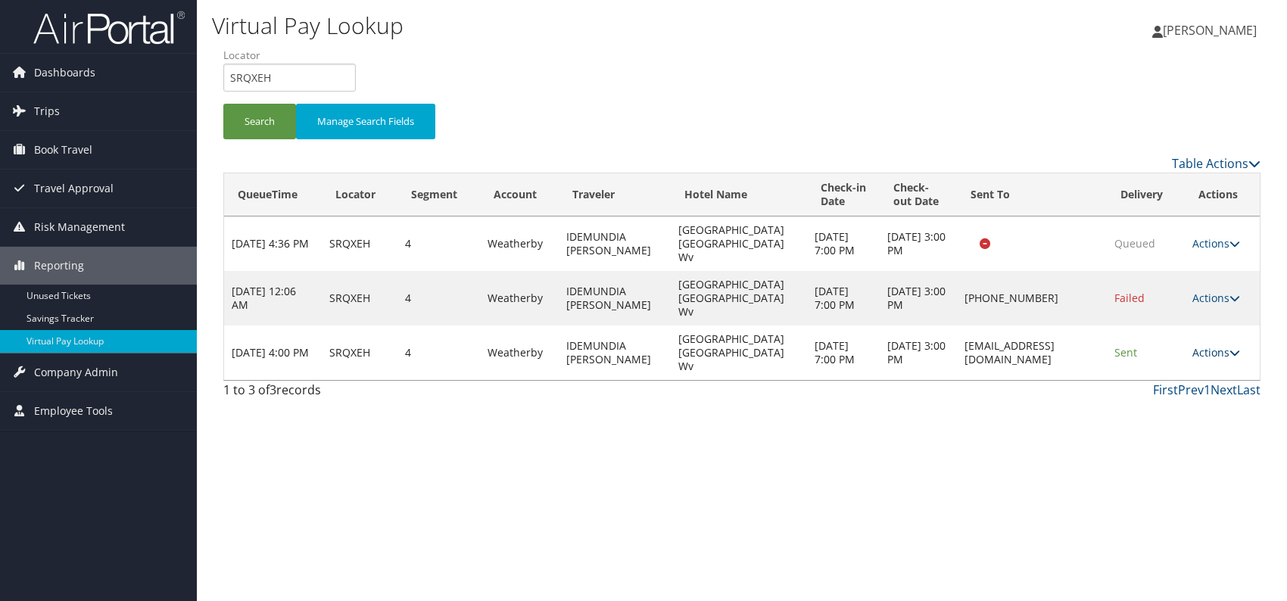
click at [1237, 347] on icon at bounding box center [1234, 352] width 11 height 11
click at [1159, 341] on link "Resend" at bounding box center [1188, 340] width 95 height 26
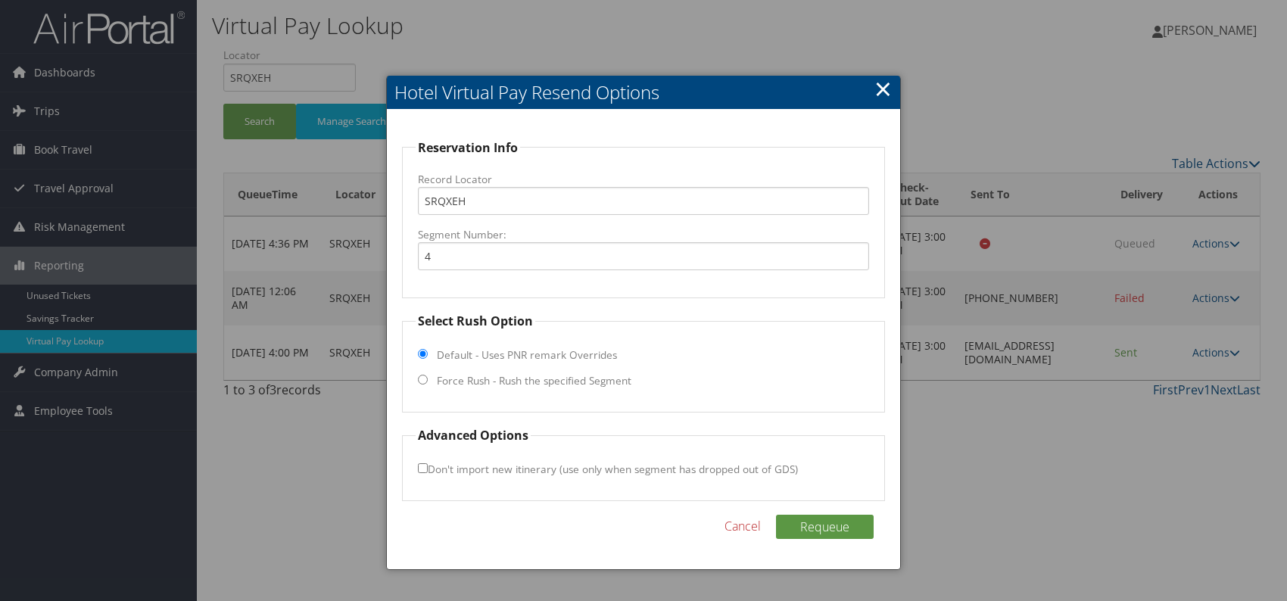
click at [421, 381] on input "Force Rush - Rush the specified Segment" at bounding box center [423, 380] width 10 height 10
radio input "true"
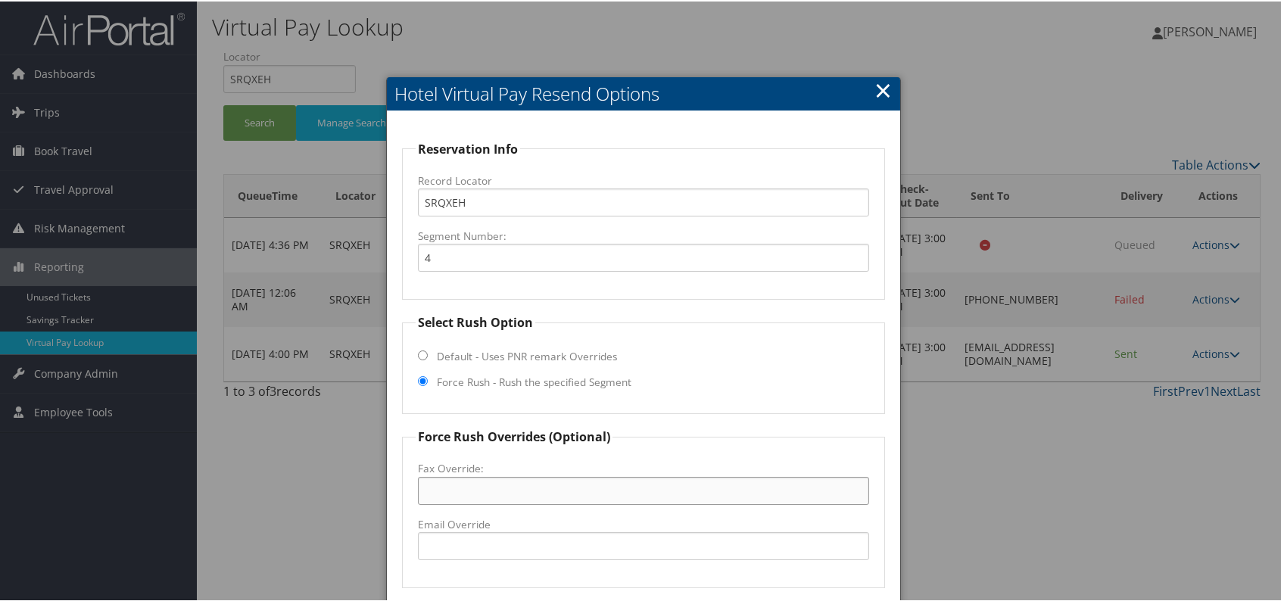
drag, startPoint x: 460, startPoint y: 472, endPoint x: 436, endPoint y: 488, distance: 29.0
paste input "[PHONE_NUMBER]"
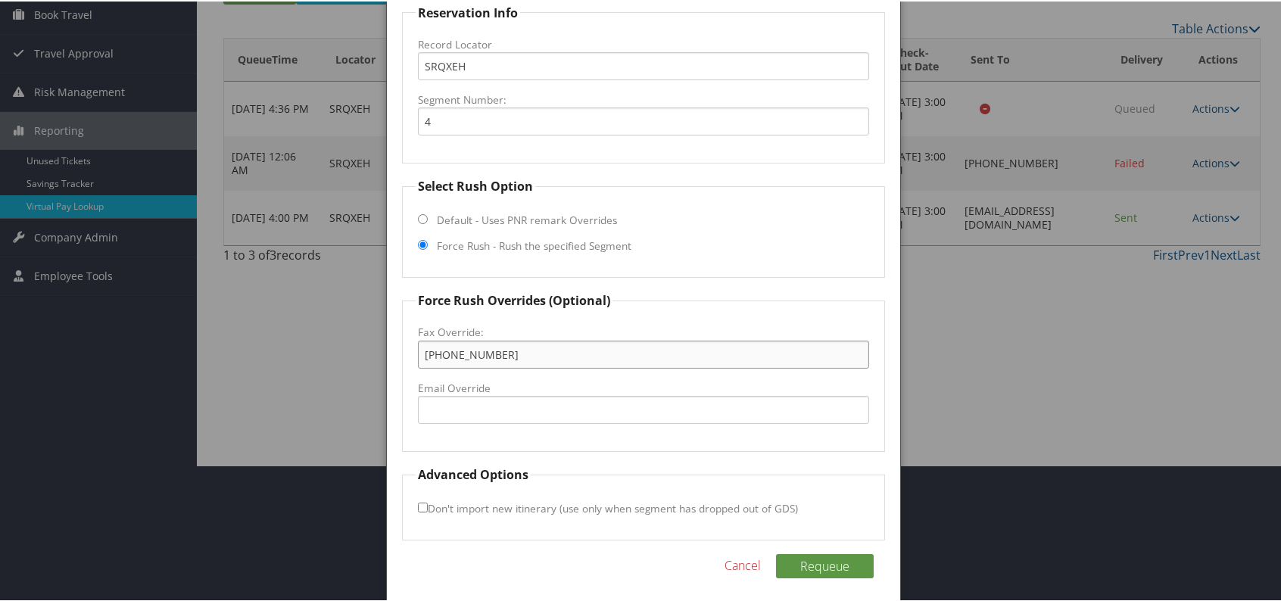
scroll to position [141, 0]
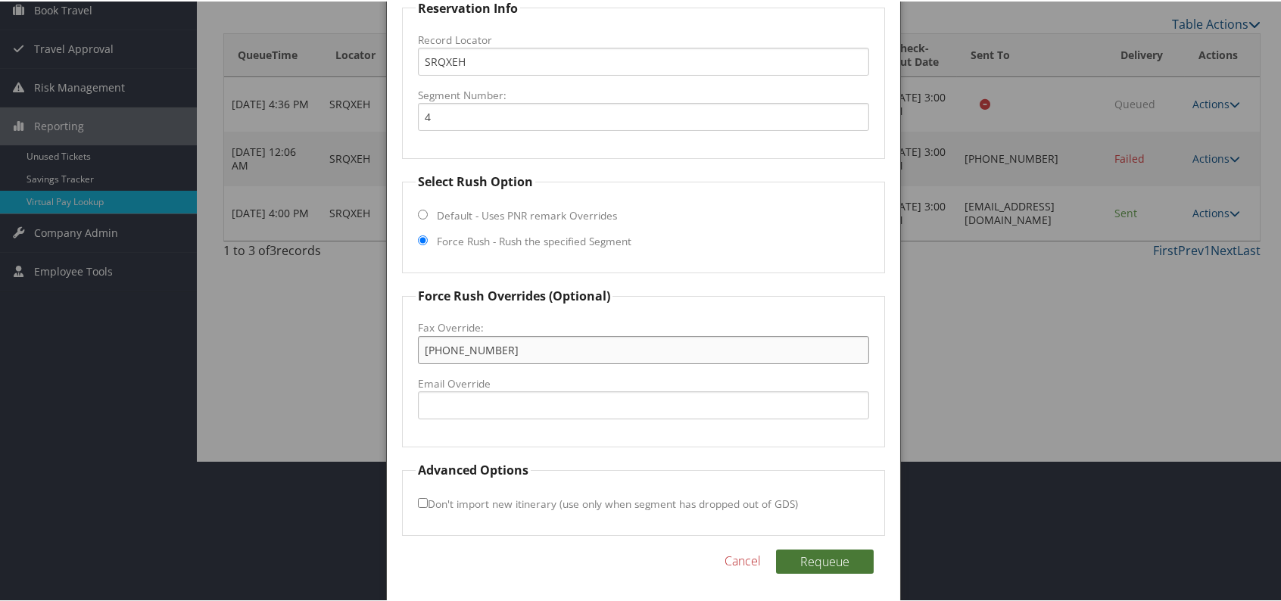
type input "[PHONE_NUMBER]"
click at [812, 556] on button "Requeue" at bounding box center [825, 560] width 98 height 24
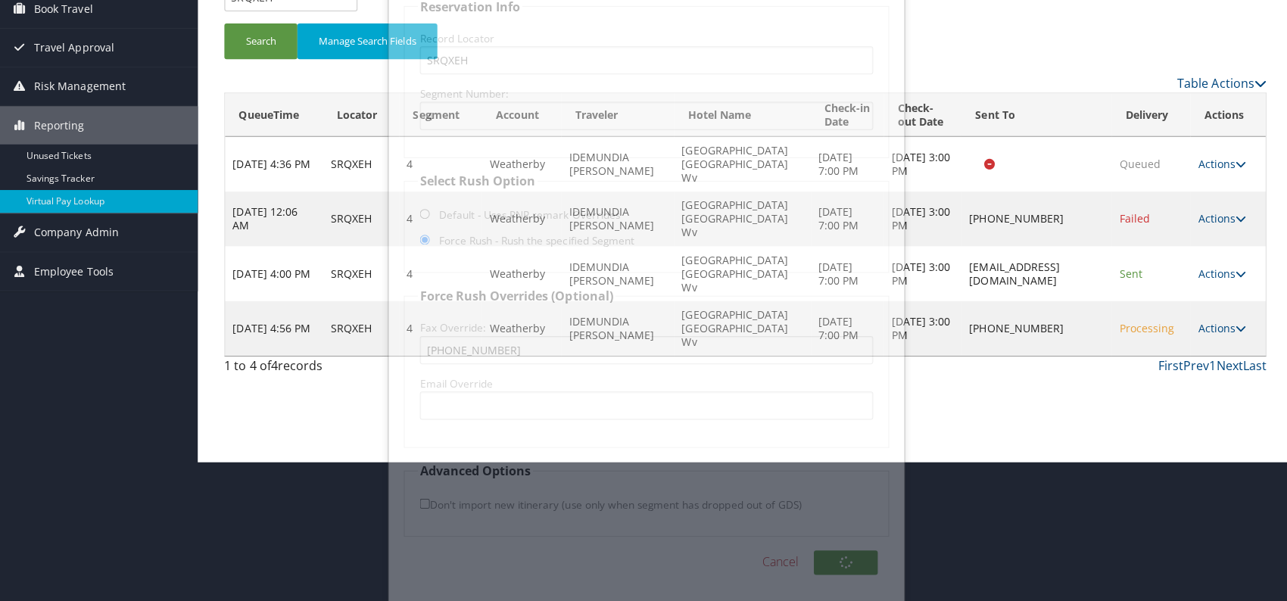
scroll to position [0, 0]
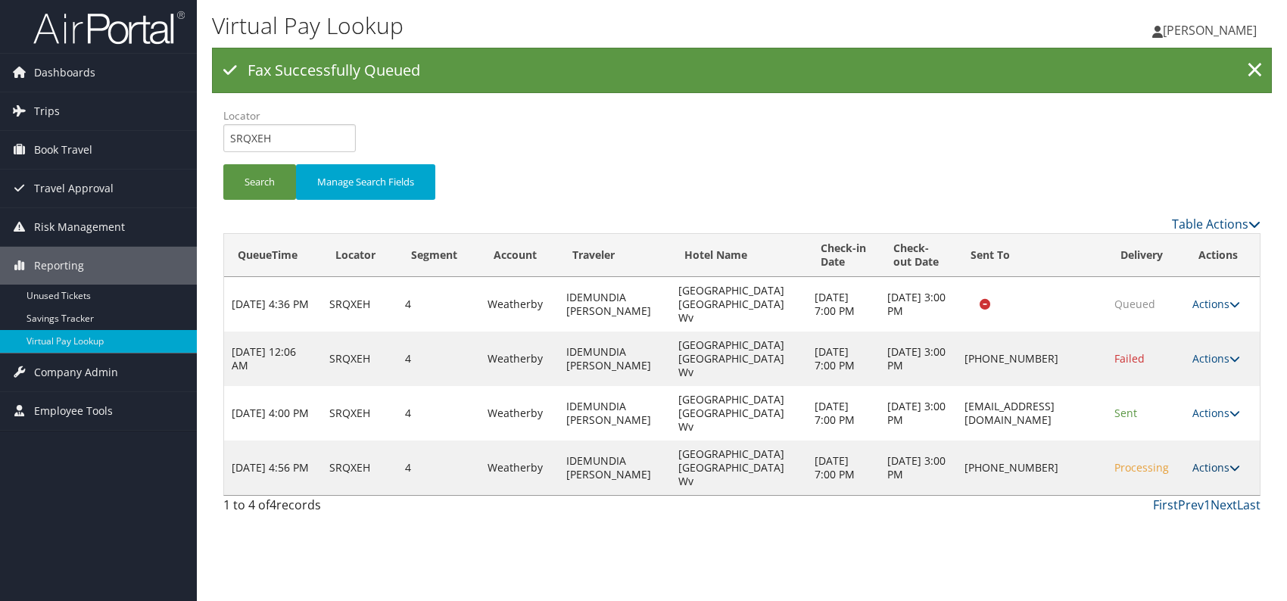
click at [1219, 460] on link "Actions" at bounding box center [1216, 467] width 48 height 14
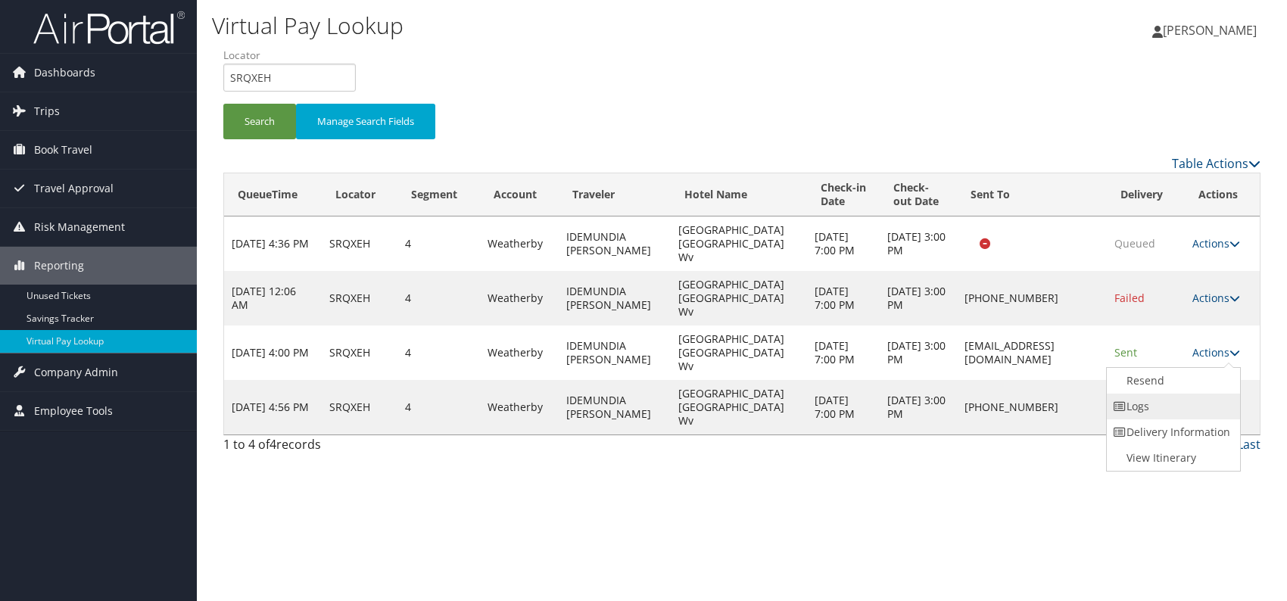
click at [1151, 415] on link "Logs" at bounding box center [1170, 407] width 129 height 26
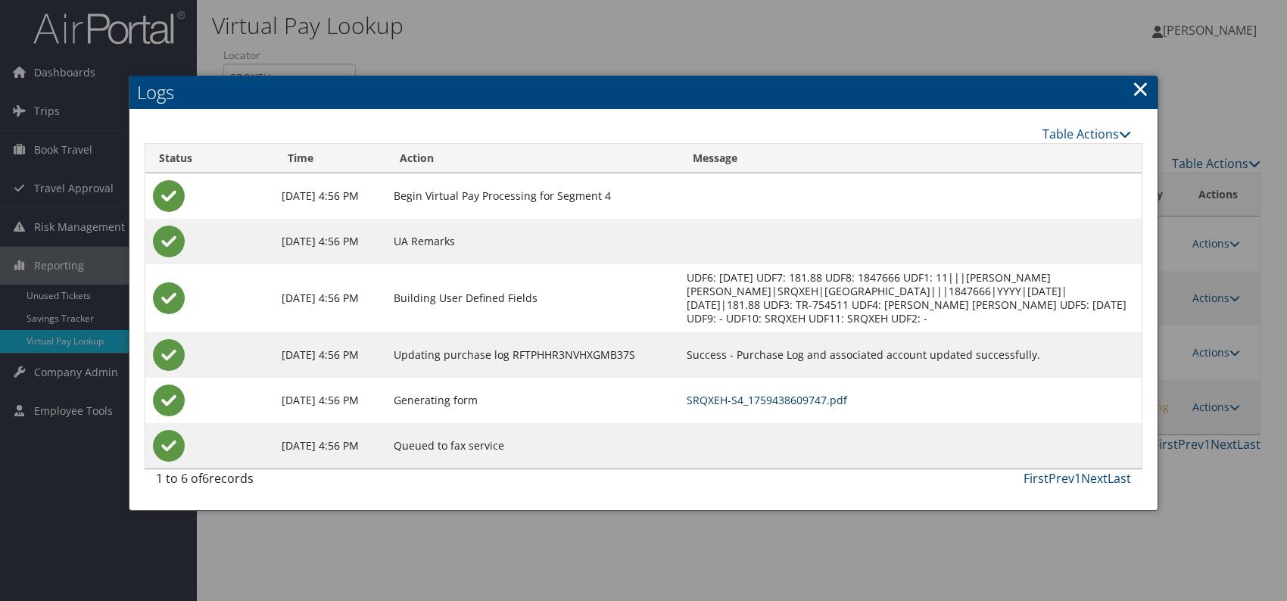
click at [847, 407] on link "SRQXEH-S4_1759438609747.pdf" at bounding box center [766, 400] width 160 height 14
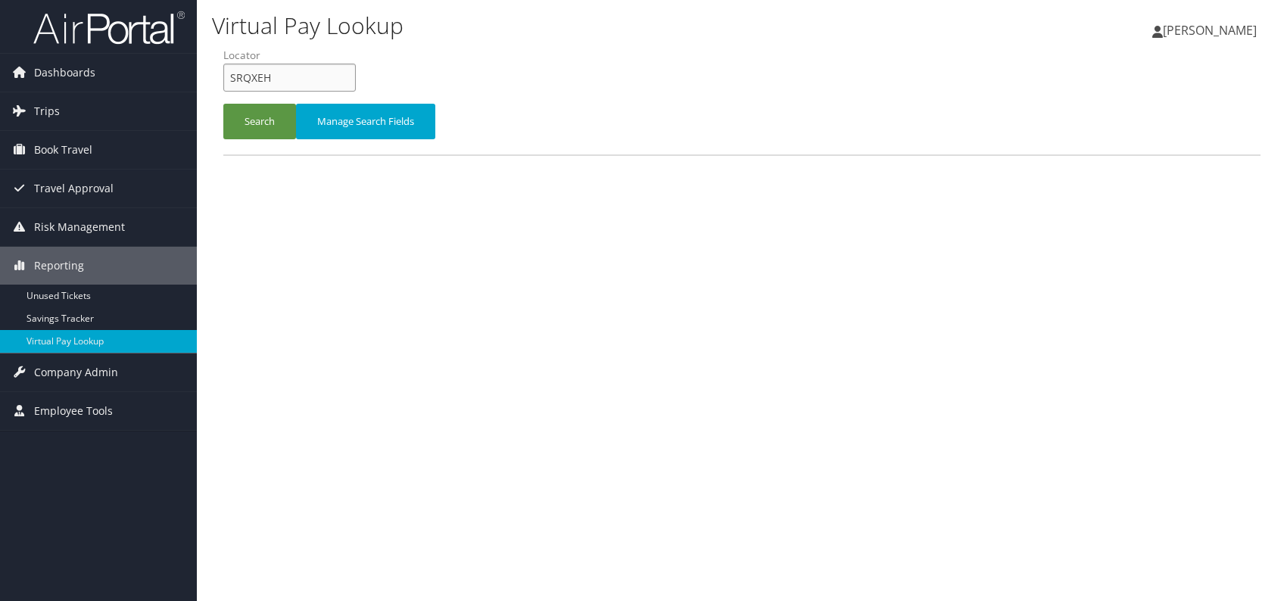
drag, startPoint x: 252, startPoint y: 76, endPoint x: 232, endPoint y: 77, distance: 20.4
click at [232, 77] on input "SRQXEH" at bounding box center [289, 78] width 132 height 28
paste input "YSGDTZ"
type input "YSGDTZ"
click at [245, 116] on button "Search" at bounding box center [259, 122] width 73 height 36
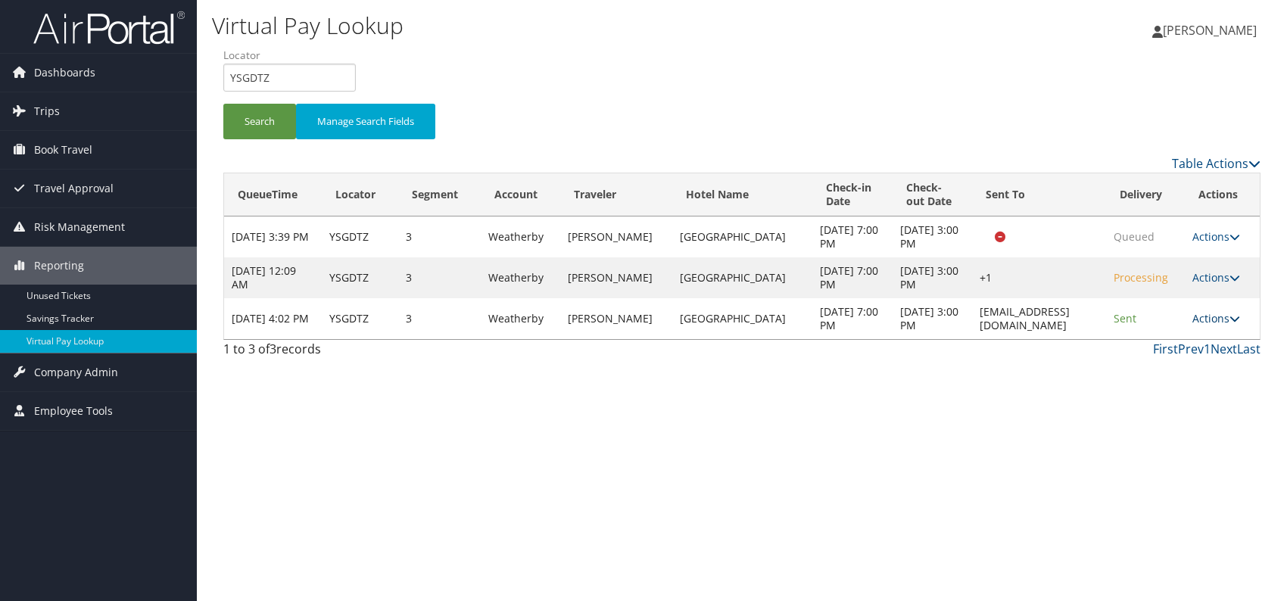
click at [1228, 316] on link "Actions" at bounding box center [1216, 318] width 48 height 14
click at [1181, 353] on link "Logs" at bounding box center [1188, 366] width 95 height 26
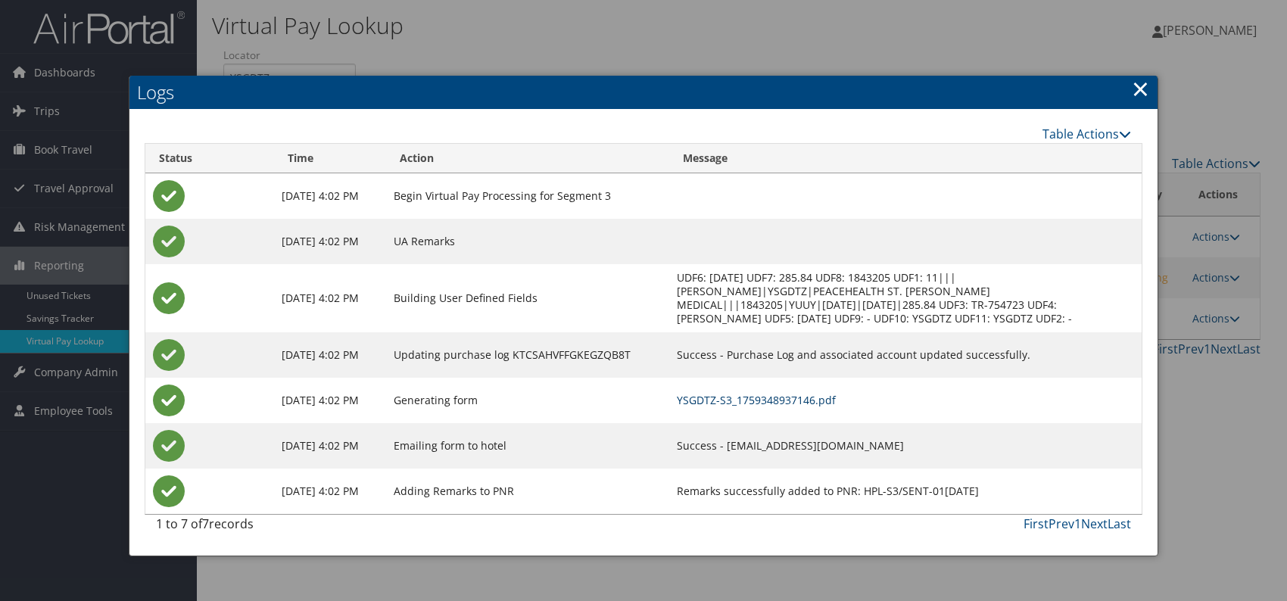
click at [836, 393] on link "YSGDTZ-S3_1759348937146.pdf" at bounding box center [756, 400] width 159 height 14
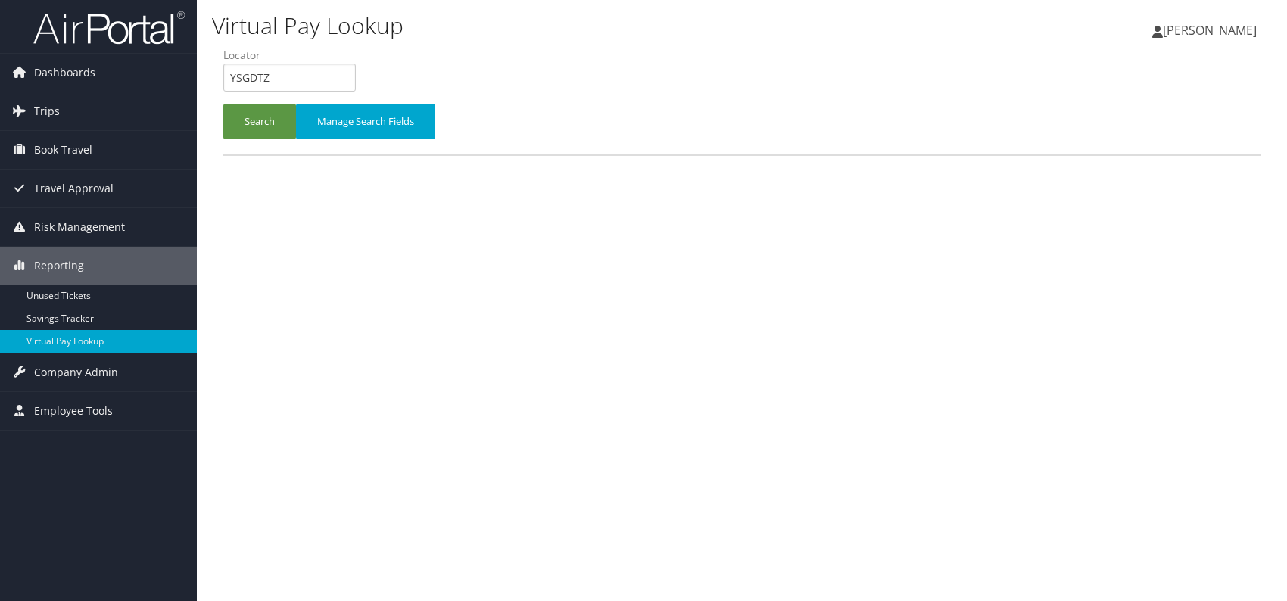
click at [228, 77] on input "YSGDTZ" at bounding box center [289, 78] width 132 height 28
drag, startPoint x: 257, startPoint y: 76, endPoint x: 264, endPoint y: 78, distance: 7.9
click at [257, 76] on input "CEFQJR" at bounding box center [289, 78] width 132 height 28
type input "CEFQJR"
click at [260, 125] on button "Search" at bounding box center [259, 122] width 73 height 36
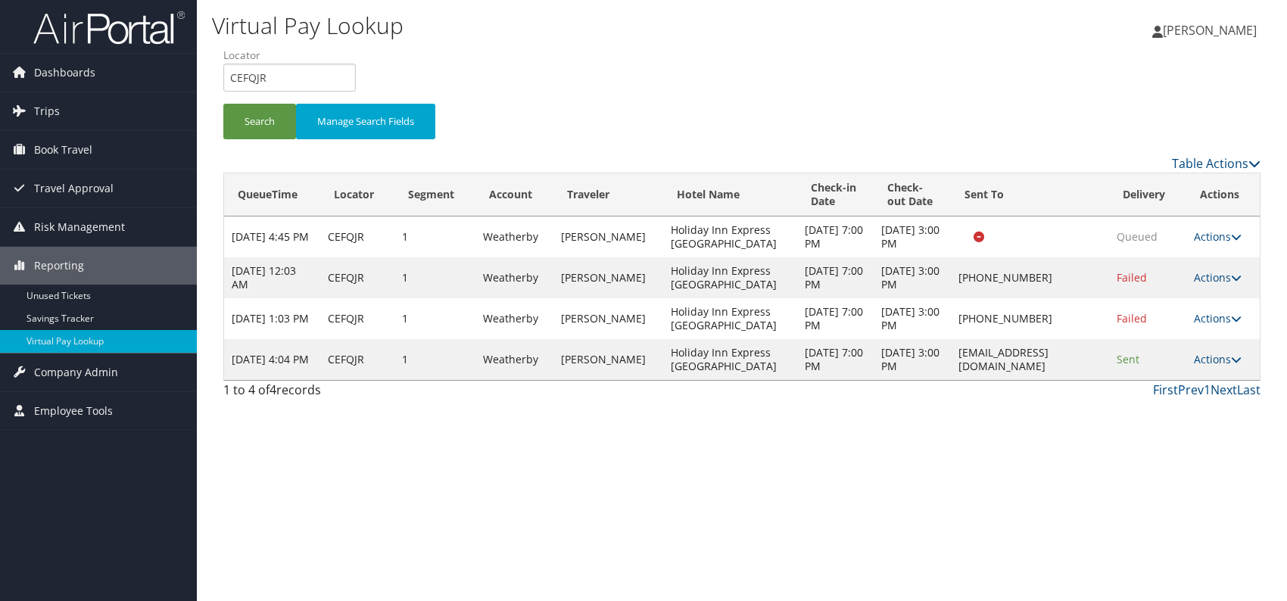
click at [1057, 431] on div "Virtual Pay Lookup [PERSON_NAME] [PERSON_NAME] My Settings Travel Agency Contac…" at bounding box center [742, 300] width 1090 height 601
click at [1218, 361] on link "Actions" at bounding box center [1218, 359] width 48 height 14
click at [1162, 402] on link "Logs" at bounding box center [1188, 407] width 95 height 26
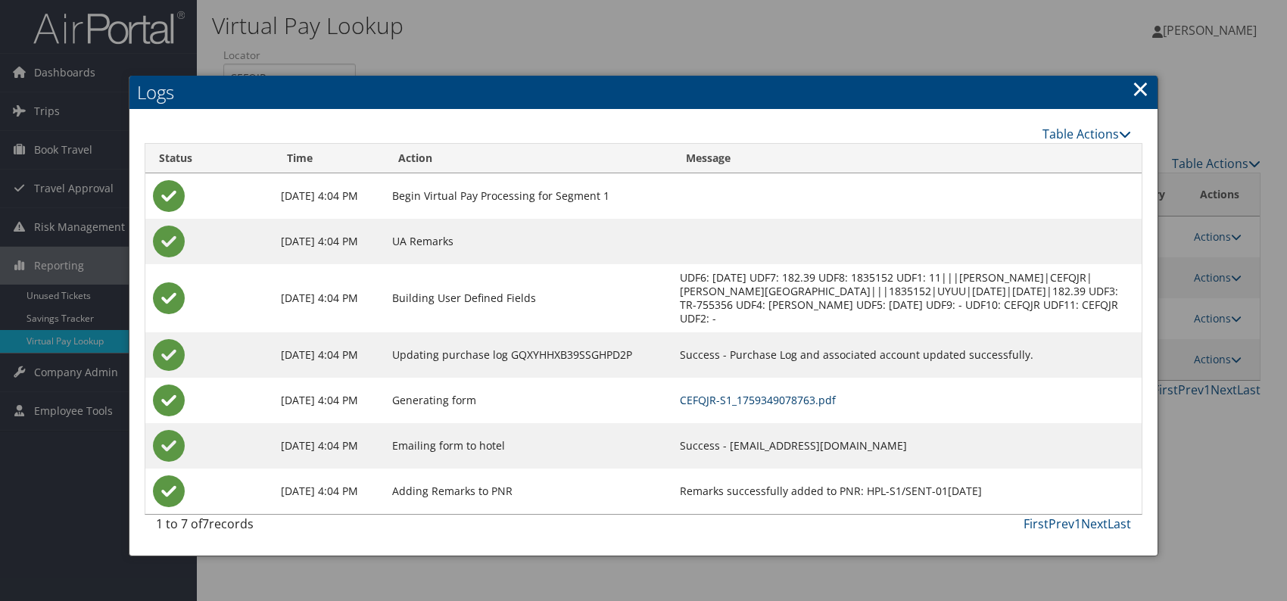
drag, startPoint x: 819, startPoint y: 394, endPoint x: 828, endPoint y: 396, distance: 9.2
click at [819, 394] on link "CEFQJR-S1_1759349078763.pdf" at bounding box center [758, 400] width 156 height 14
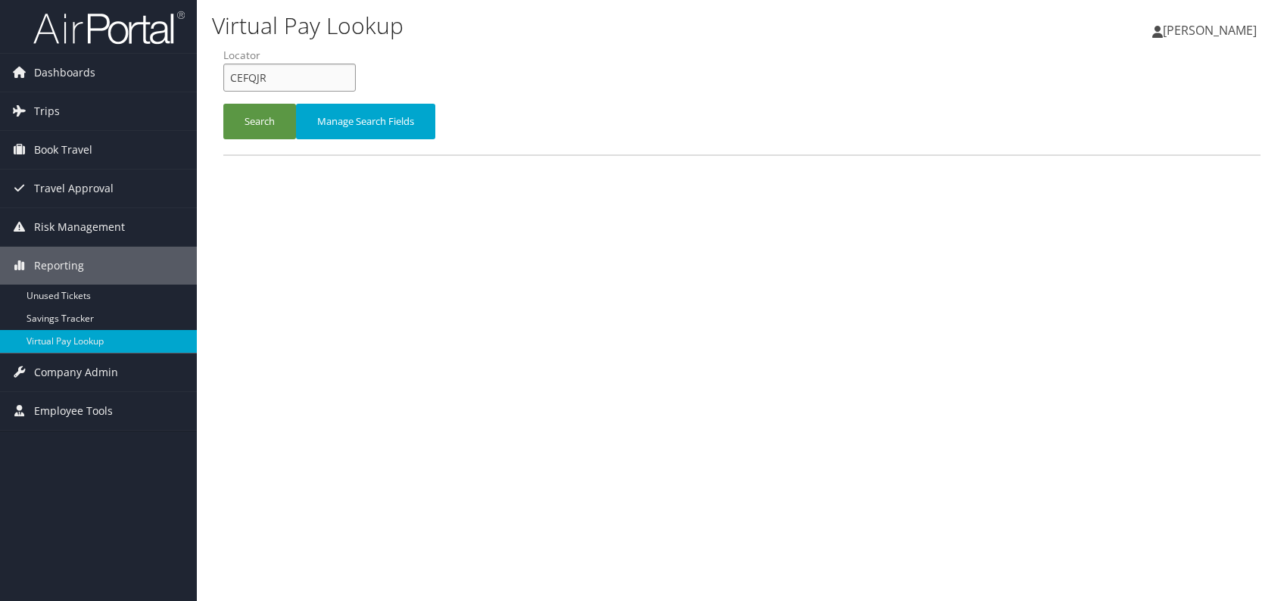
drag, startPoint x: 276, startPoint y: 76, endPoint x: 234, endPoint y: 82, distance: 42.8
click at [234, 82] on input "CEFQJR" at bounding box center [289, 78] width 132 height 28
type input "C"
paste input "DZZBYP"
click at [257, 76] on input "DZZBYP" at bounding box center [289, 78] width 132 height 28
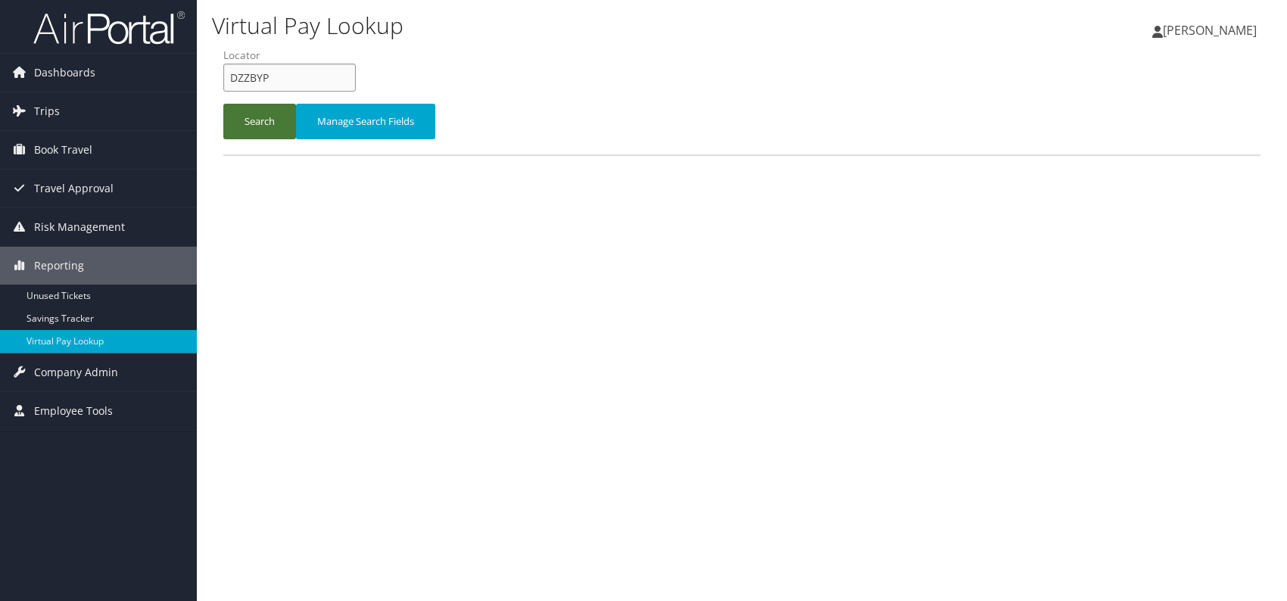
type input "DZZBYP"
click at [260, 126] on button "Search" at bounding box center [259, 122] width 73 height 36
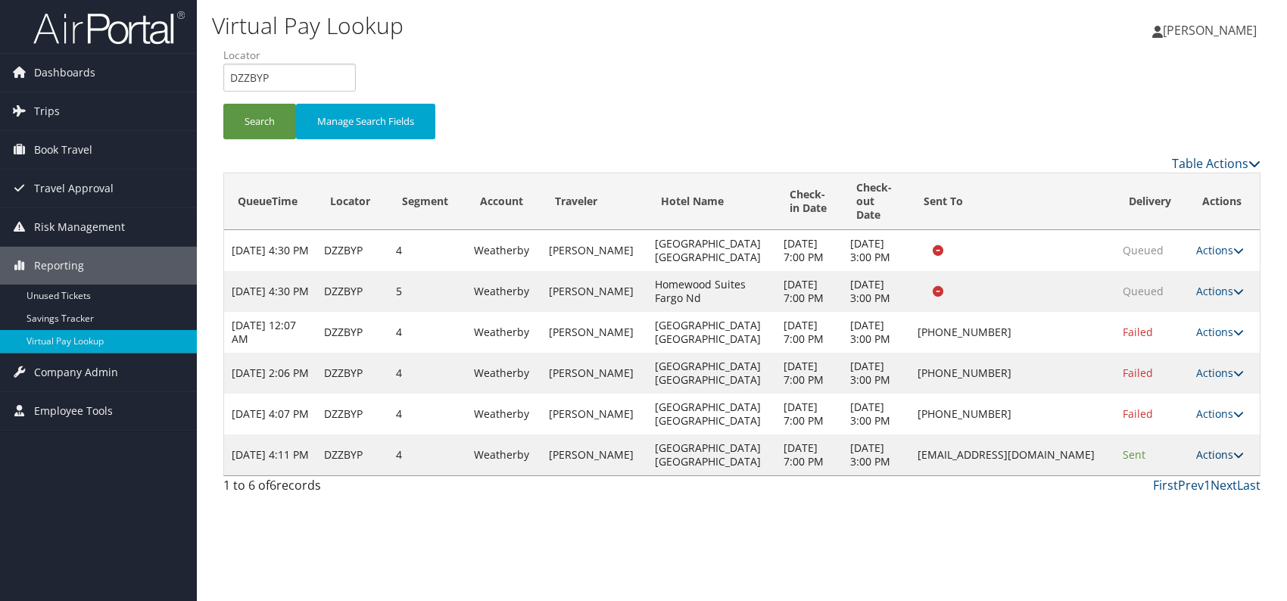
click at [1212, 462] on link "Actions" at bounding box center [1220, 454] width 48 height 14
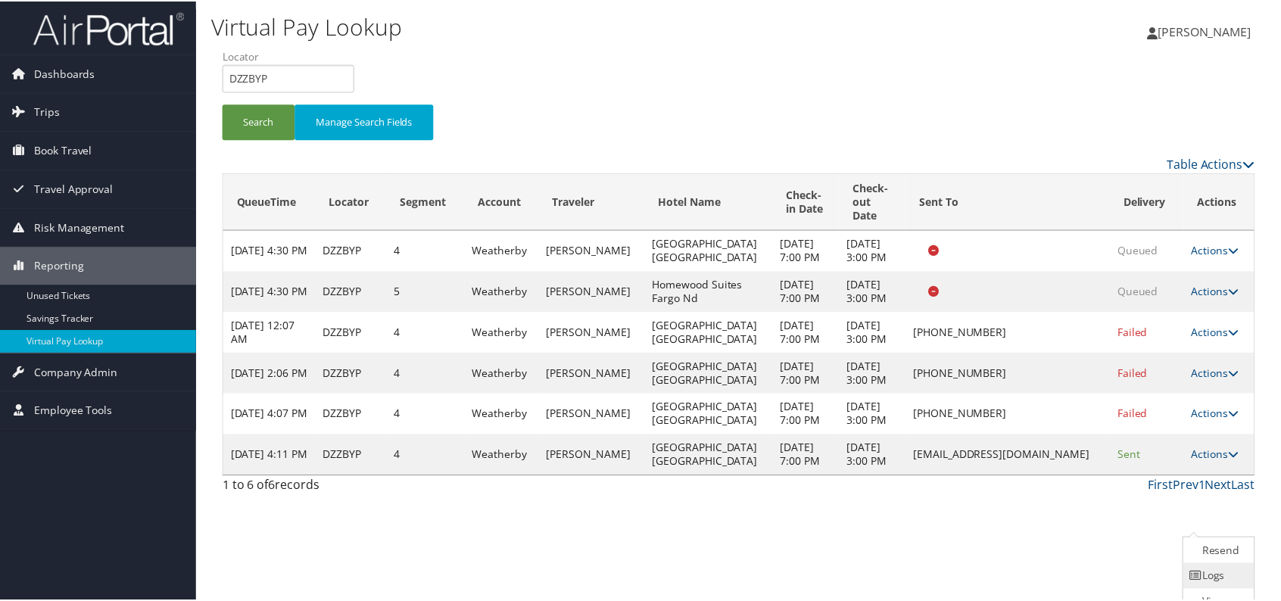
scroll to position [42, 0]
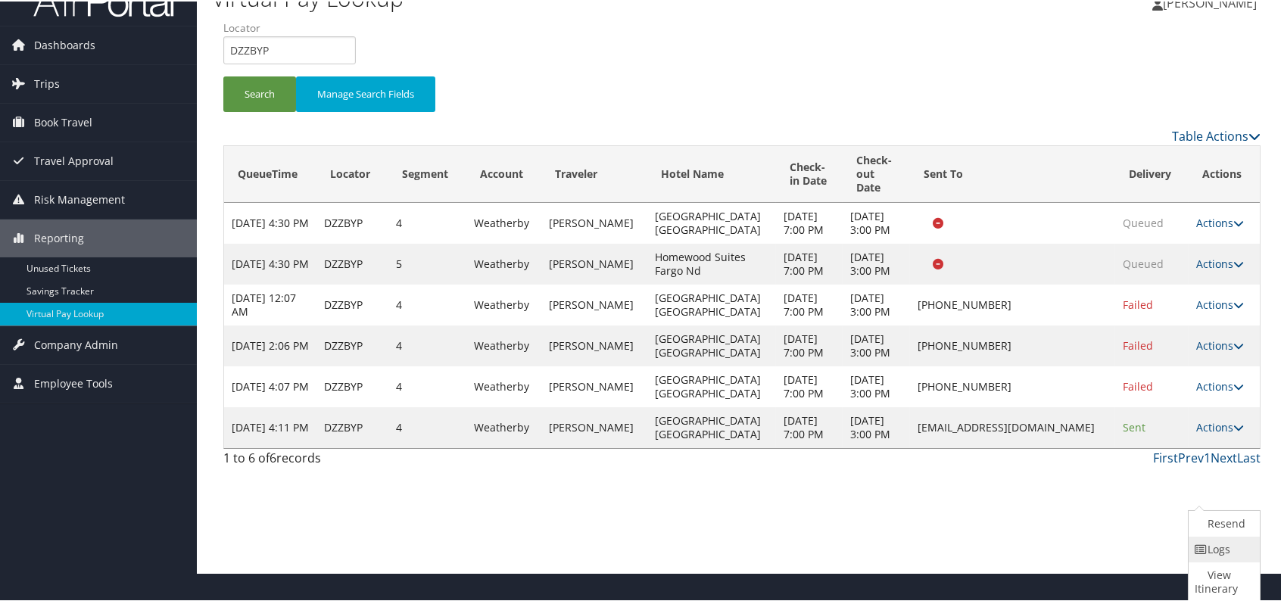
click at [1222, 550] on link "Logs" at bounding box center [1221, 548] width 67 height 26
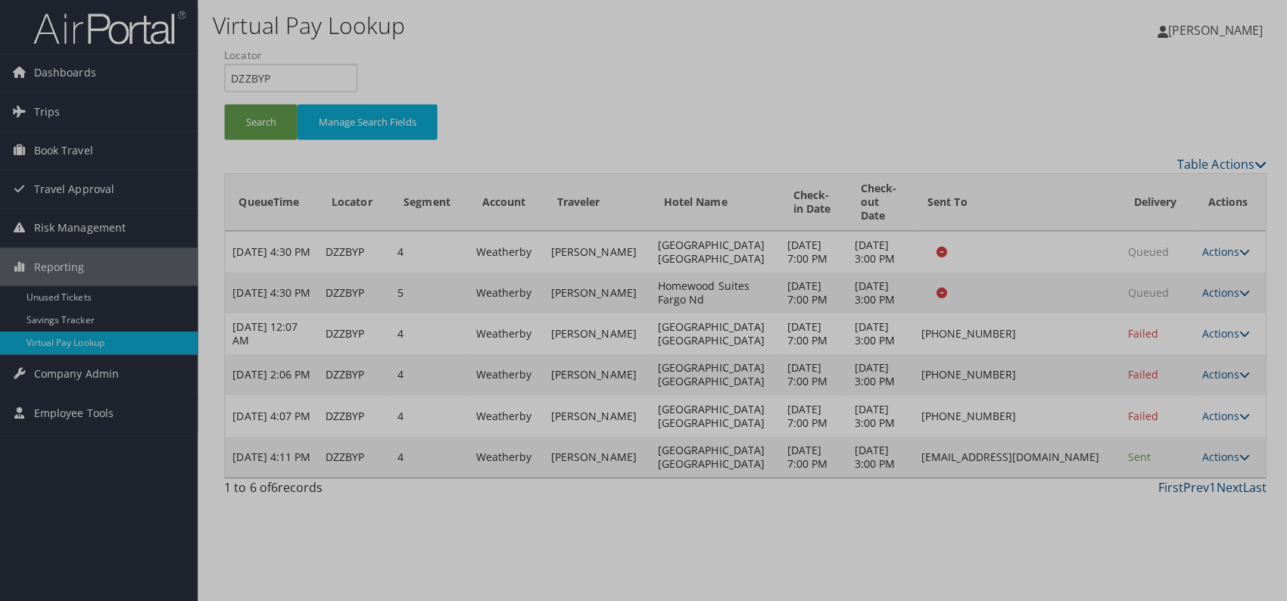
scroll to position [0, 0]
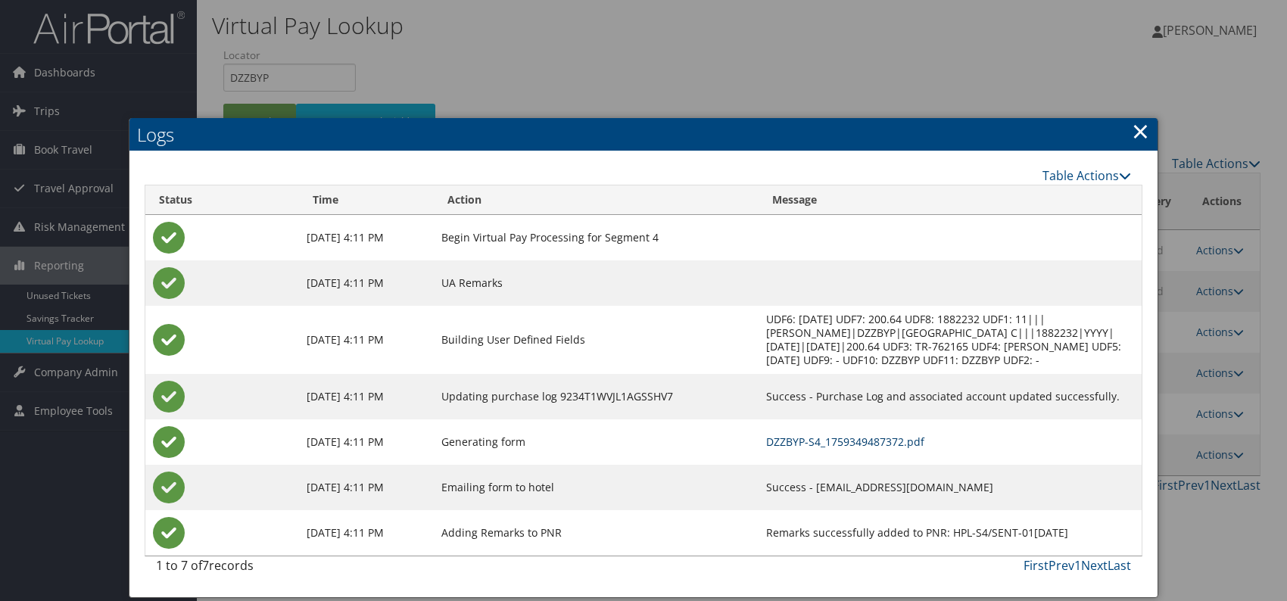
click at [775, 440] on link "DZZBYP-S4_1759349487372.pdf" at bounding box center [845, 441] width 158 height 14
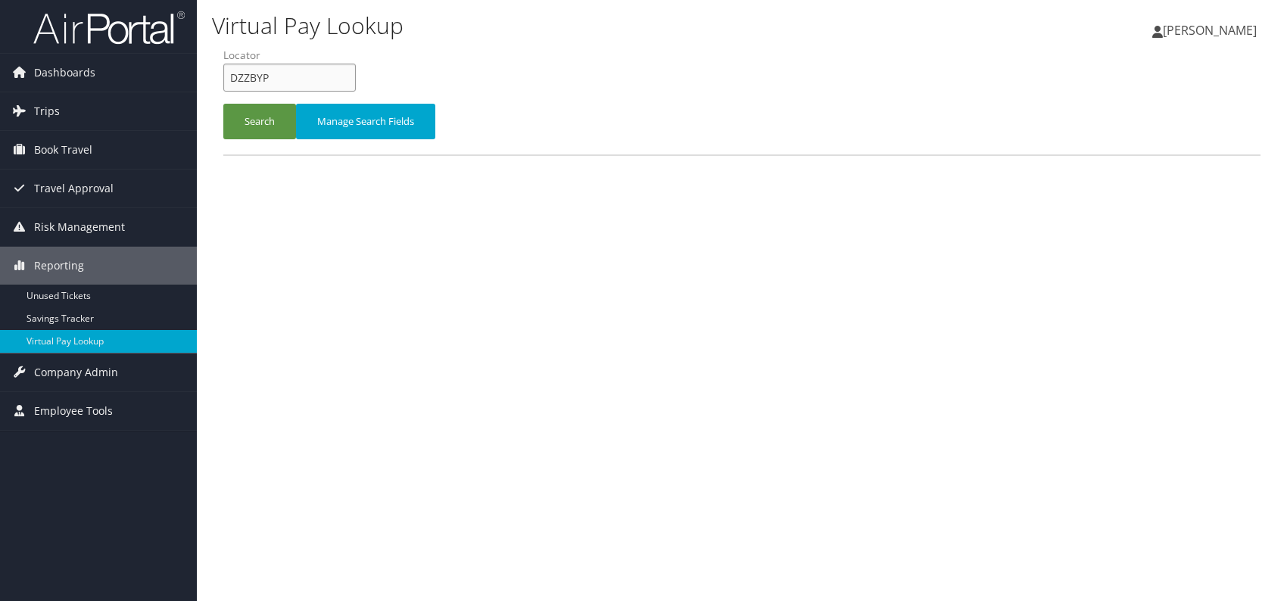
drag, startPoint x: 235, startPoint y: 76, endPoint x: 226, endPoint y: 77, distance: 8.5
click at [226, 77] on input "DZZBYP" at bounding box center [289, 78] width 132 height 28
paste input "JEZYGS"
click at [253, 76] on input "JEZYGS" at bounding box center [289, 78] width 132 height 28
click at [254, 121] on button "Search" at bounding box center [259, 122] width 73 height 36
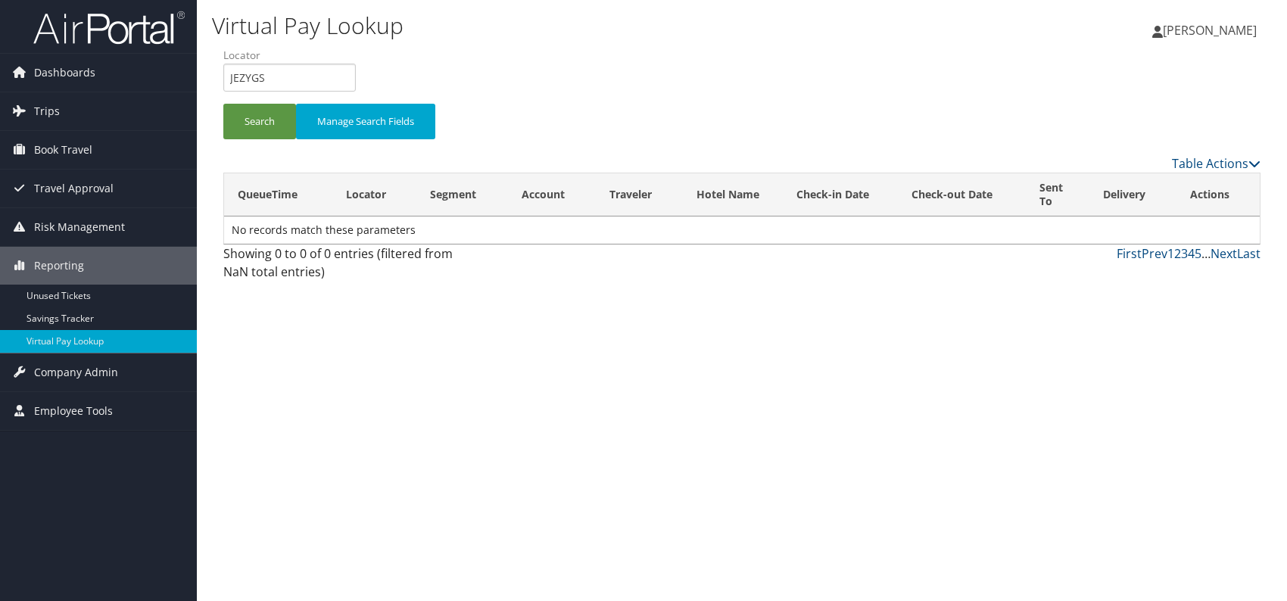
drag, startPoint x: 1013, startPoint y: 421, endPoint x: 1065, endPoint y: 414, distance: 51.9
click at [1035, 420] on div "Virtual Pay Lookup Romina Kwock Romina Kwock My Settings Travel Agency Contacts…" at bounding box center [742, 300] width 1090 height 601
click at [241, 122] on button "Search" at bounding box center [259, 122] width 73 height 36
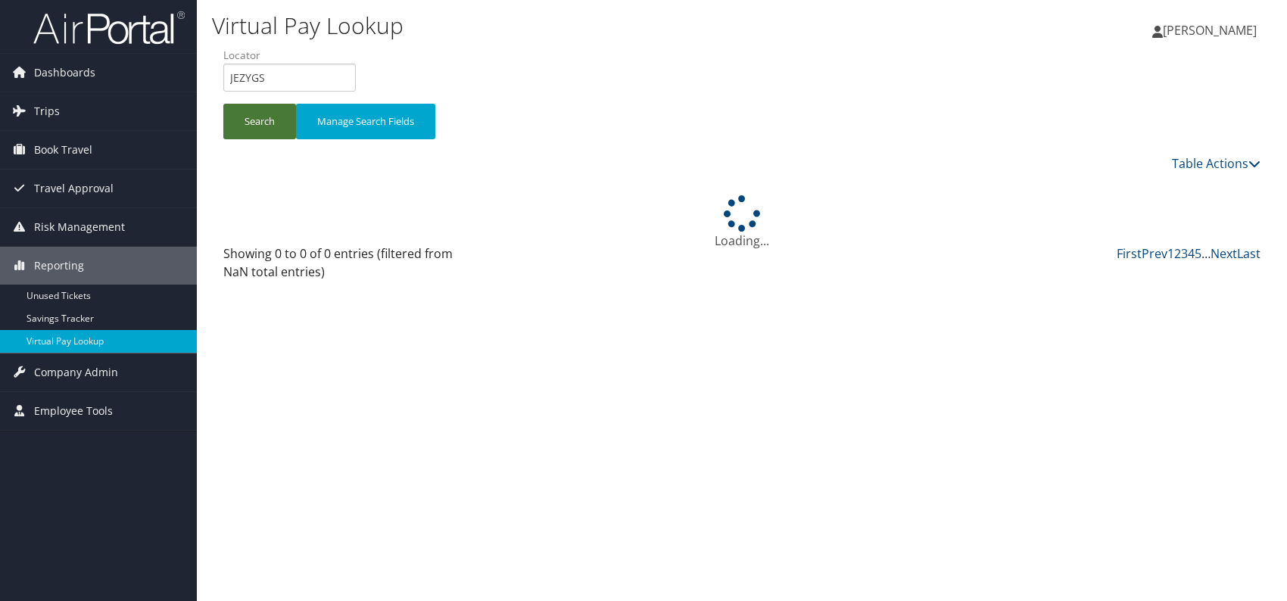
click at [241, 122] on button "Search" at bounding box center [259, 122] width 73 height 36
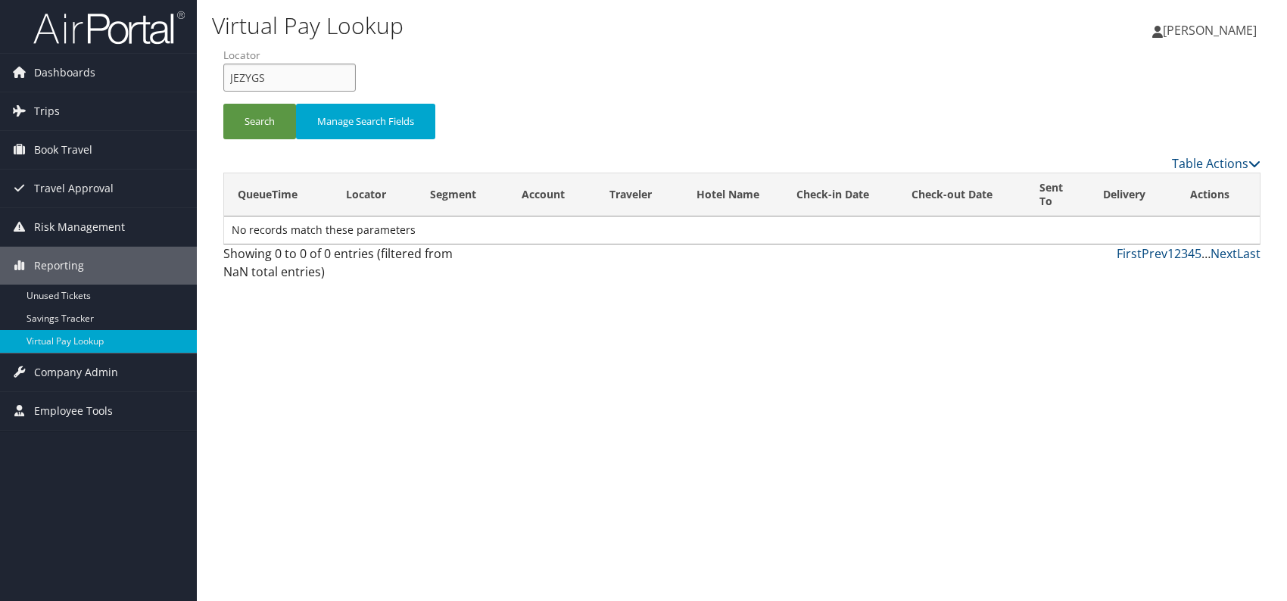
click at [231, 78] on input "JEZYGS" at bounding box center [289, 78] width 132 height 28
click at [232, 76] on input "JEZYGS" at bounding box center [289, 78] width 132 height 28
type input "JEZYGS"
click at [260, 121] on button "Search" at bounding box center [259, 122] width 73 height 36
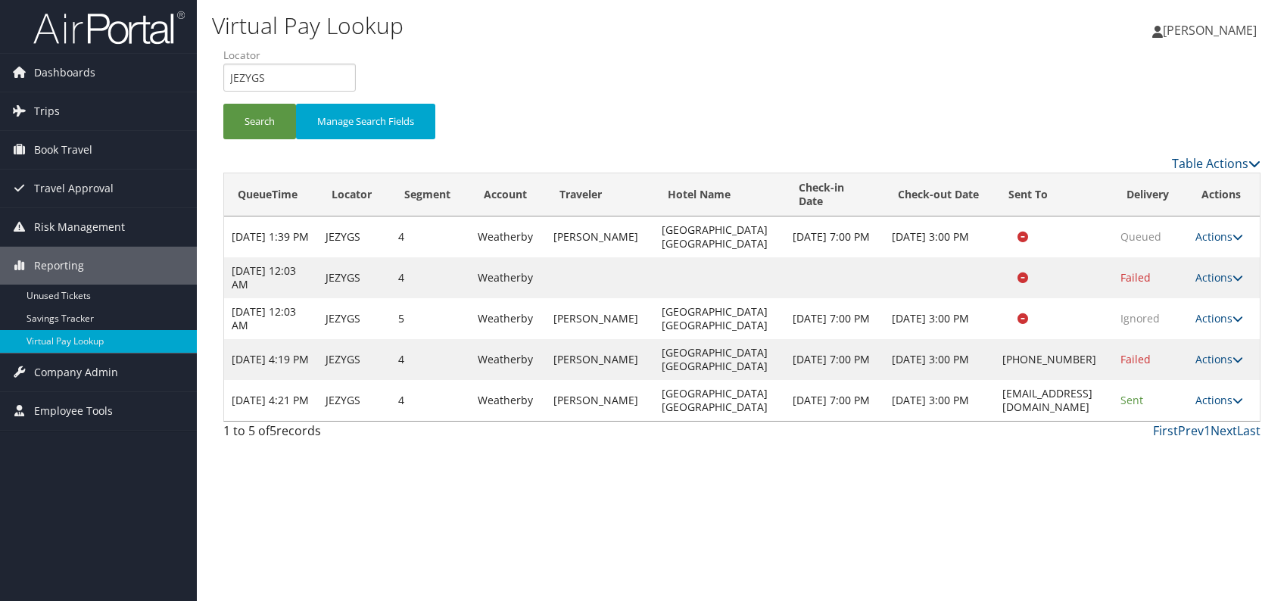
drag, startPoint x: 1087, startPoint y: 517, endPoint x: 1134, endPoint y: 515, distance: 46.9
click at [1093, 518] on div "Virtual Pay Lookup Romina Kwock Romina Kwock My Settings Travel Agency Contacts…" at bounding box center [742, 300] width 1090 height 601
click at [1220, 407] on link "Actions" at bounding box center [1219, 400] width 48 height 14
click at [1164, 490] on icon at bounding box center [1160, 495] width 14 height 11
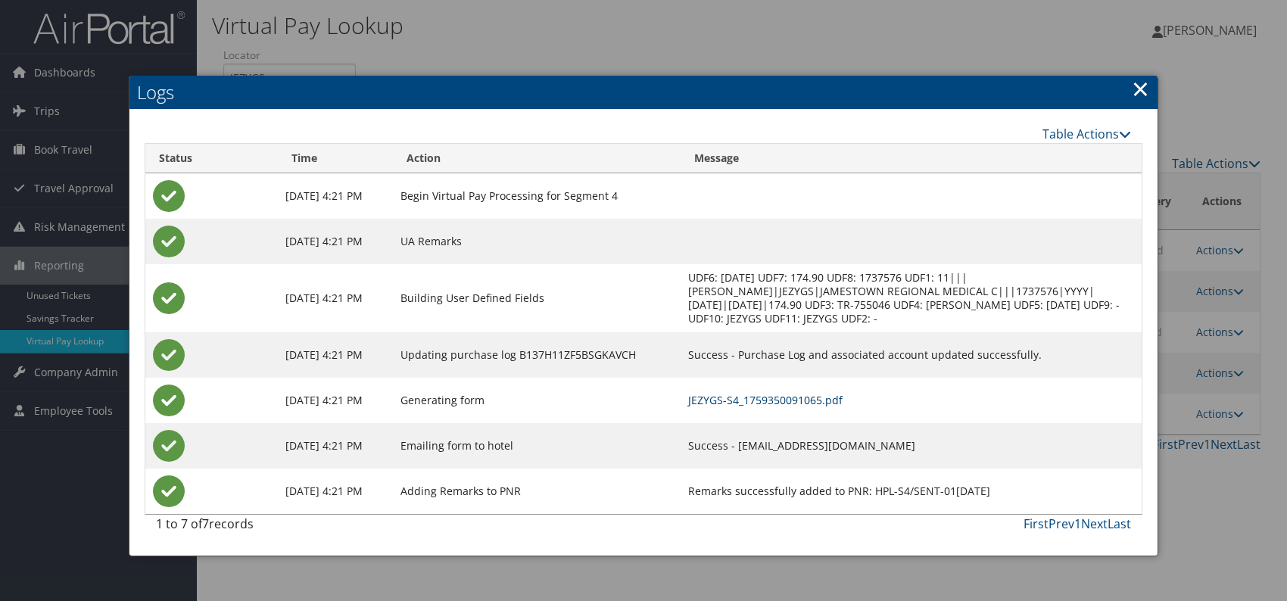
click at [734, 400] on link "JEZYGS-S4_1759350091065.pdf" at bounding box center [765, 400] width 154 height 14
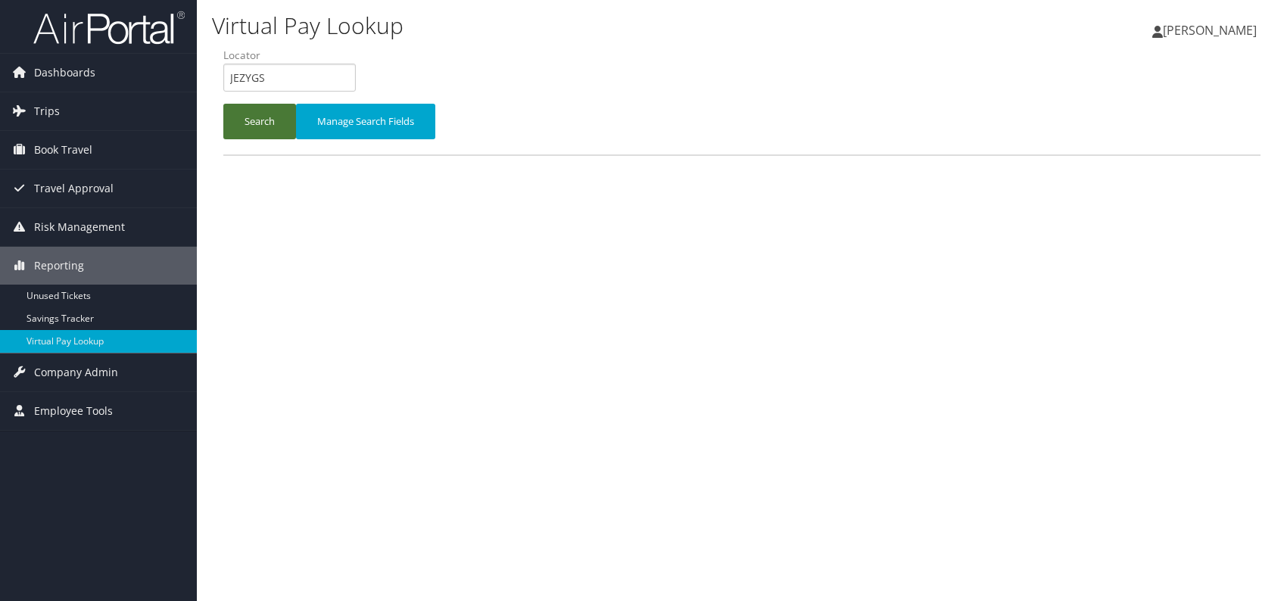
click at [253, 121] on button "Search" at bounding box center [259, 122] width 73 height 36
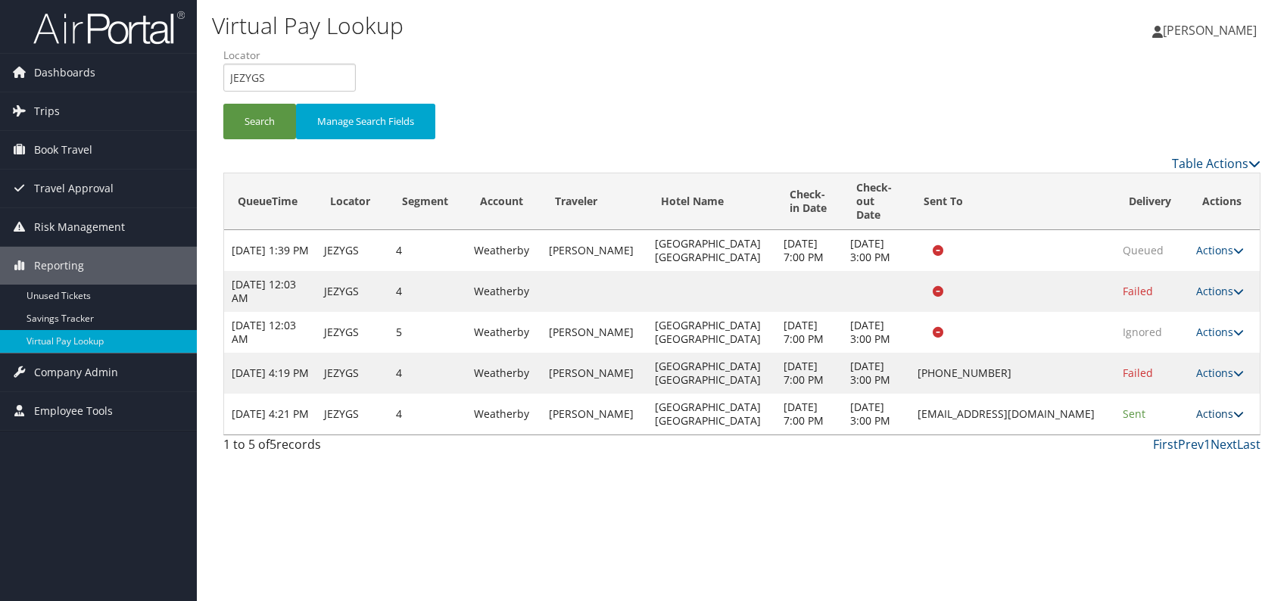
click at [1222, 421] on link "Actions" at bounding box center [1220, 413] width 48 height 14
click at [1184, 484] on link "Resend" at bounding box center [1189, 483] width 95 height 26
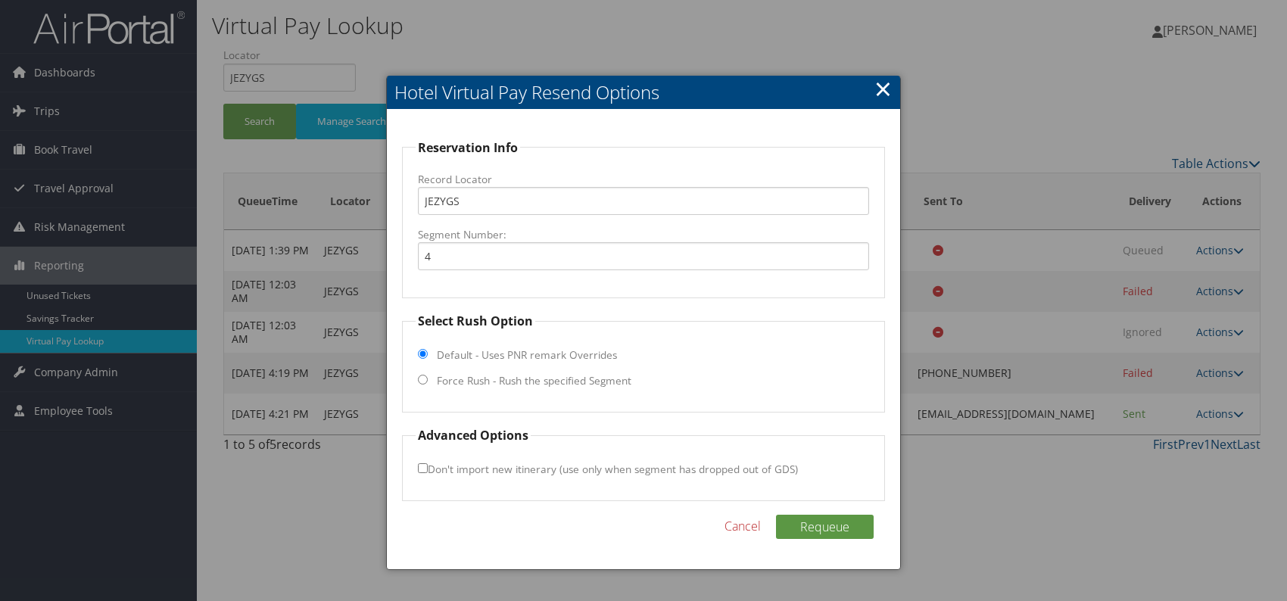
click at [424, 377] on input "Force Rush - Rush the specified Segment" at bounding box center [423, 380] width 10 height 10
radio input "true"
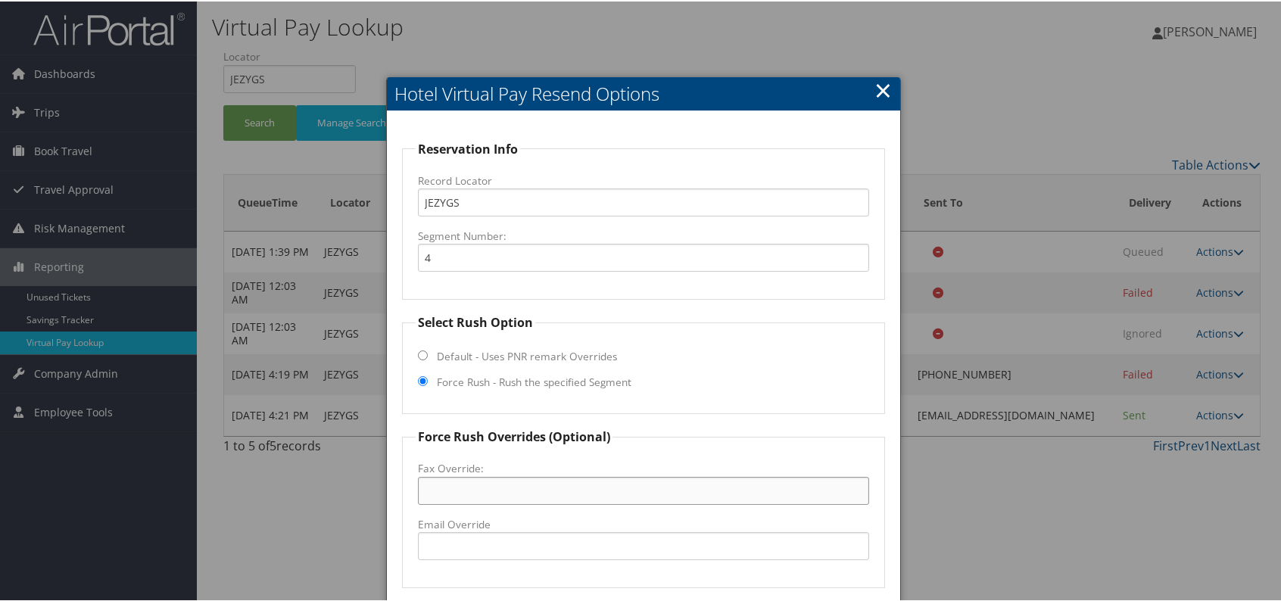
paste input "[PHONE_NUMBER]"
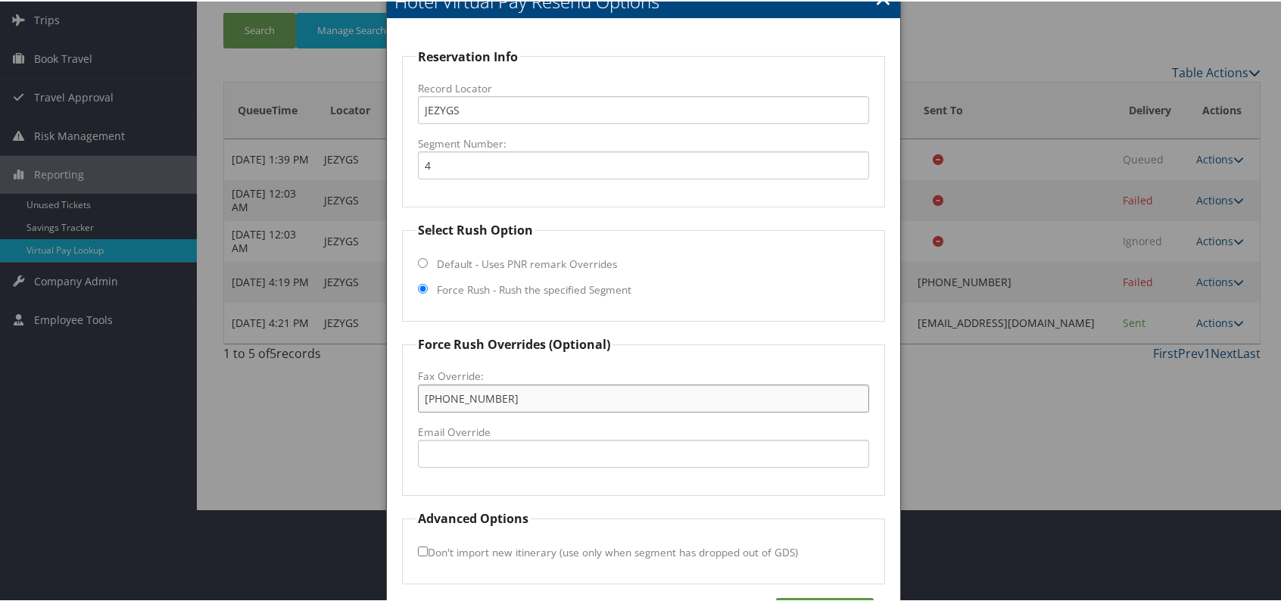
scroll to position [141, 0]
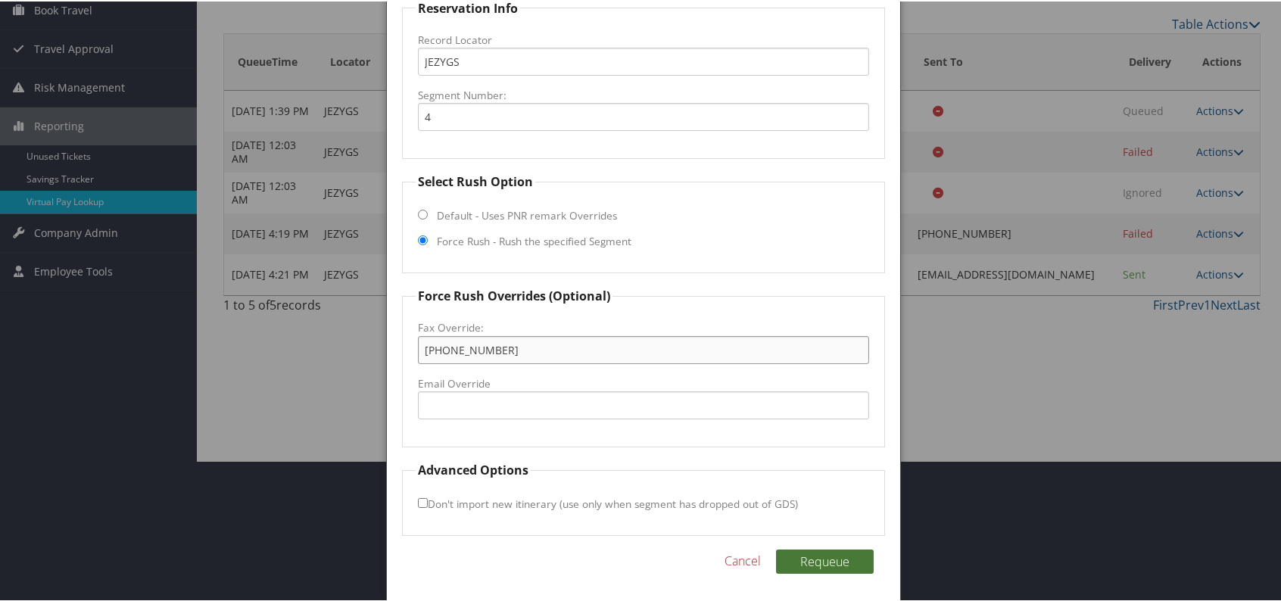
type input "[PHONE_NUMBER]"
click at [842, 556] on button "Requeue" at bounding box center [825, 560] width 98 height 24
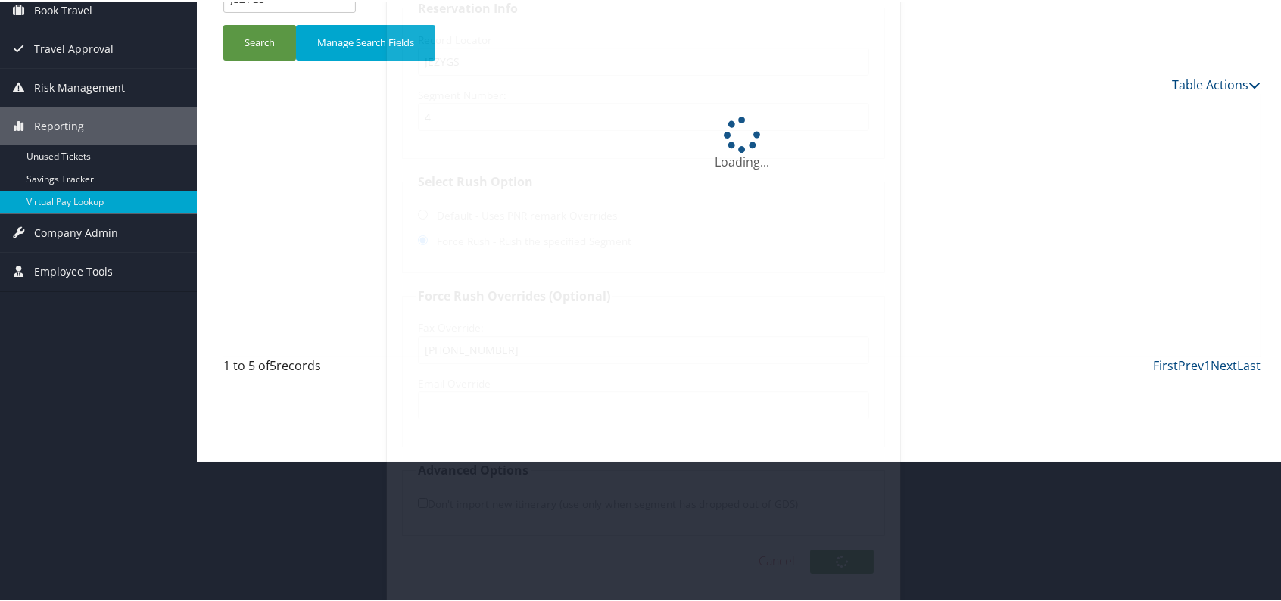
scroll to position [29, 0]
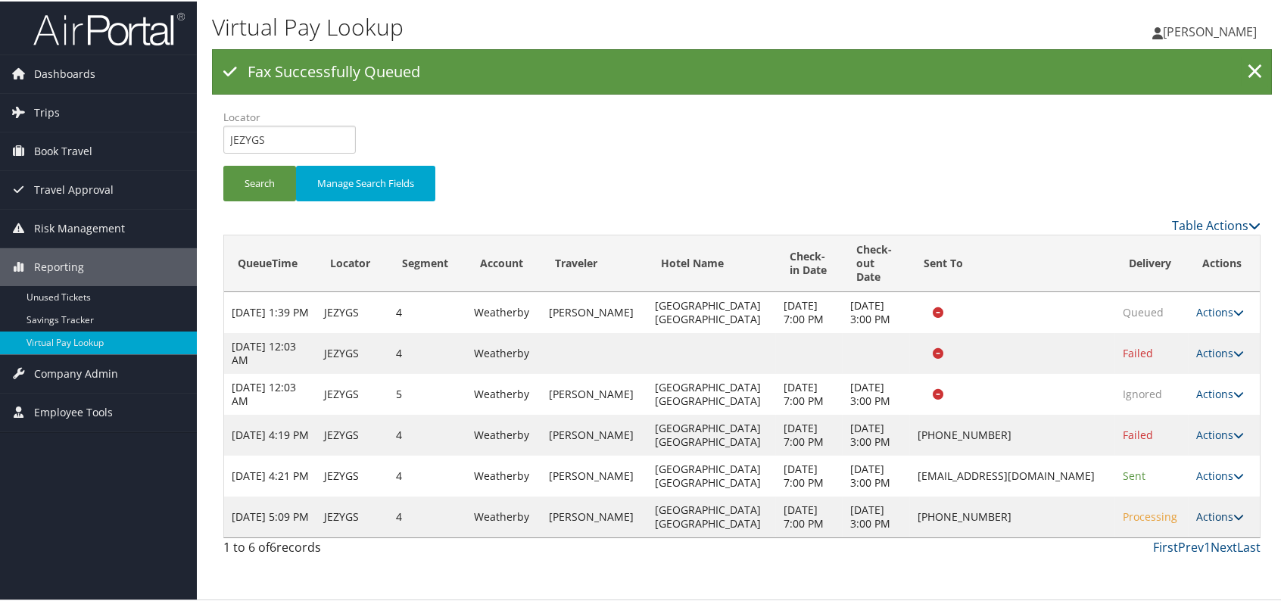
click at [1215, 522] on link "Actions" at bounding box center [1220, 515] width 48 height 14
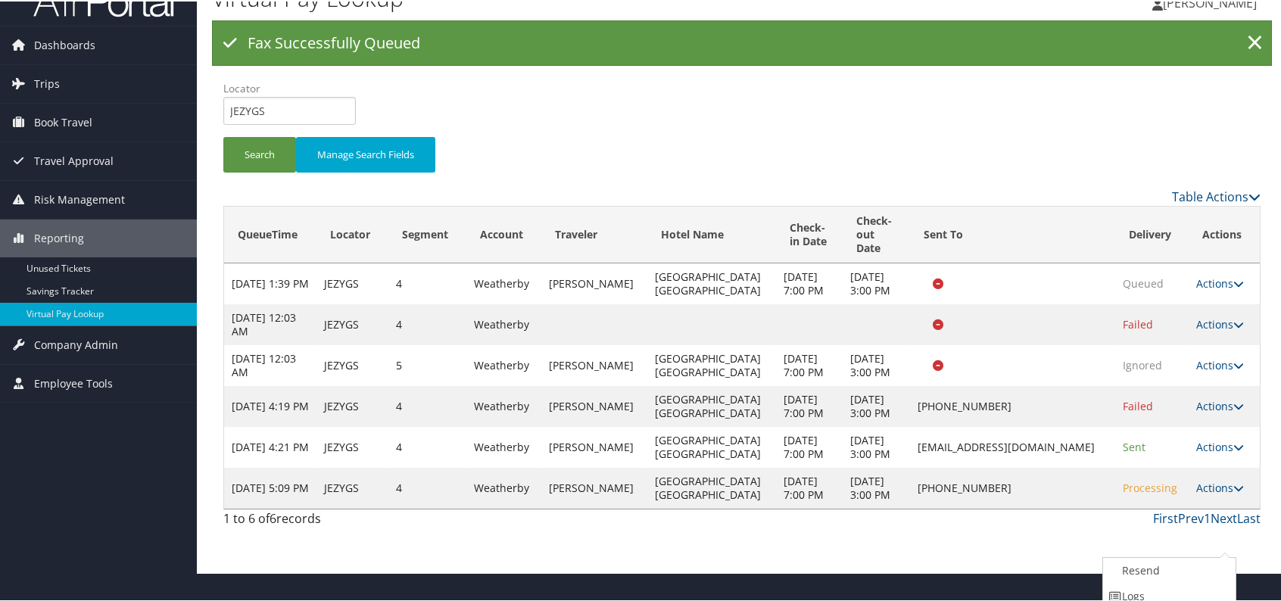
scroll to position [87, 0]
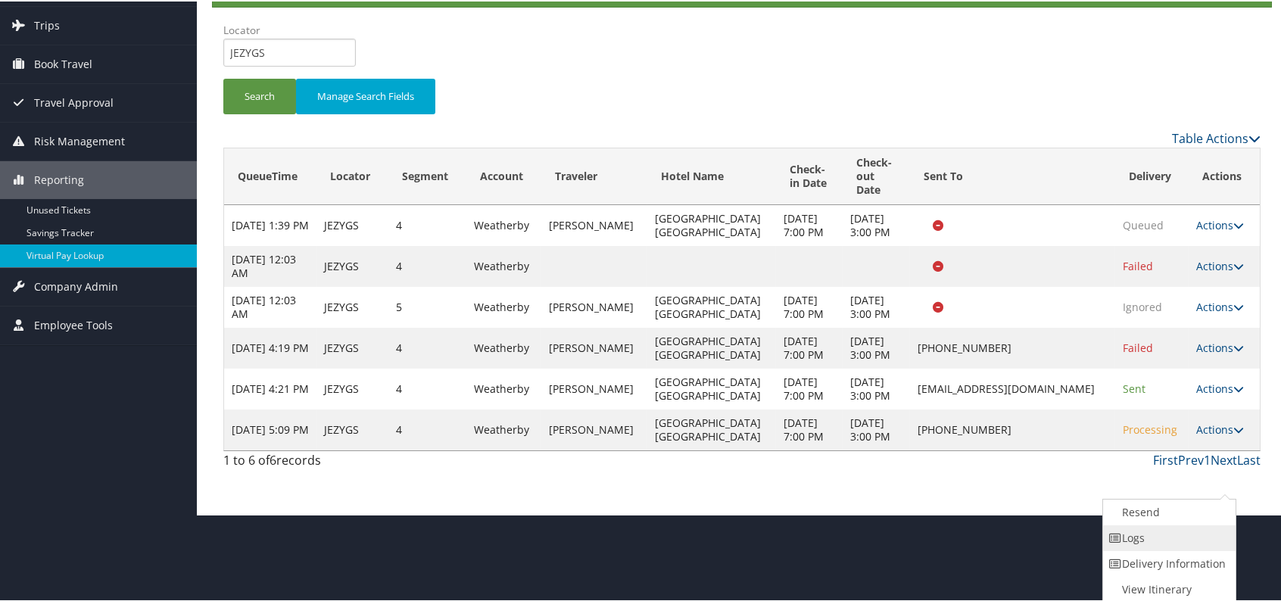
click at [1130, 531] on link "Logs" at bounding box center [1167, 537] width 129 height 26
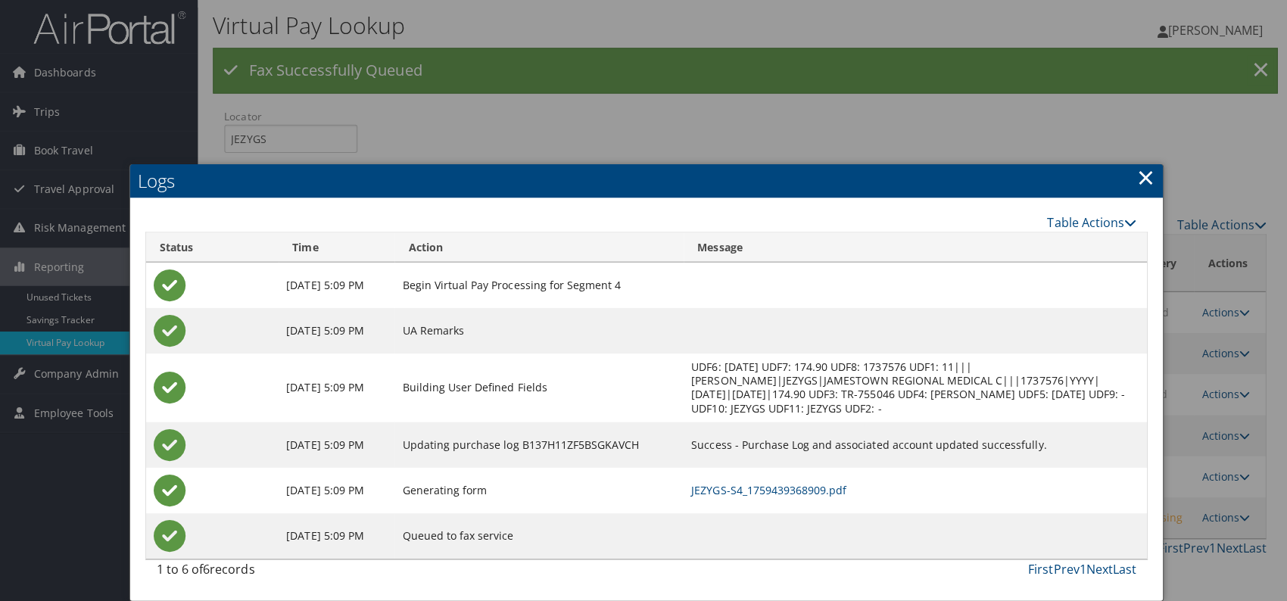
scroll to position [0, 0]
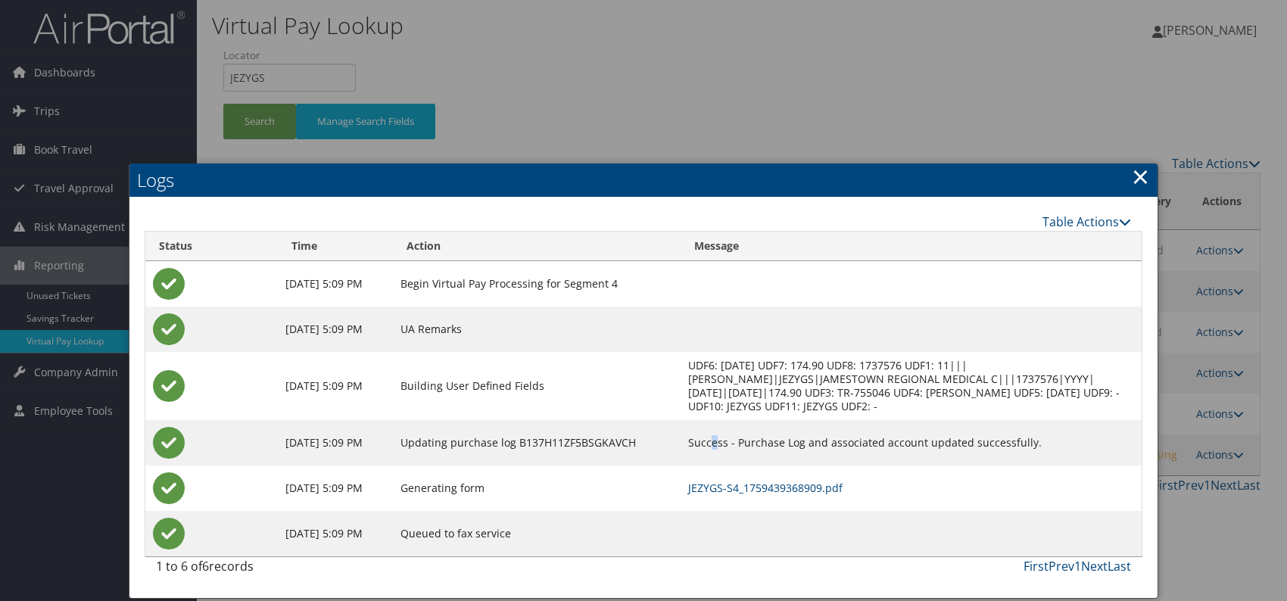
click at [766, 459] on td "Success - Purchase Log and associated account updated successfully." at bounding box center [910, 442] width 461 height 45
click at [786, 484] on link "JEZYGS-S4_1759439368909.pdf" at bounding box center [765, 488] width 154 height 14
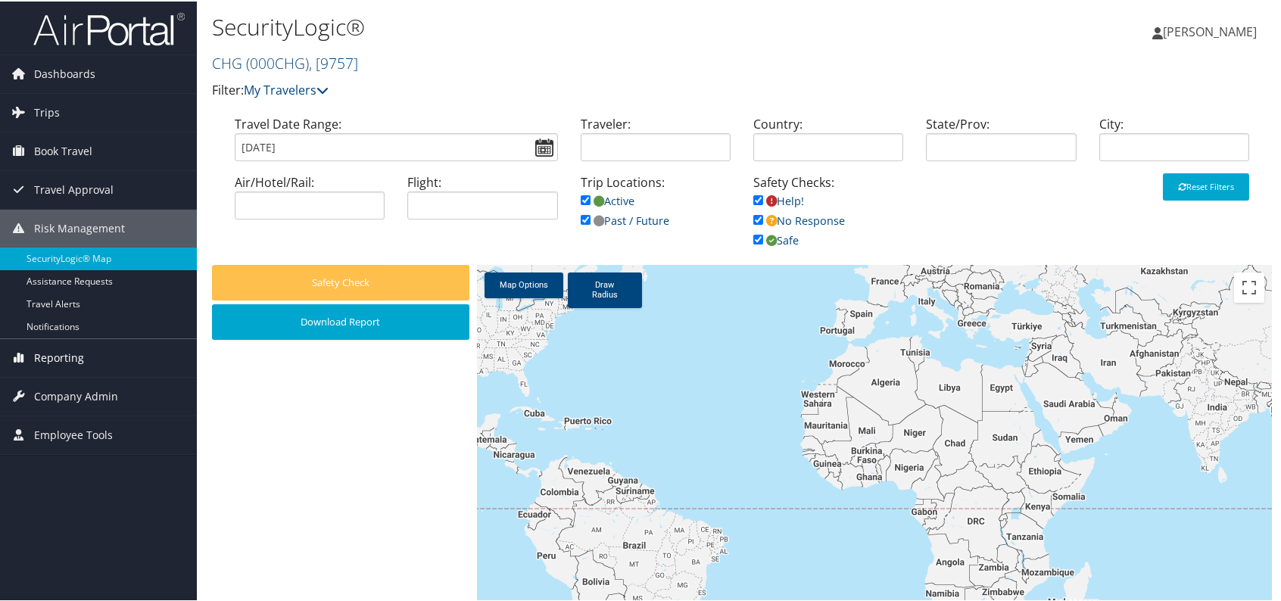
click at [64, 353] on span "Reporting" at bounding box center [59, 357] width 50 height 38
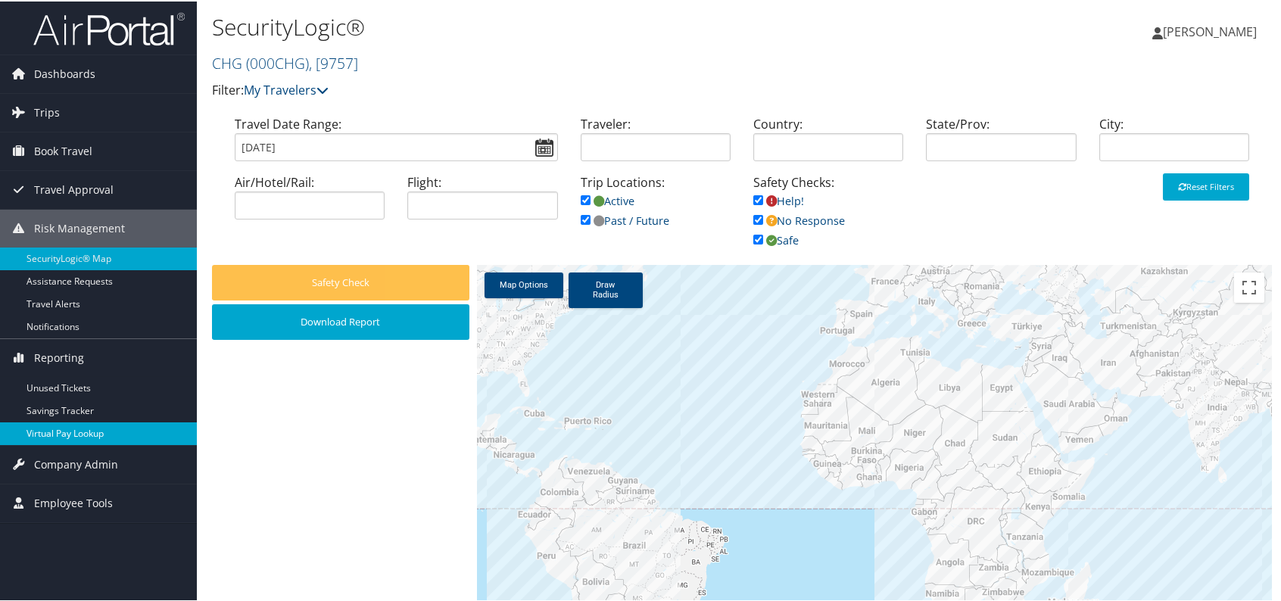
click at [91, 434] on link "Virtual Pay Lookup" at bounding box center [98, 432] width 197 height 23
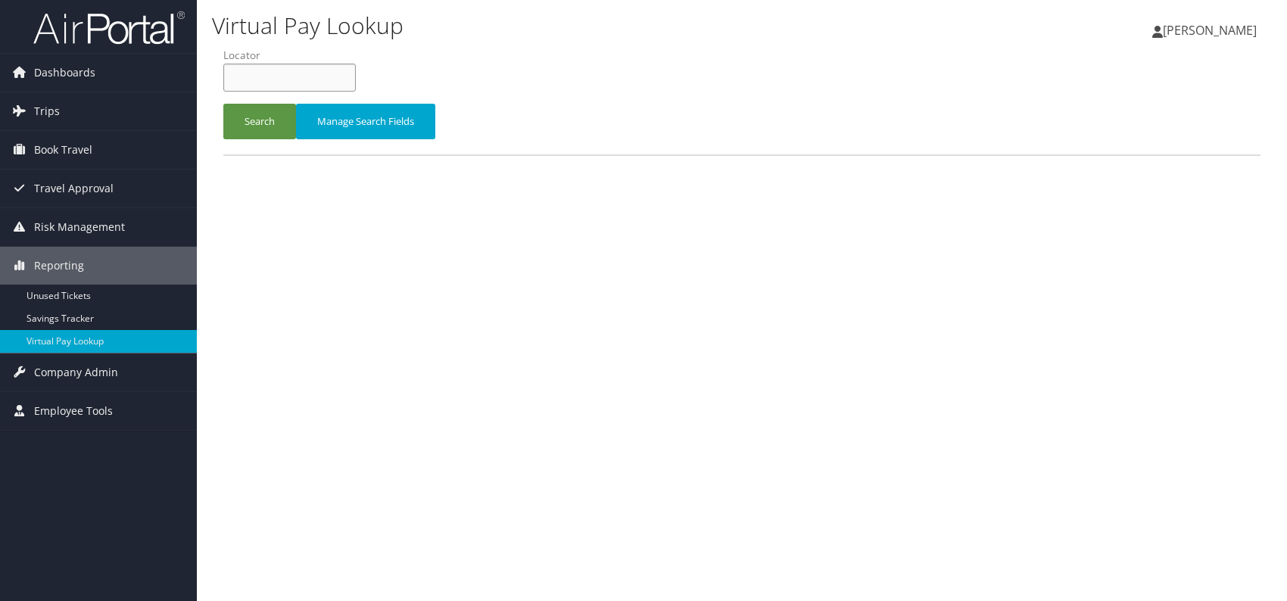
paste input "FAURHP"
click at [257, 77] on input "FAURHP" at bounding box center [289, 78] width 132 height 28
type input "FAURHP"
click at [256, 117] on button "Search" at bounding box center [259, 122] width 73 height 36
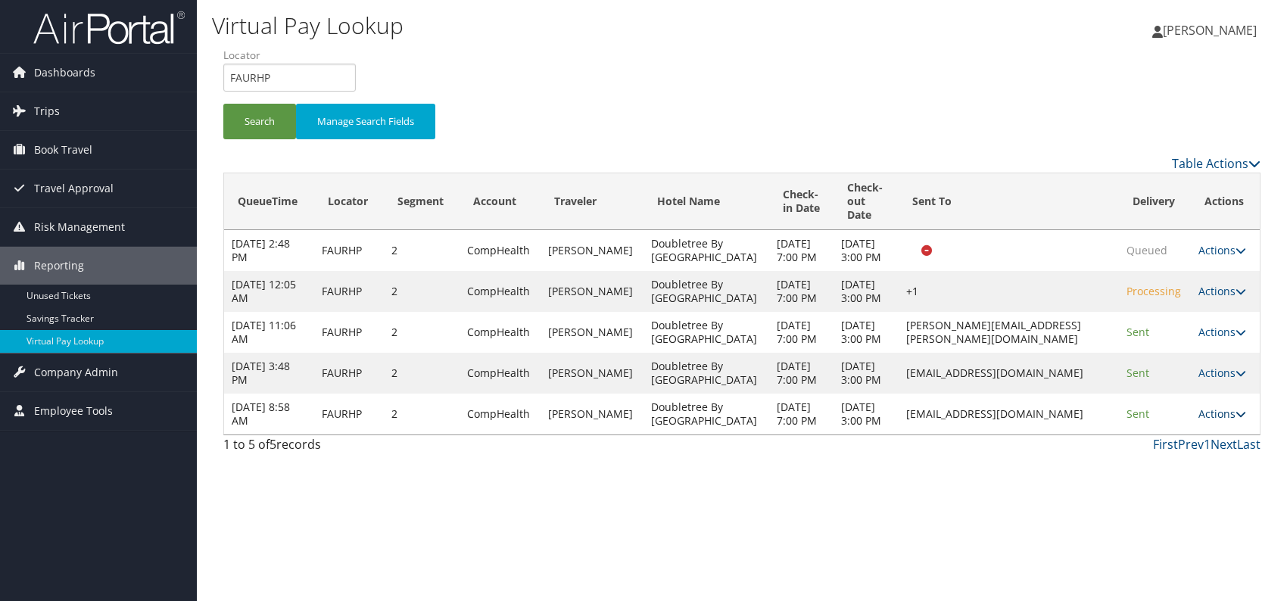
click at [1228, 421] on link "Actions" at bounding box center [1222, 413] width 48 height 14
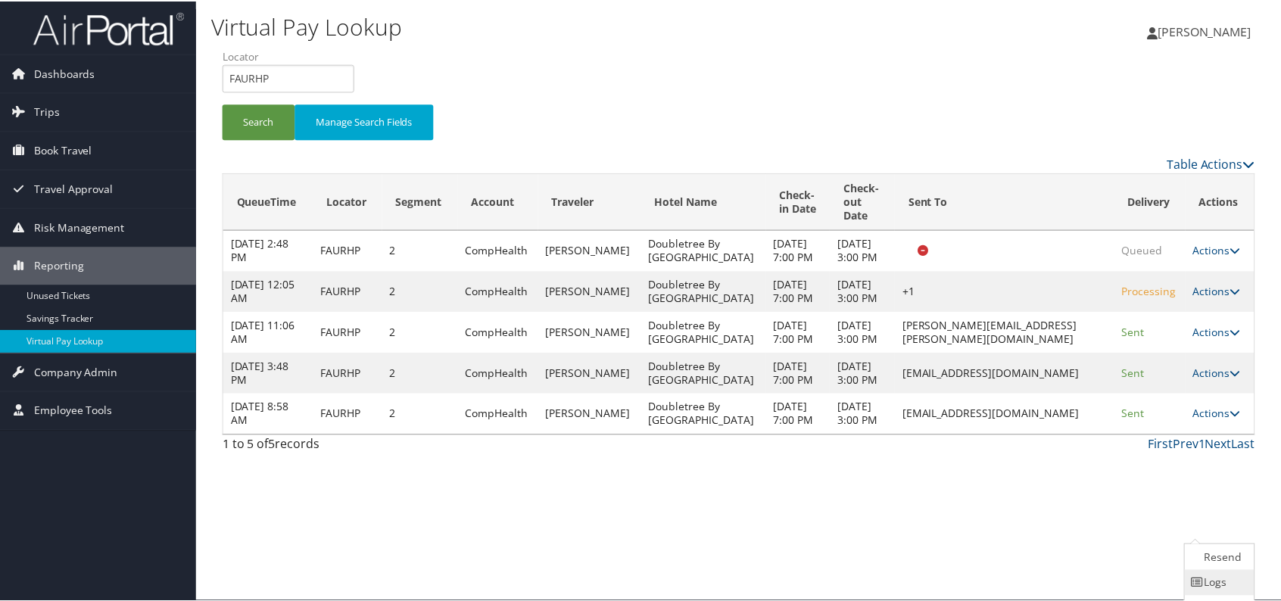
scroll to position [48, 0]
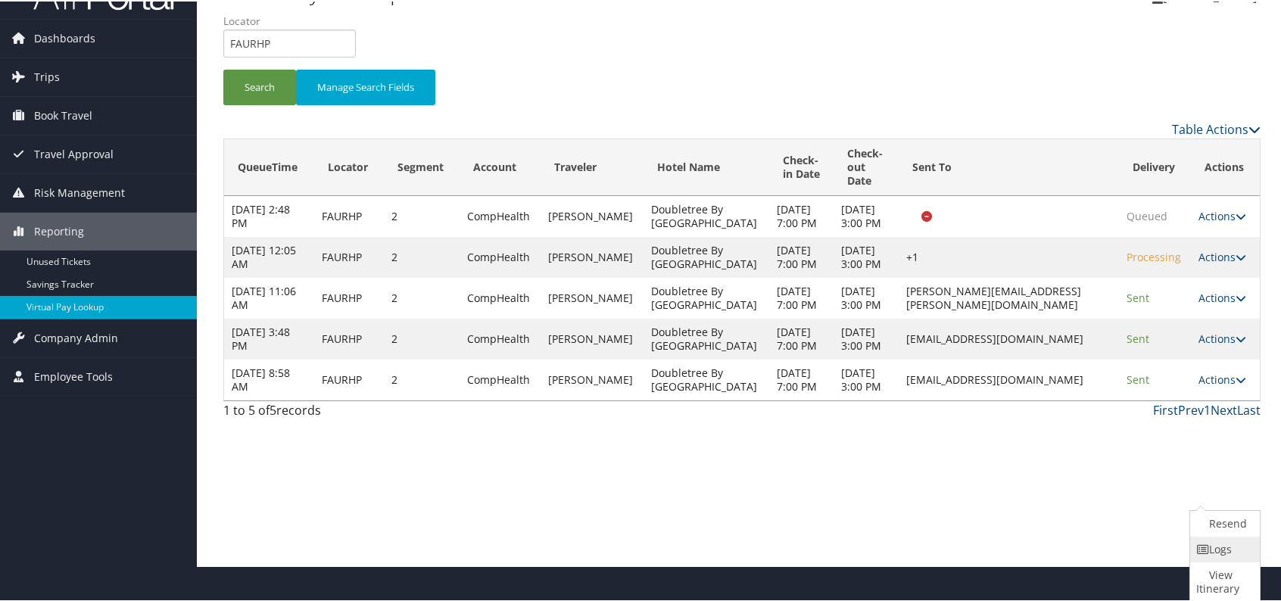
click at [1221, 552] on link "Logs" at bounding box center [1223, 548] width 66 height 26
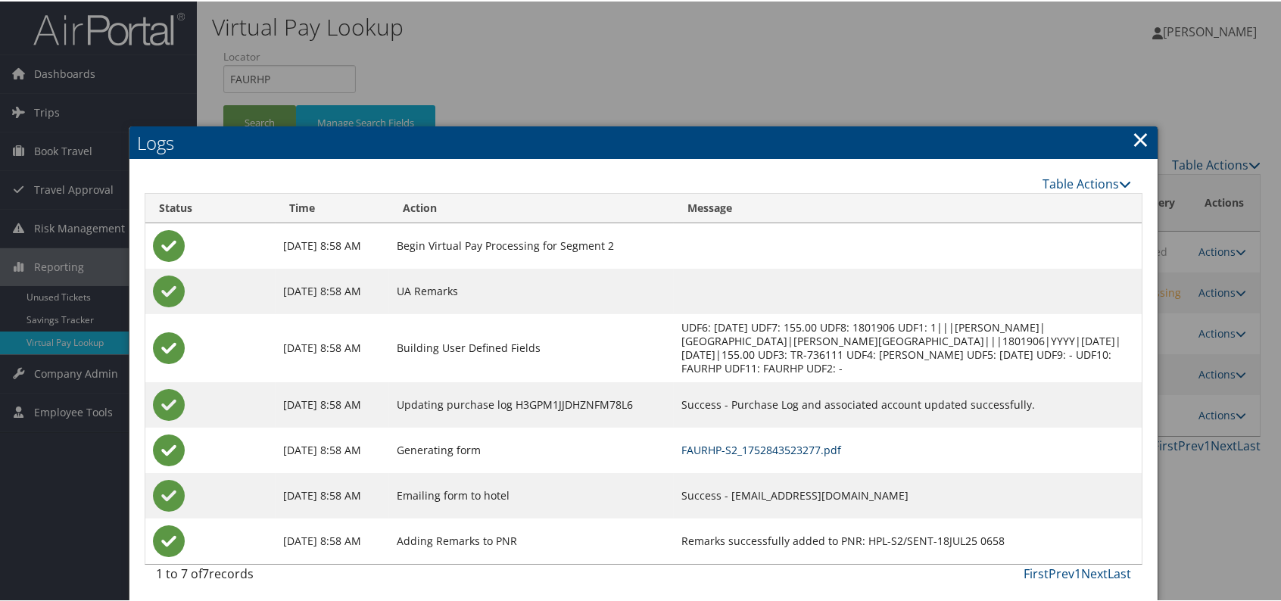
click at [767, 447] on link "FAURHP-S2_1752843523277.pdf" at bounding box center [761, 448] width 160 height 14
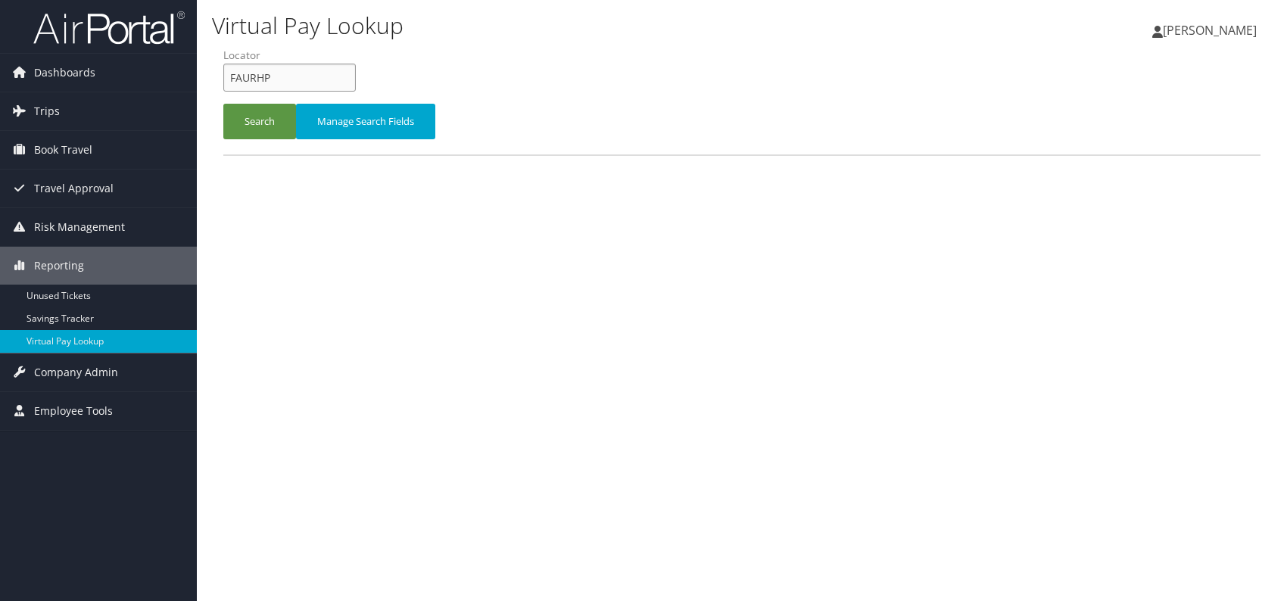
drag, startPoint x: 0, startPoint y: 0, endPoint x: 211, endPoint y: 71, distance: 222.8
click at [223, 71] on form "QueueTime Locator FAURHP Segment Account Traveler Hotel Name Check-in Date Chec…" at bounding box center [741, 101] width 1037 height 106
paste input "DIIIPZ"
click at [256, 72] on input "DIIIPZ" at bounding box center [289, 78] width 132 height 28
type input "DIIIPZ"
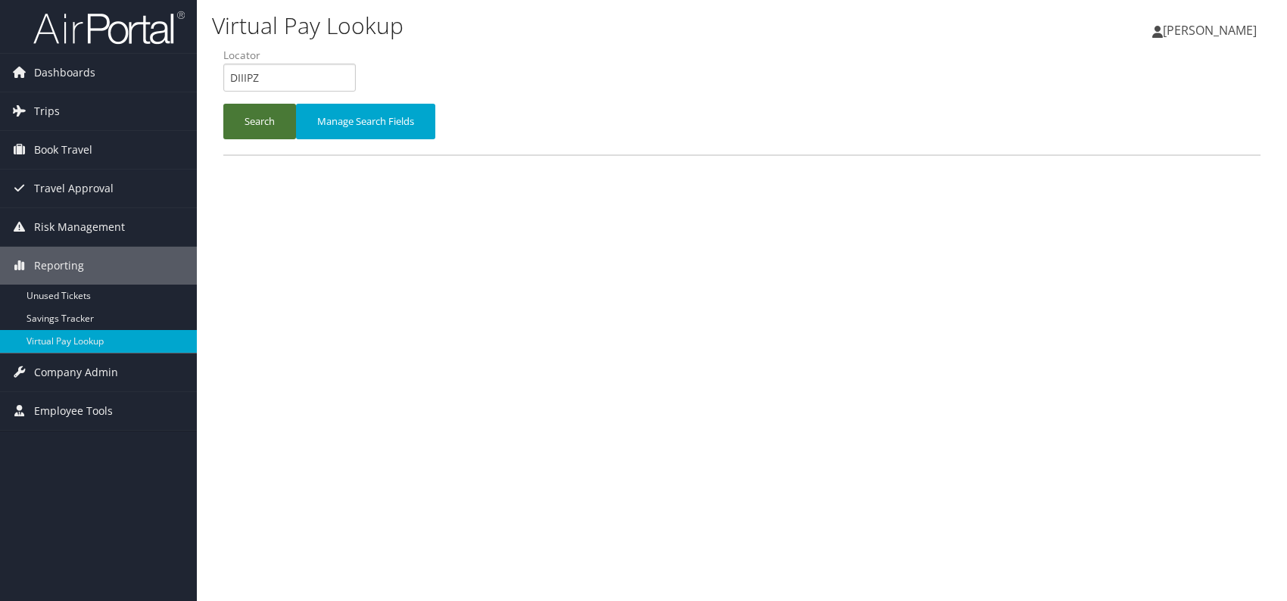
click at [241, 116] on button "Search" at bounding box center [259, 122] width 73 height 36
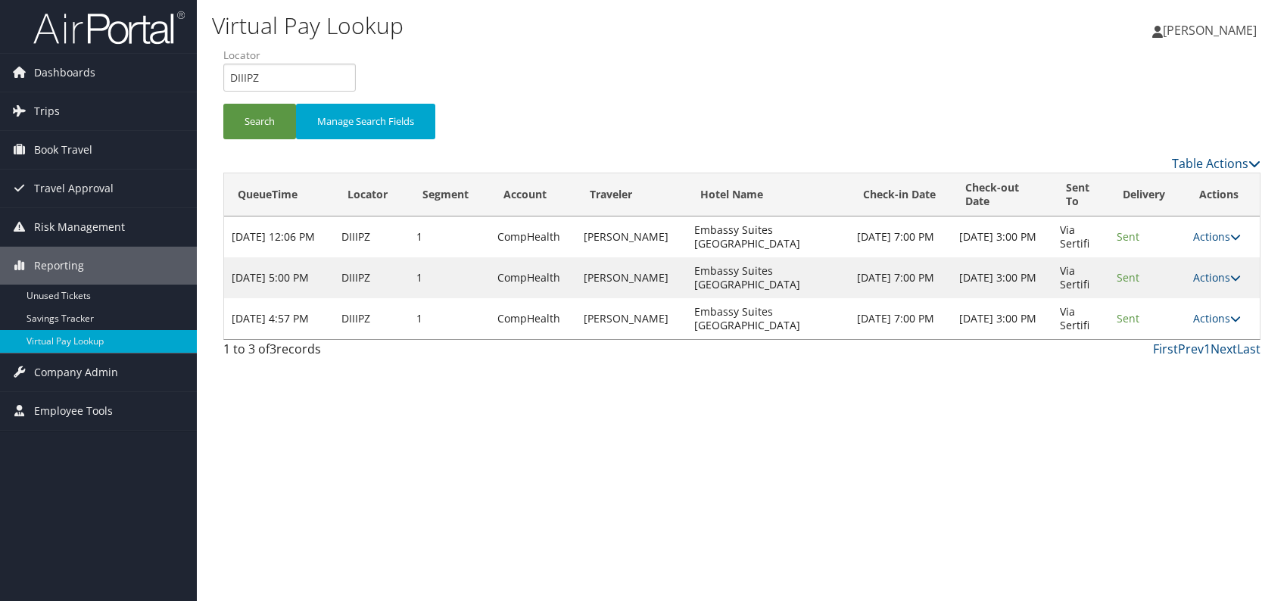
drag, startPoint x: 1032, startPoint y: 430, endPoint x: 1178, endPoint y: 372, distance: 156.3
click at [1033, 430] on div "Virtual Pay Lookup Romina Kwock Romina Kwock My Settings Travel Agency Contacts…" at bounding box center [742, 300] width 1090 height 601
click at [1213, 320] on link "Actions" at bounding box center [1217, 318] width 48 height 14
click at [1187, 362] on link "Logs" at bounding box center [1188, 366] width 95 height 26
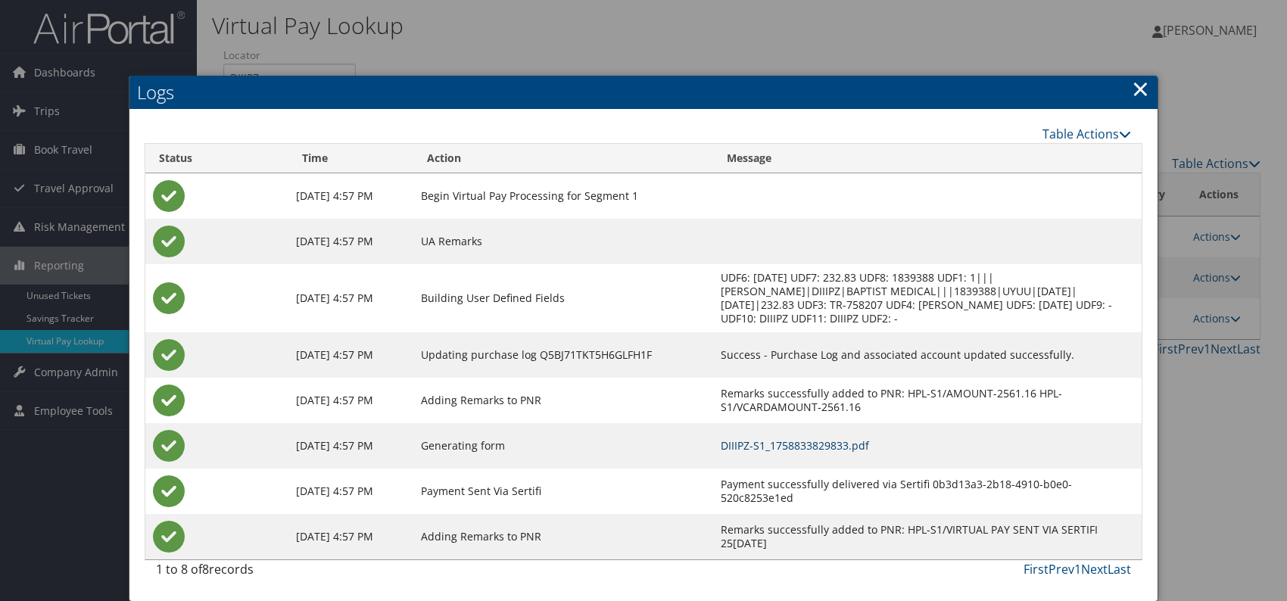
click at [836, 443] on link "DIIIPZ-S1_1758833829833.pdf" at bounding box center [794, 445] width 148 height 14
